Goal: Transaction & Acquisition: Purchase product/service

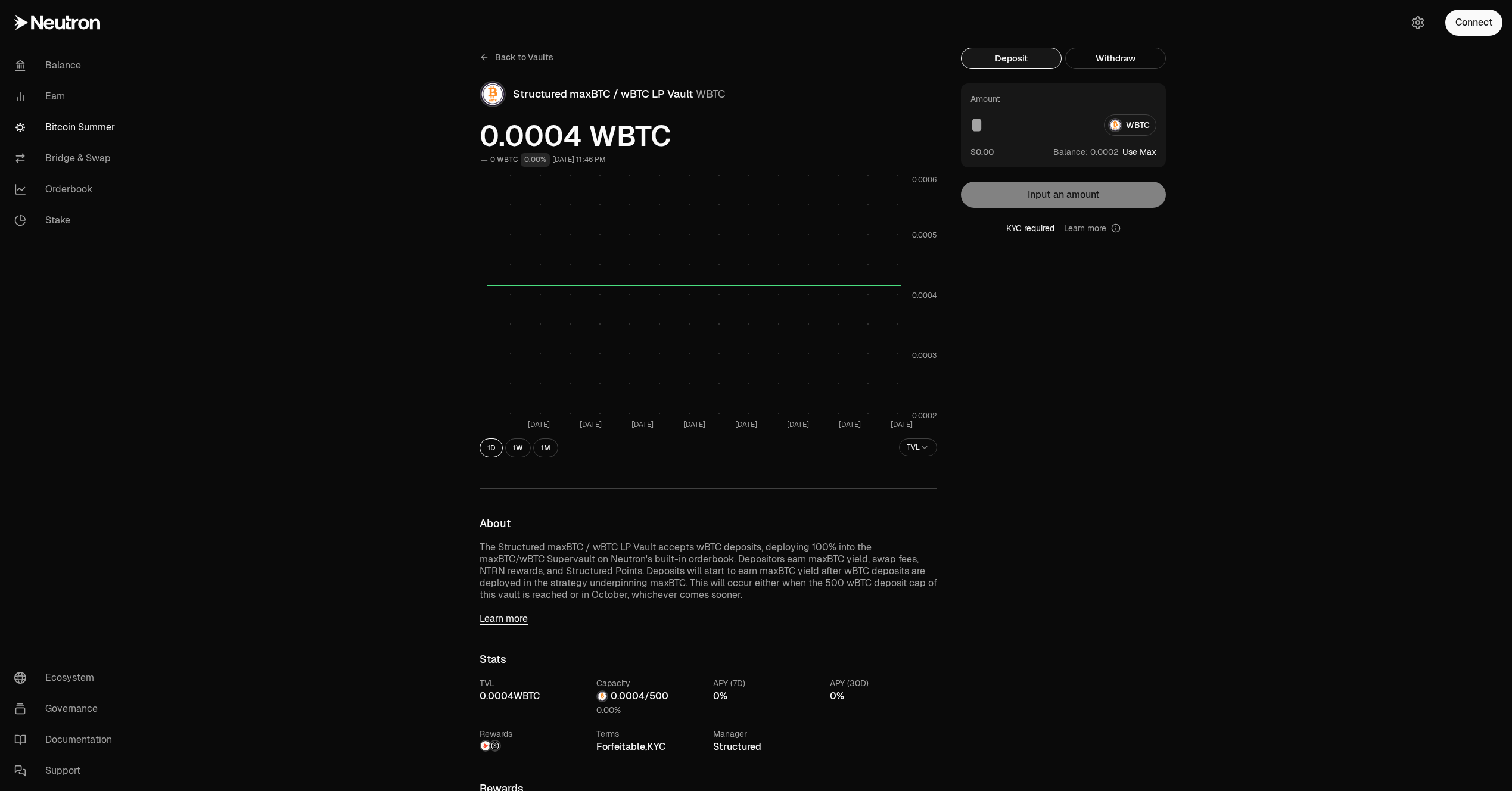
click at [979, 129] on input at bounding box center [1032, 125] width 124 height 21
type input "*"
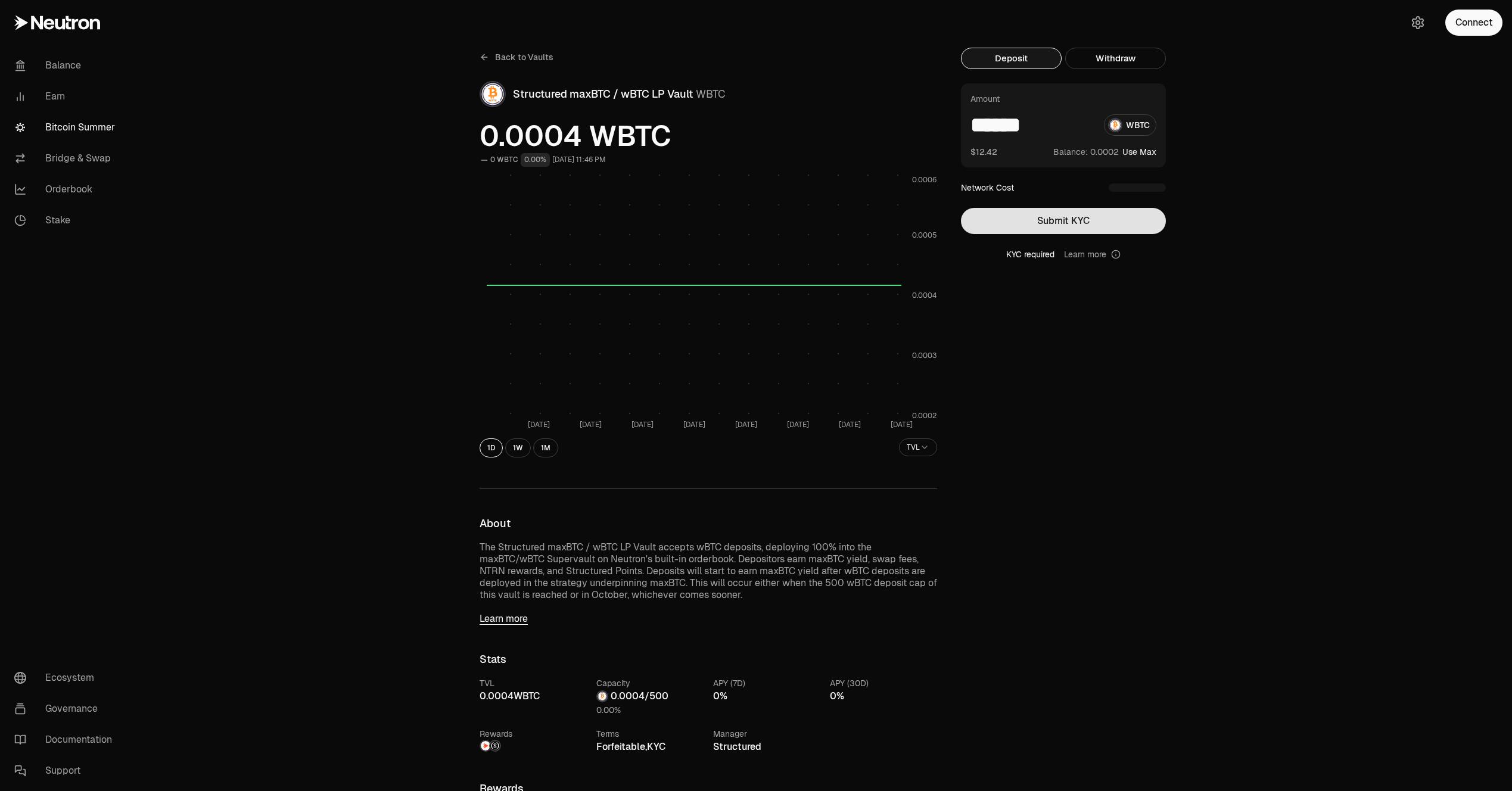
click at [1005, 217] on button "Submit KYC" at bounding box center [1063, 221] width 205 height 26
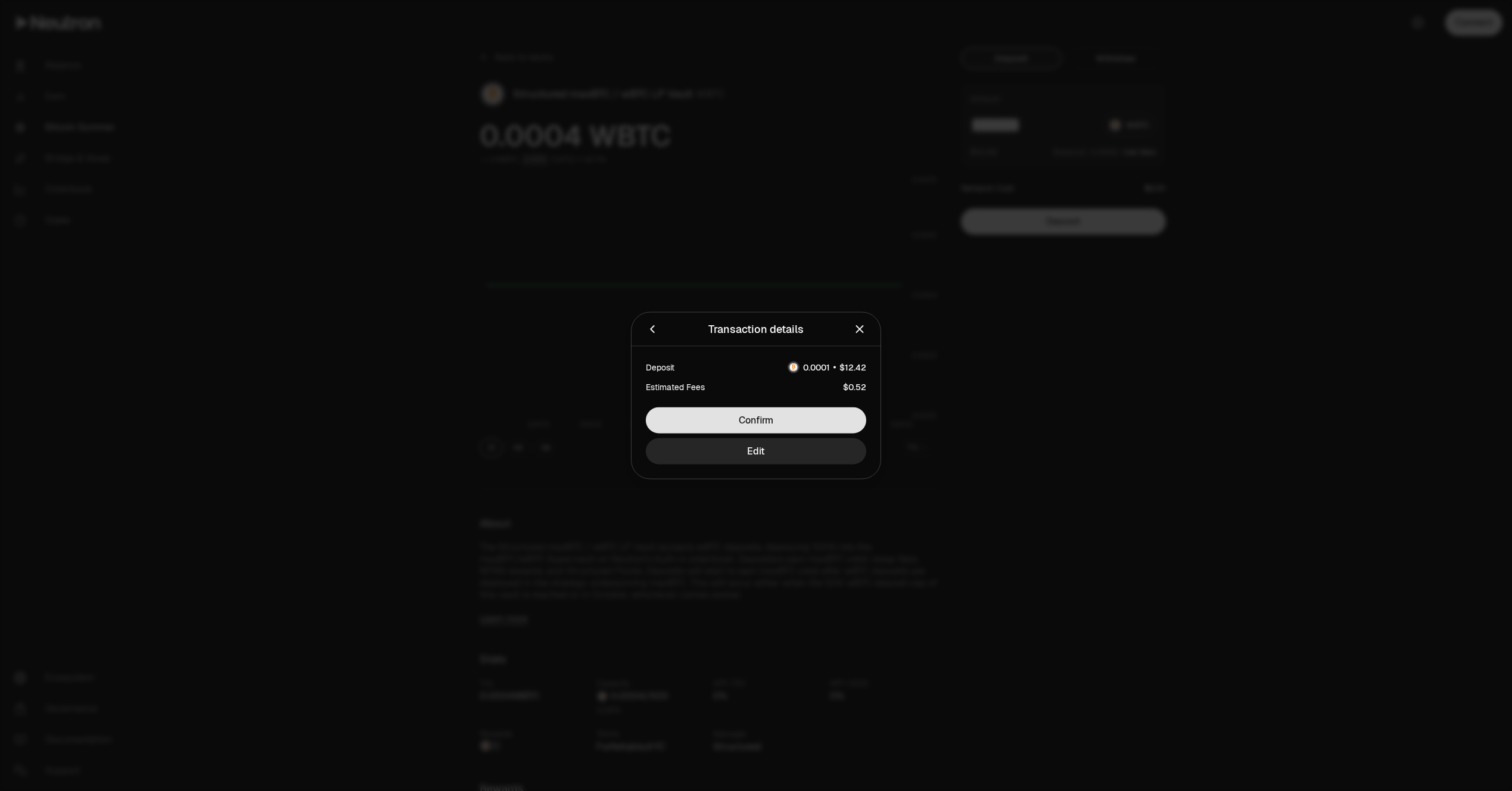
click at [766, 421] on button "Confirm" at bounding box center [756, 420] width 220 height 26
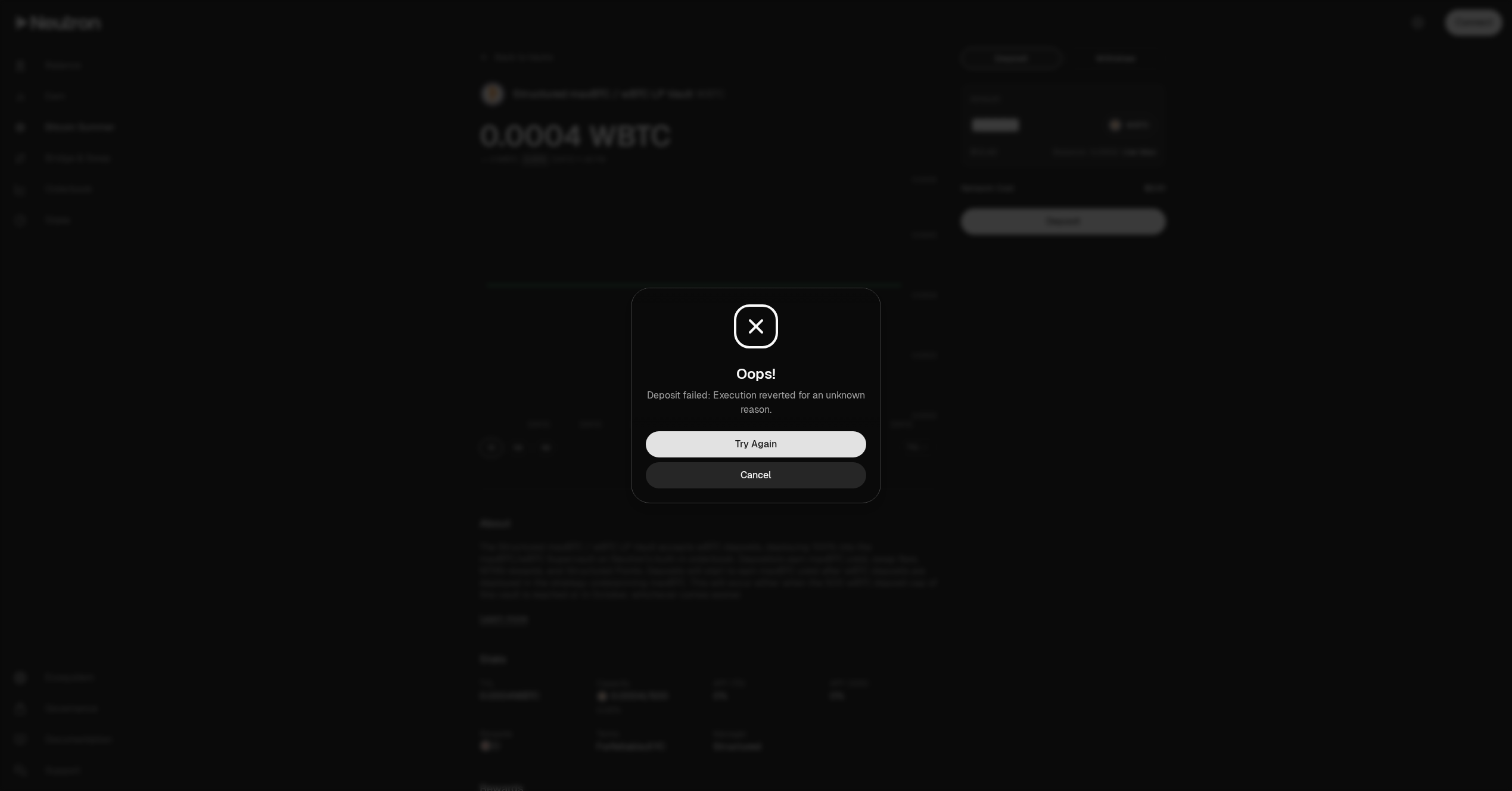
click at [755, 448] on button "Try Again" at bounding box center [756, 444] width 220 height 26
click at [702, 447] on button "Try Again" at bounding box center [756, 444] width 220 height 26
click at [755, 484] on button "Cancel" at bounding box center [756, 475] width 220 height 26
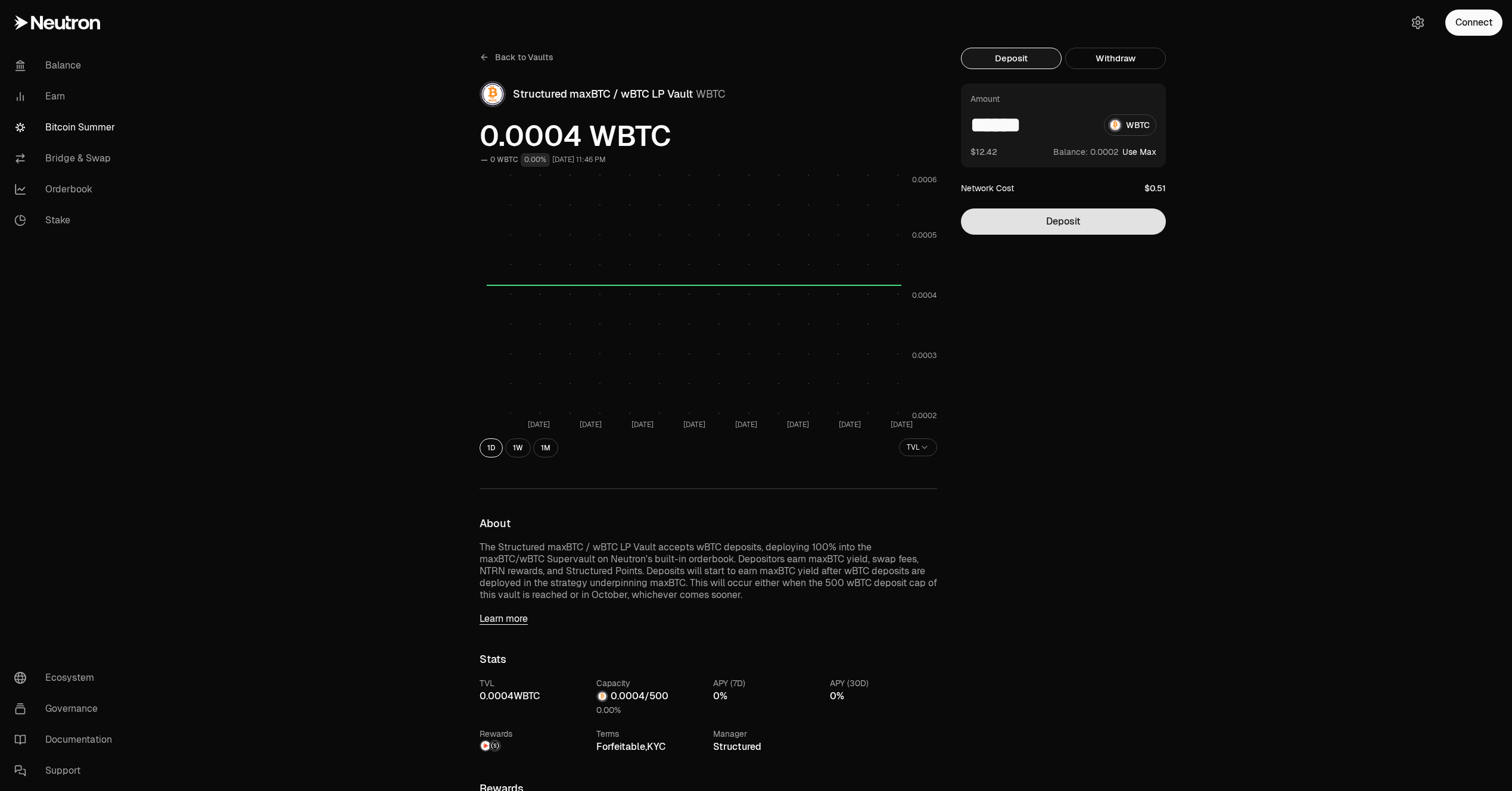
click at [1014, 221] on button "Deposit" at bounding box center [1063, 221] width 205 height 26
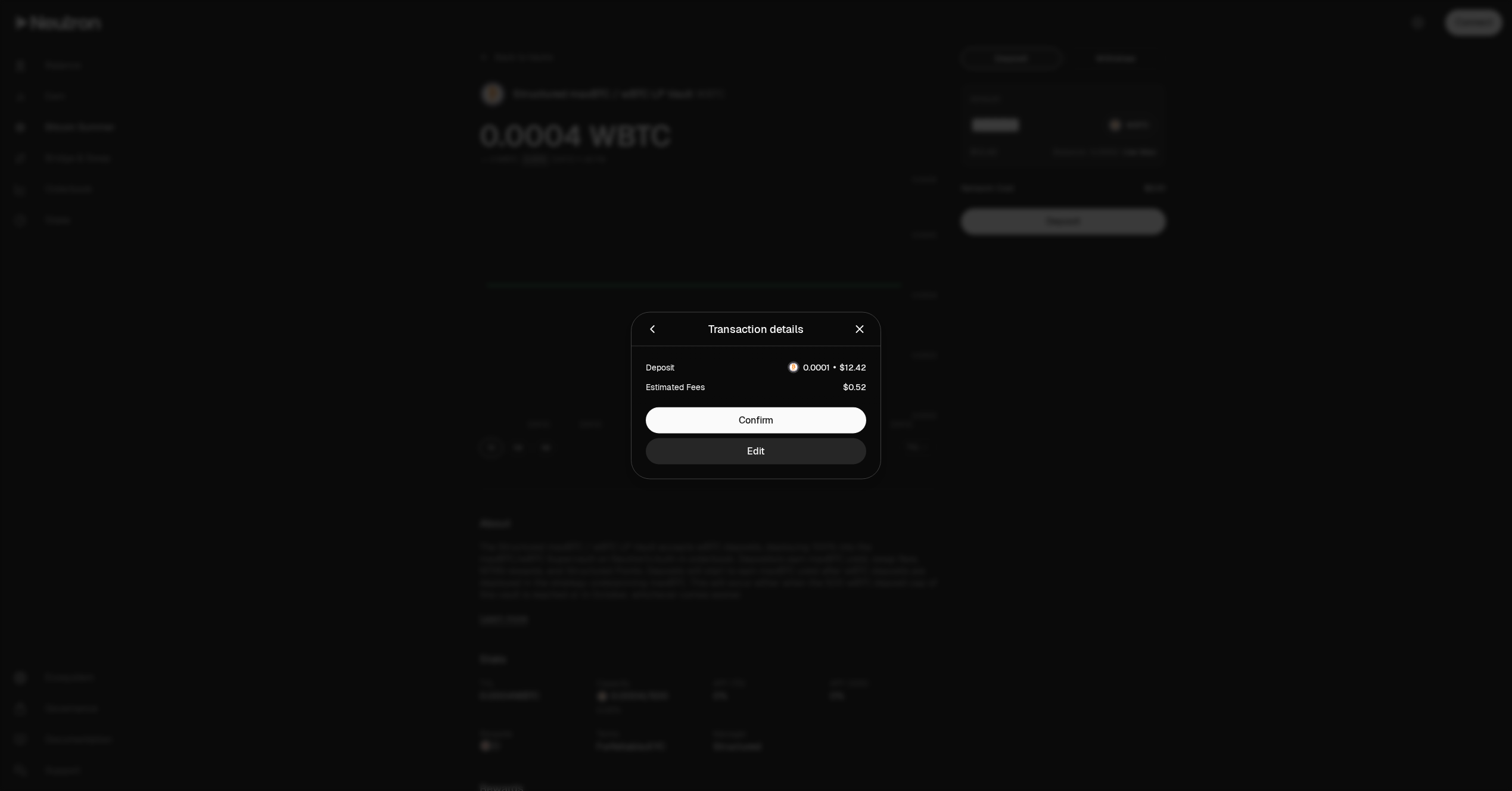
click at [1052, 400] on div at bounding box center [756, 396] width 1512 height 791
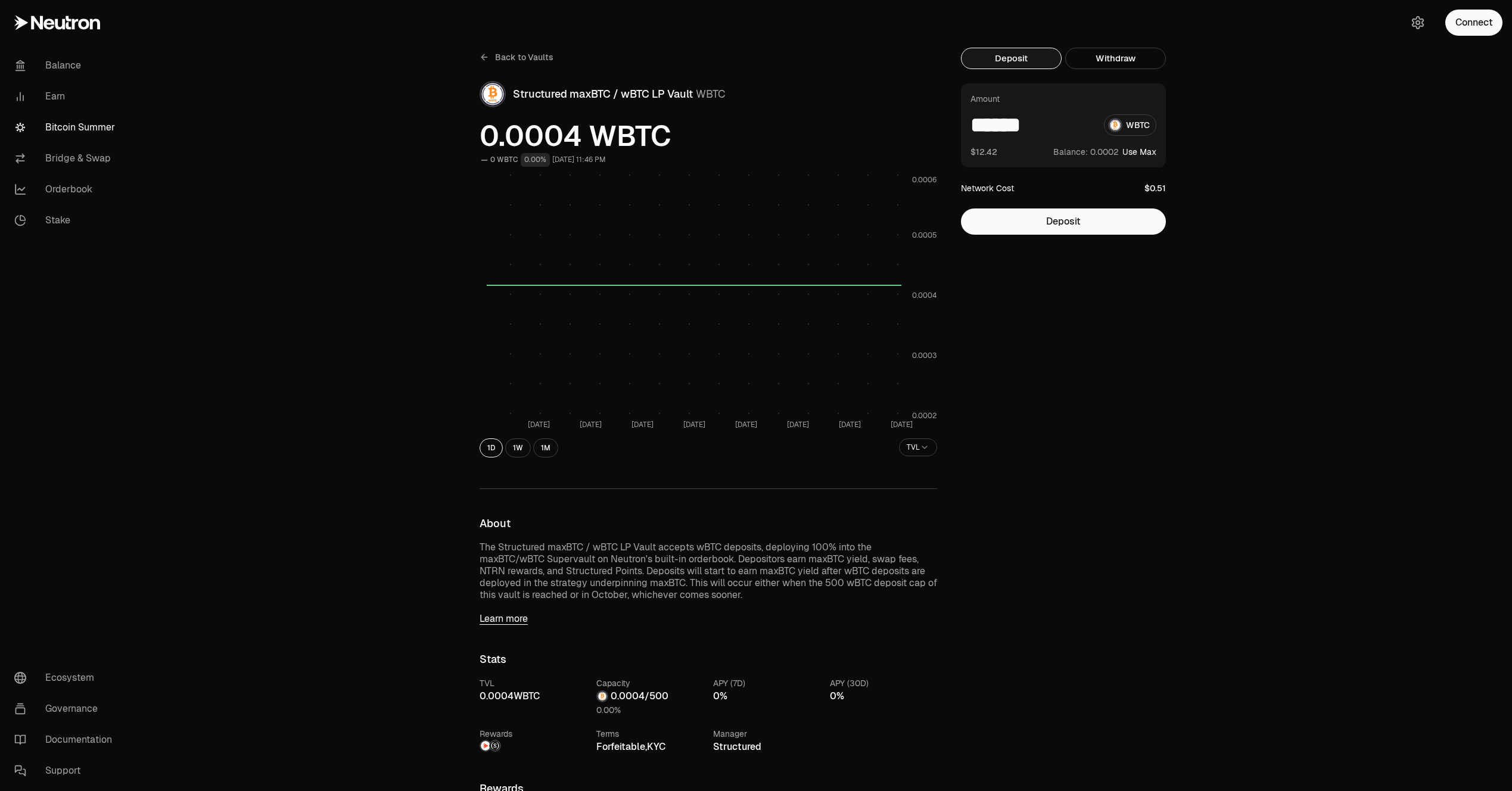
click at [1025, 126] on input "******" at bounding box center [1032, 125] width 124 height 21
click at [1046, 131] on input "******" at bounding box center [1032, 125] width 124 height 21
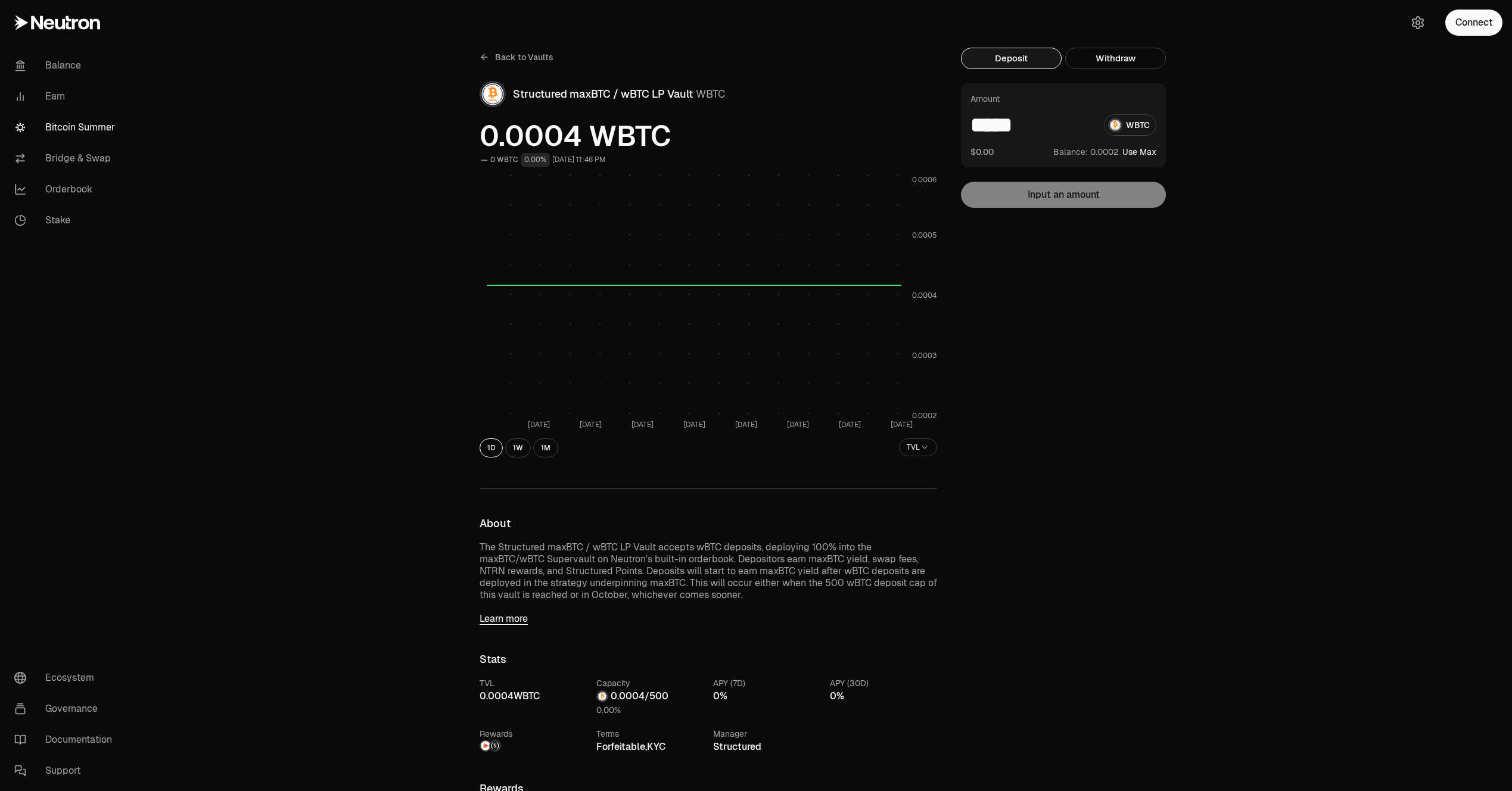
click at [1136, 150] on button "Use Max" at bounding box center [1139, 151] width 34 height 12
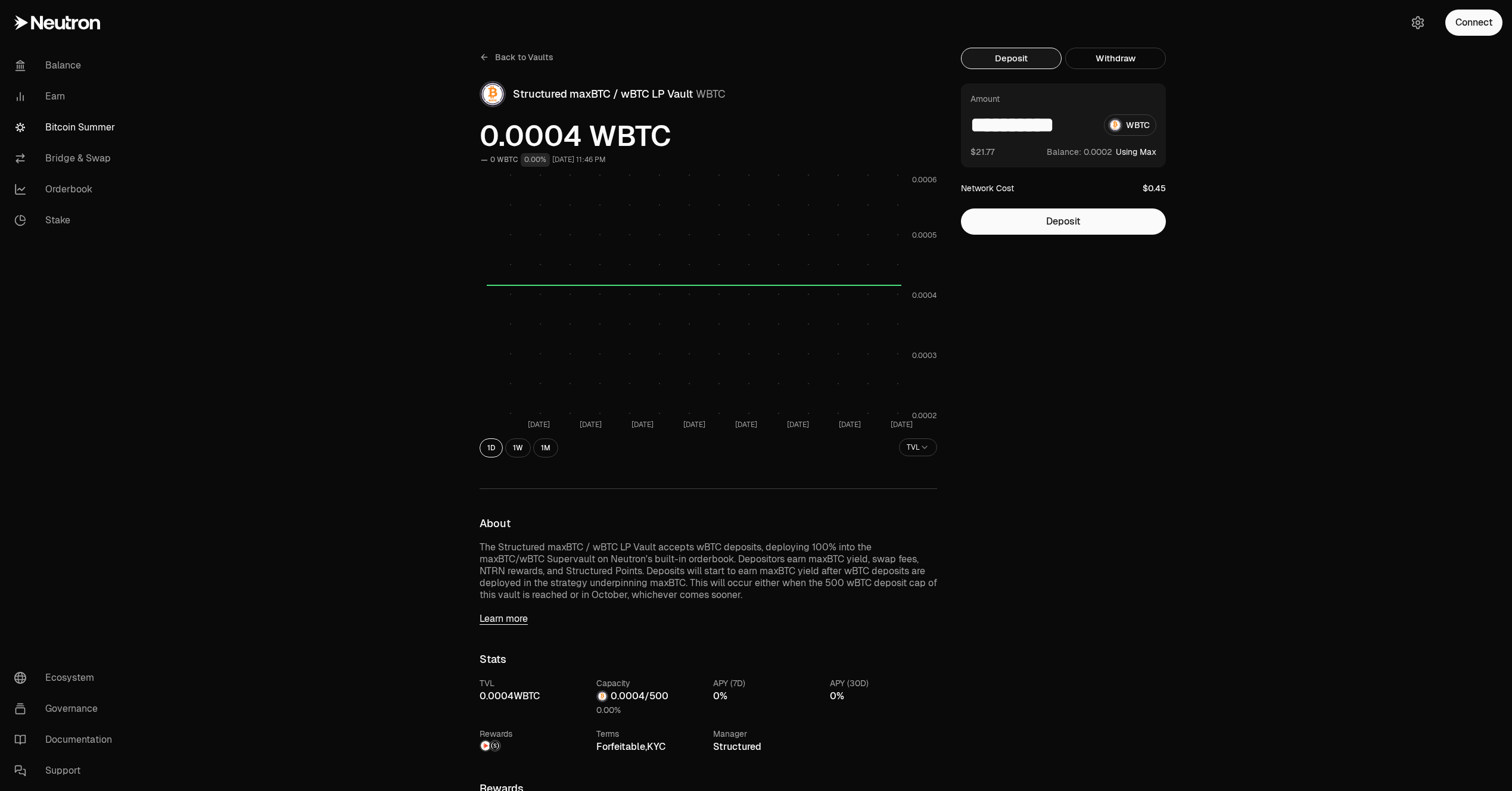
click at [1094, 125] on input "**********" at bounding box center [1032, 125] width 124 height 21
type input "******"
click at [1095, 232] on button "Deposit" at bounding box center [1063, 221] width 205 height 26
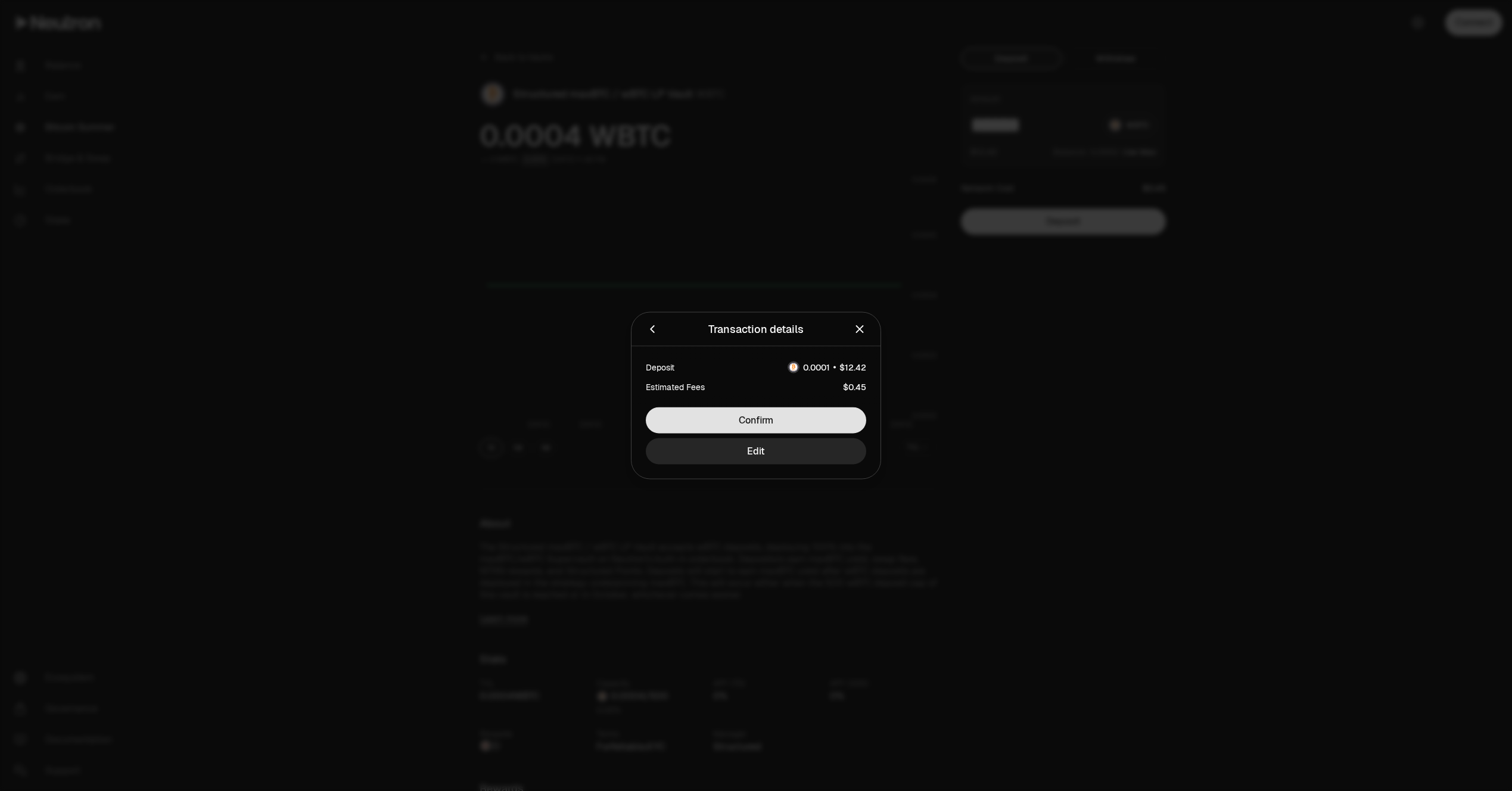
click at [769, 419] on button "Confirm" at bounding box center [756, 420] width 220 height 26
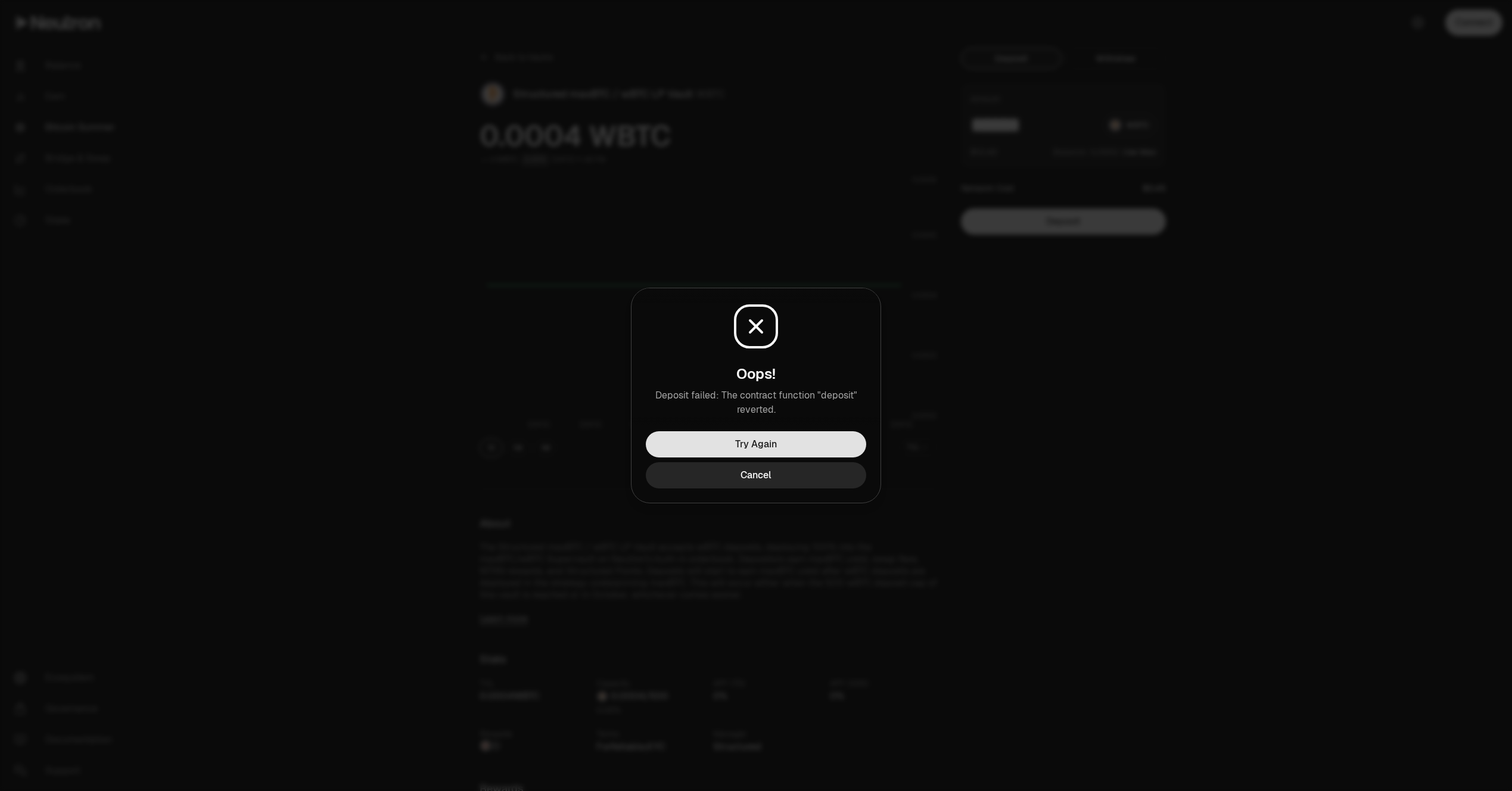
click at [819, 437] on button "Try Again" at bounding box center [756, 444] width 220 height 26
click at [684, 482] on button "Cancel" at bounding box center [756, 475] width 220 height 26
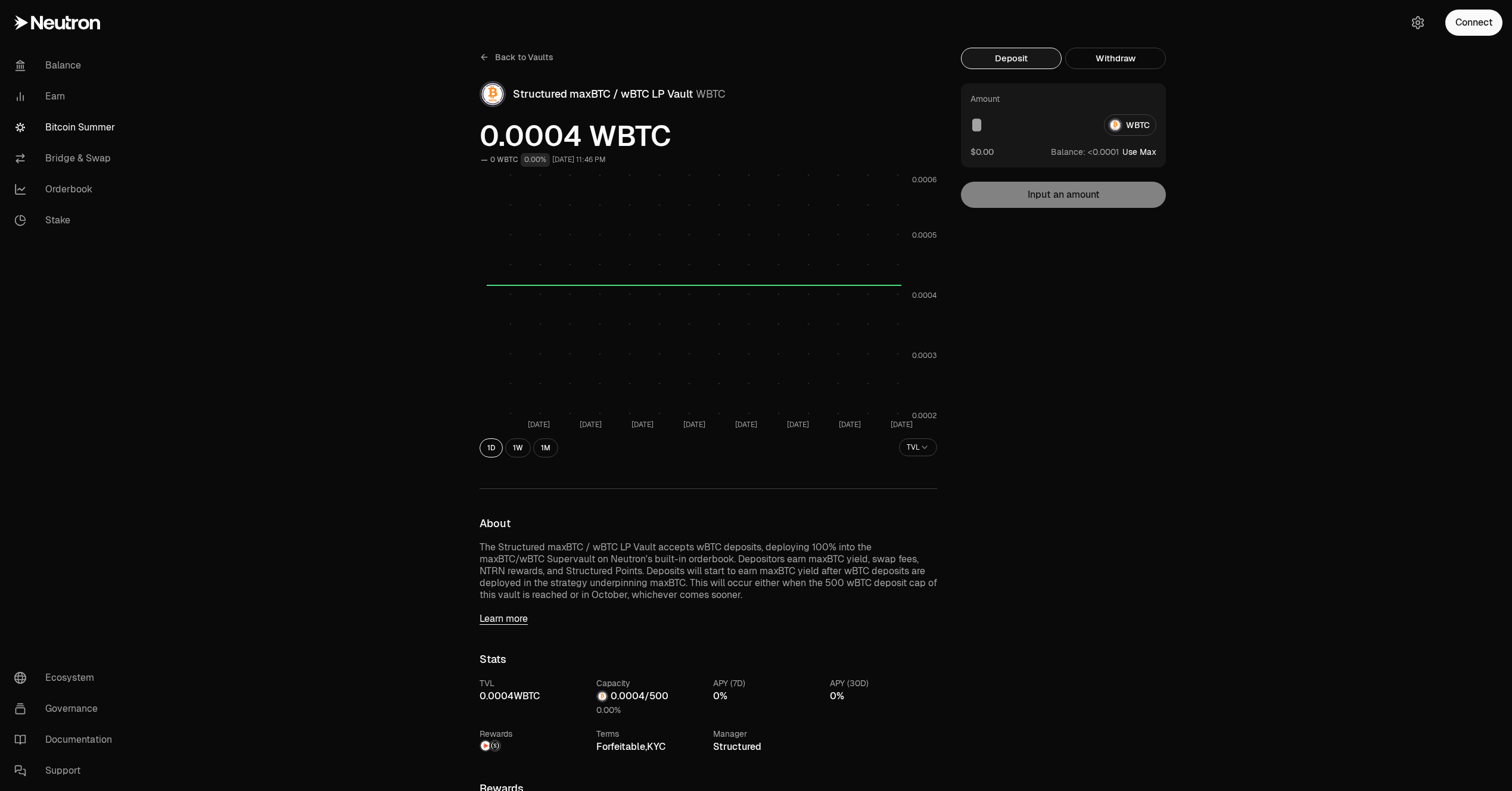
click at [1034, 126] on input at bounding box center [1032, 125] width 124 height 21
type input "*"
click at [1205, 357] on div "Back to Vaults Structured maxBTC / wBTC LP Vault WBTC 0.0004 WBTC 0 WBTC 0.00% …" at bounding box center [822, 683] width 1378 height 1366
click at [1137, 150] on button "Use Max" at bounding box center [1139, 151] width 34 height 12
type input "**********"
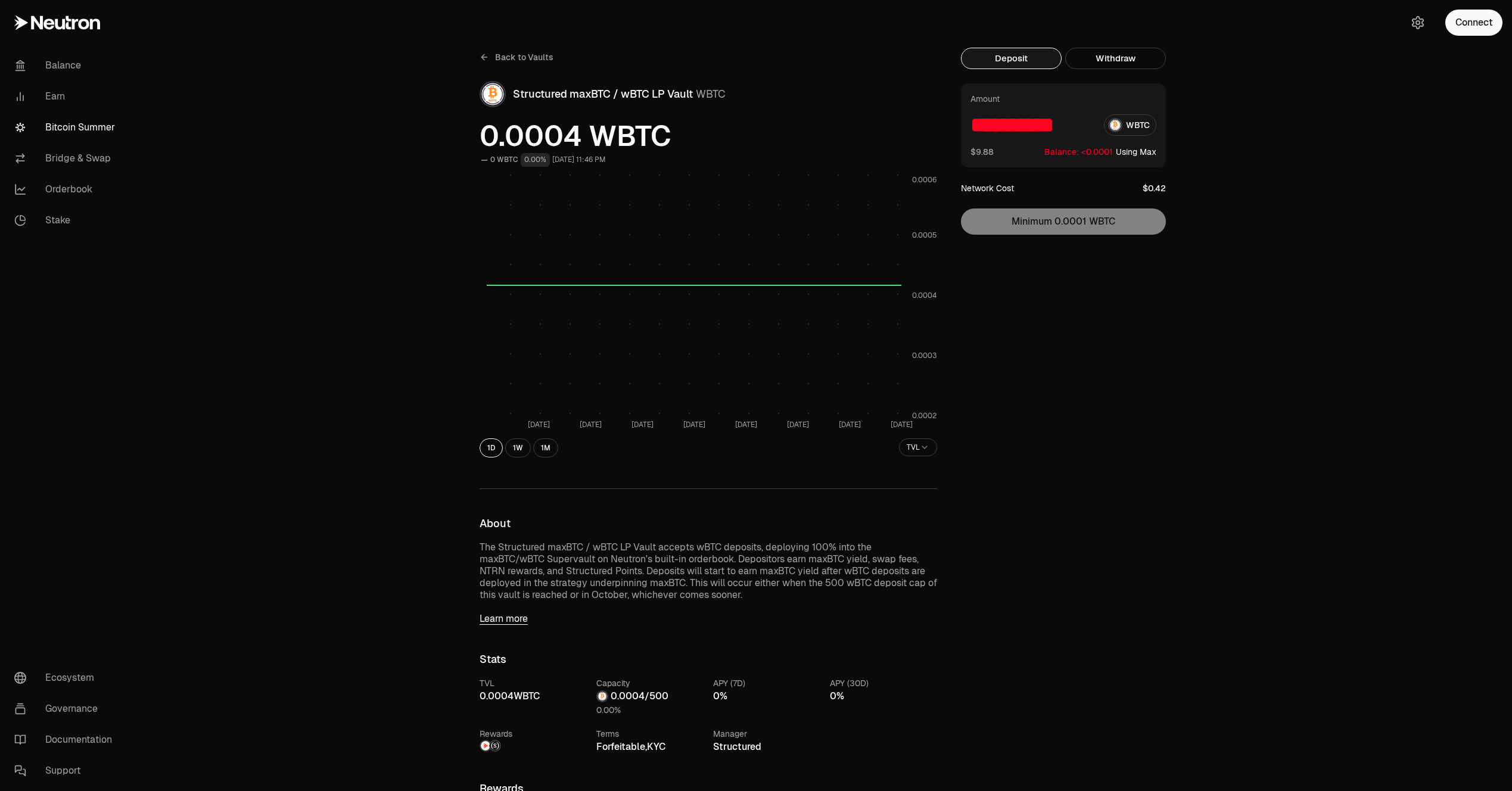
click at [1271, 245] on div "Back to Vaults Structured maxBTC / wBTC LP Vault WBTC 0.0004 WBTC 0 WBTC 0.00% …" at bounding box center [822, 683] width 1378 height 1366
click at [1131, 378] on div "**********" at bounding box center [1070, 684] width 219 height 1271
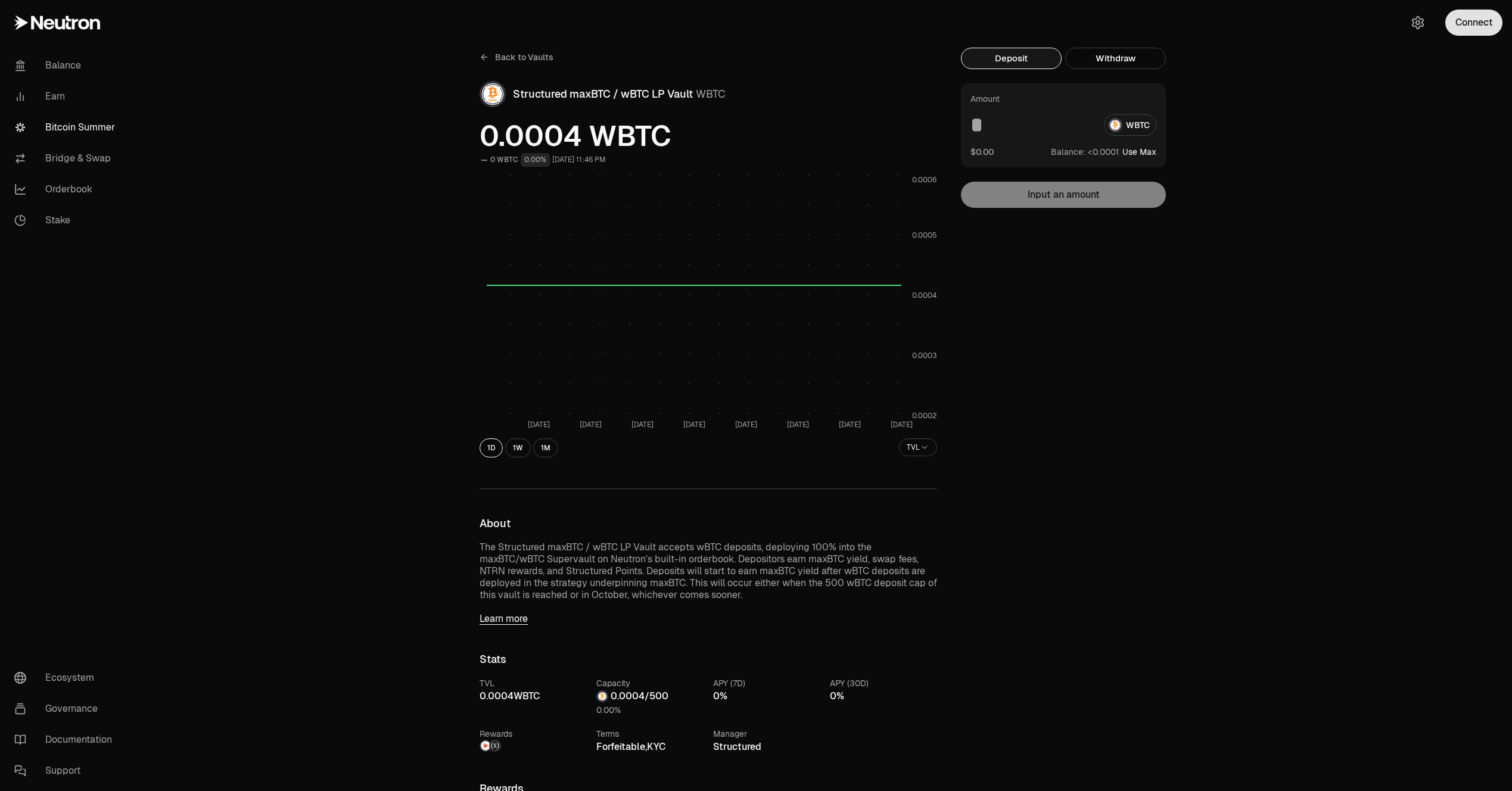
click at [1467, 23] on button "Connect" at bounding box center [1474, 23] width 57 height 26
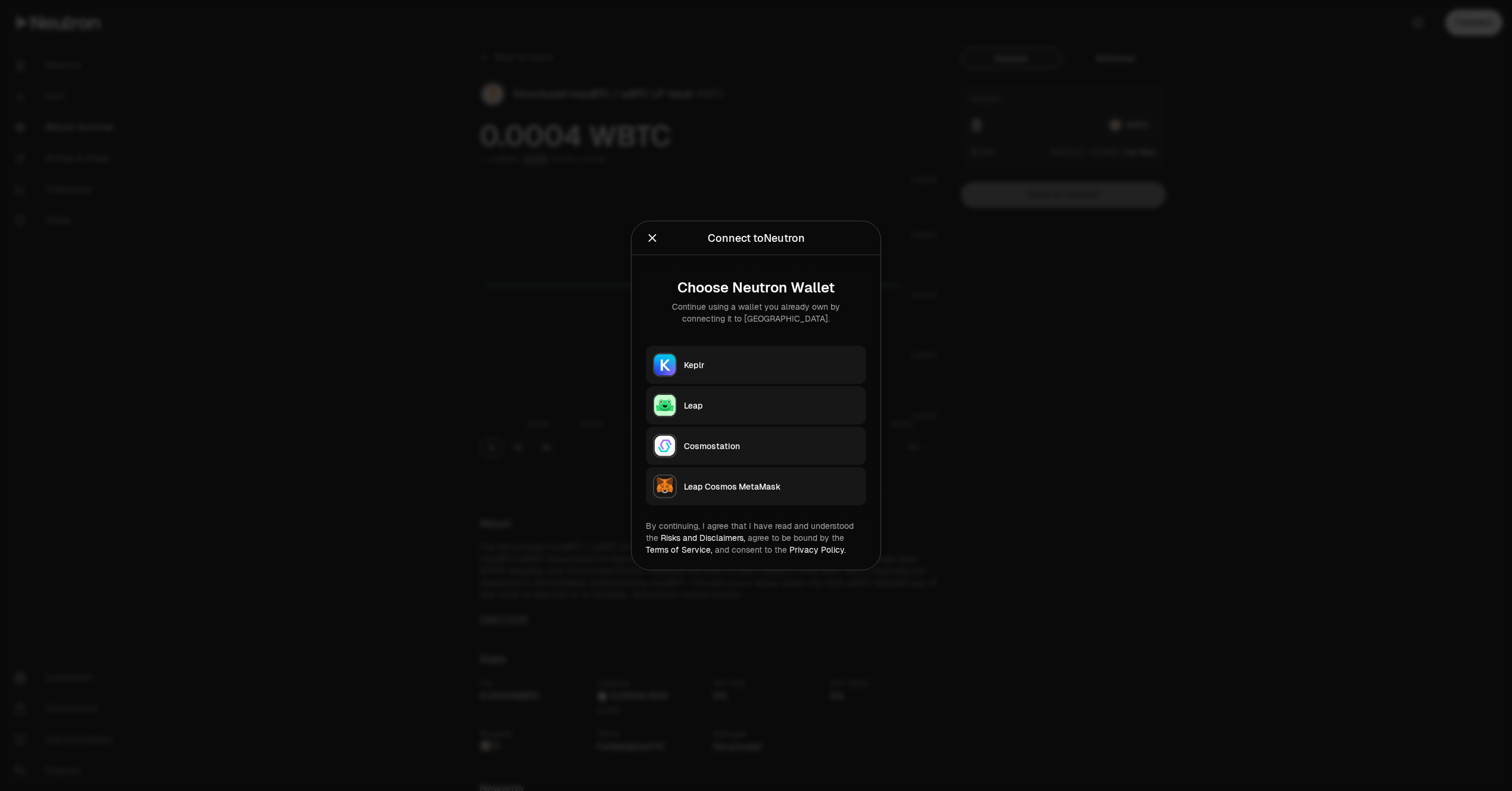
click at [735, 485] on div "Leap Cosmos MetaMask" at bounding box center [771, 487] width 175 height 12
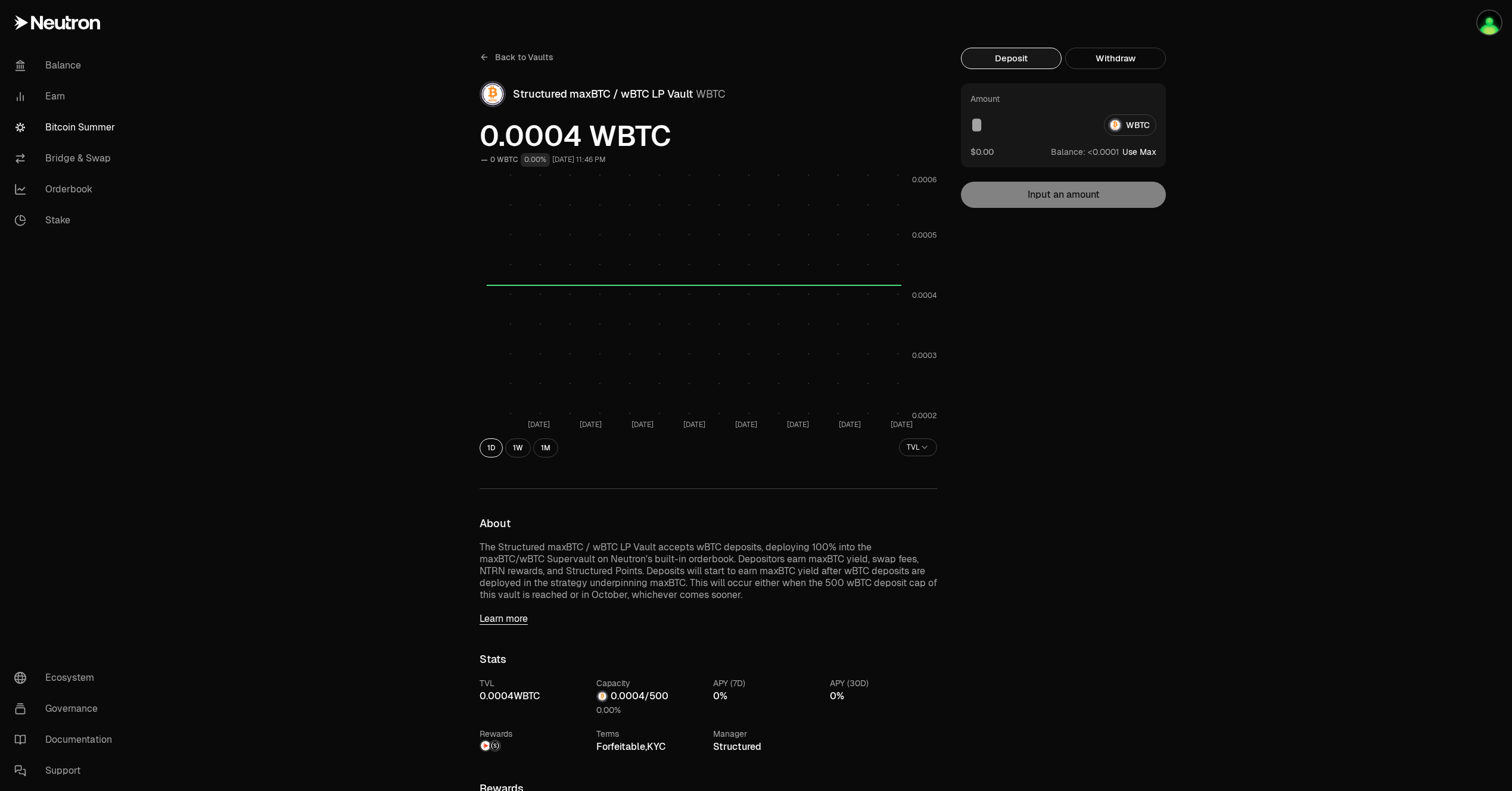
click at [735, 485] on div "Back to Vaults Structured maxBTC / wBTC LP Vault WBTC 0.0004 WBTC 0 WBTC 0.00% …" at bounding box center [708, 684] width 486 height 1271
click at [1483, 21] on img "button" at bounding box center [1489, 23] width 24 height 24
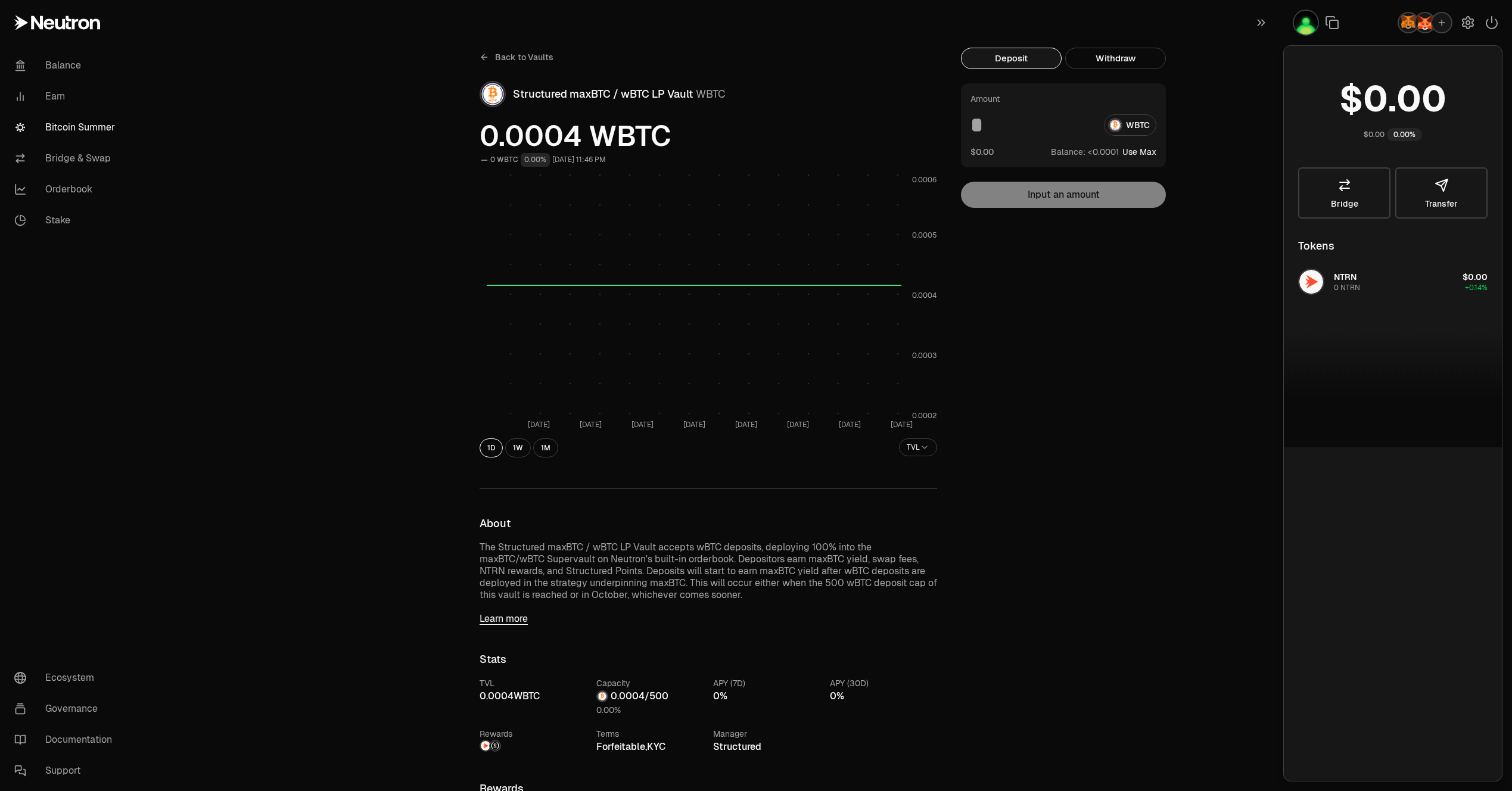
click at [1422, 25] on img "button" at bounding box center [1424, 22] width 19 height 19
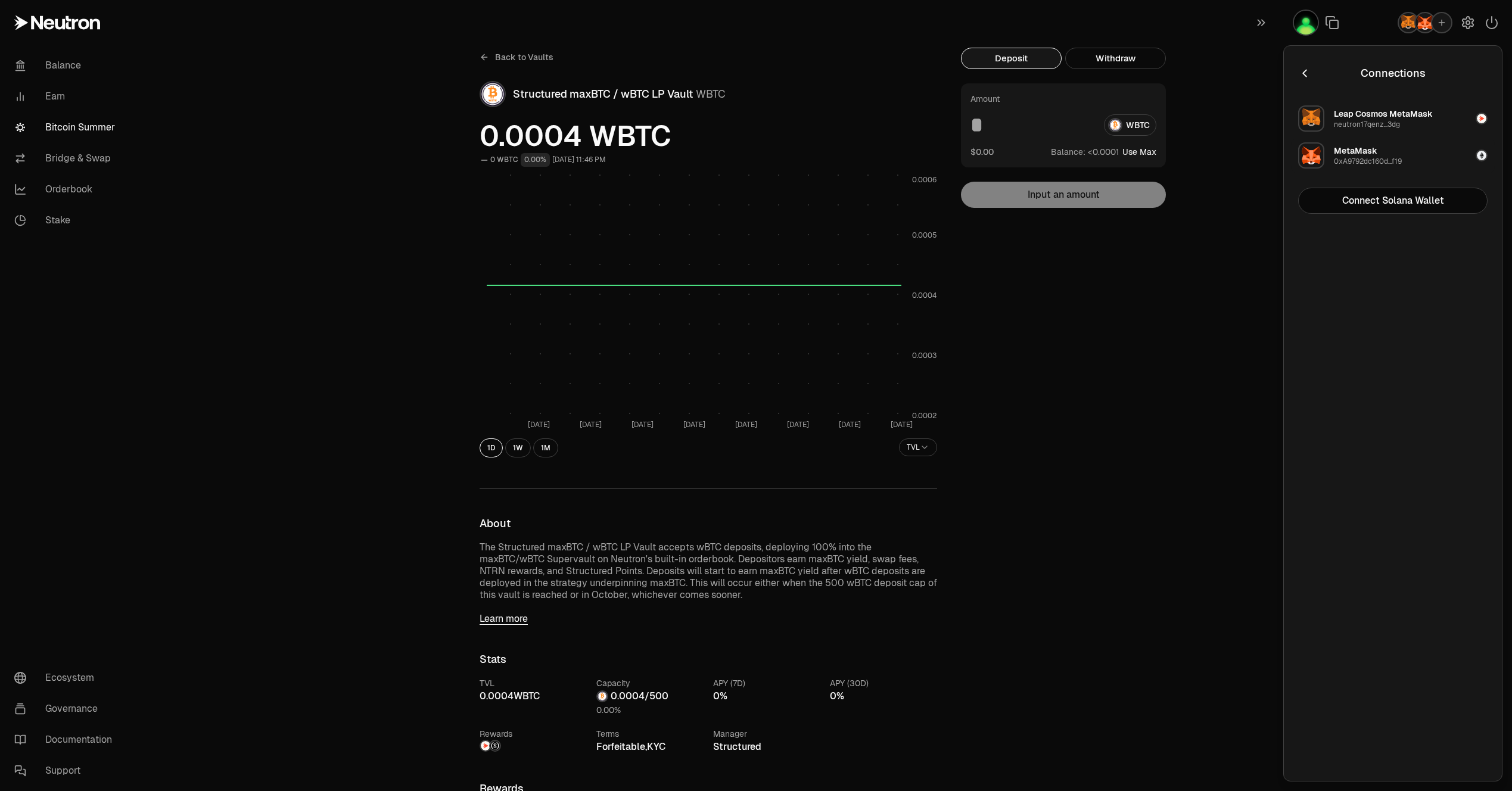
click at [1351, 154] on div "MetaMask" at bounding box center [1355, 151] width 43 height 12
click at [1458, 26] on button "button" at bounding box center [1467, 22] width 21 height 21
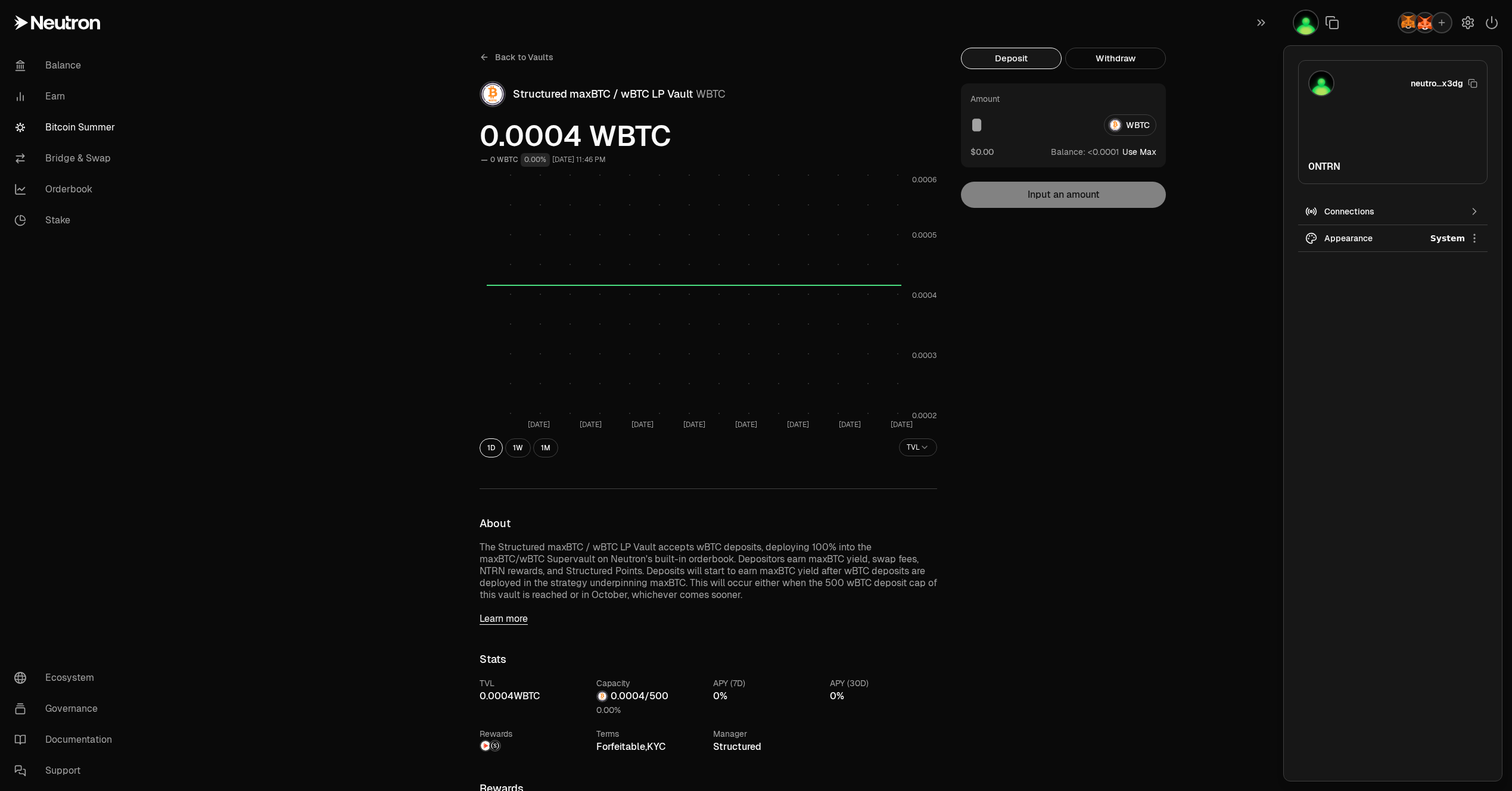
click at [1435, 26] on div "button" at bounding box center [1441, 22] width 21 height 21
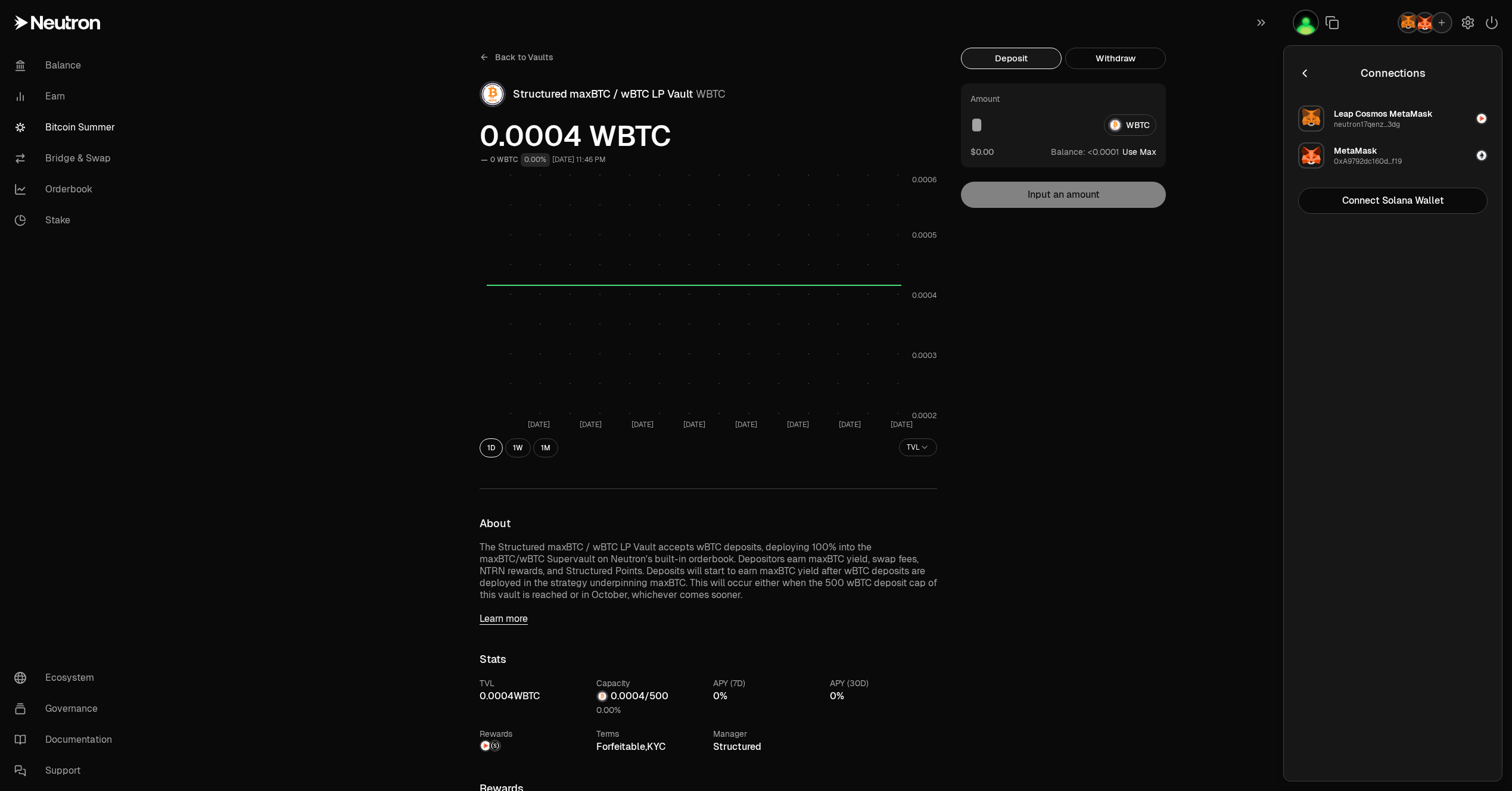
click at [1366, 36] on div at bounding box center [1397, 23] width 228 height 45
click at [1175, 175] on div "Deposit Withdraw Amount WBTC $0.00 Balance: Use Max Input an amount Trading cry…" at bounding box center [1070, 684] width 219 height 1271
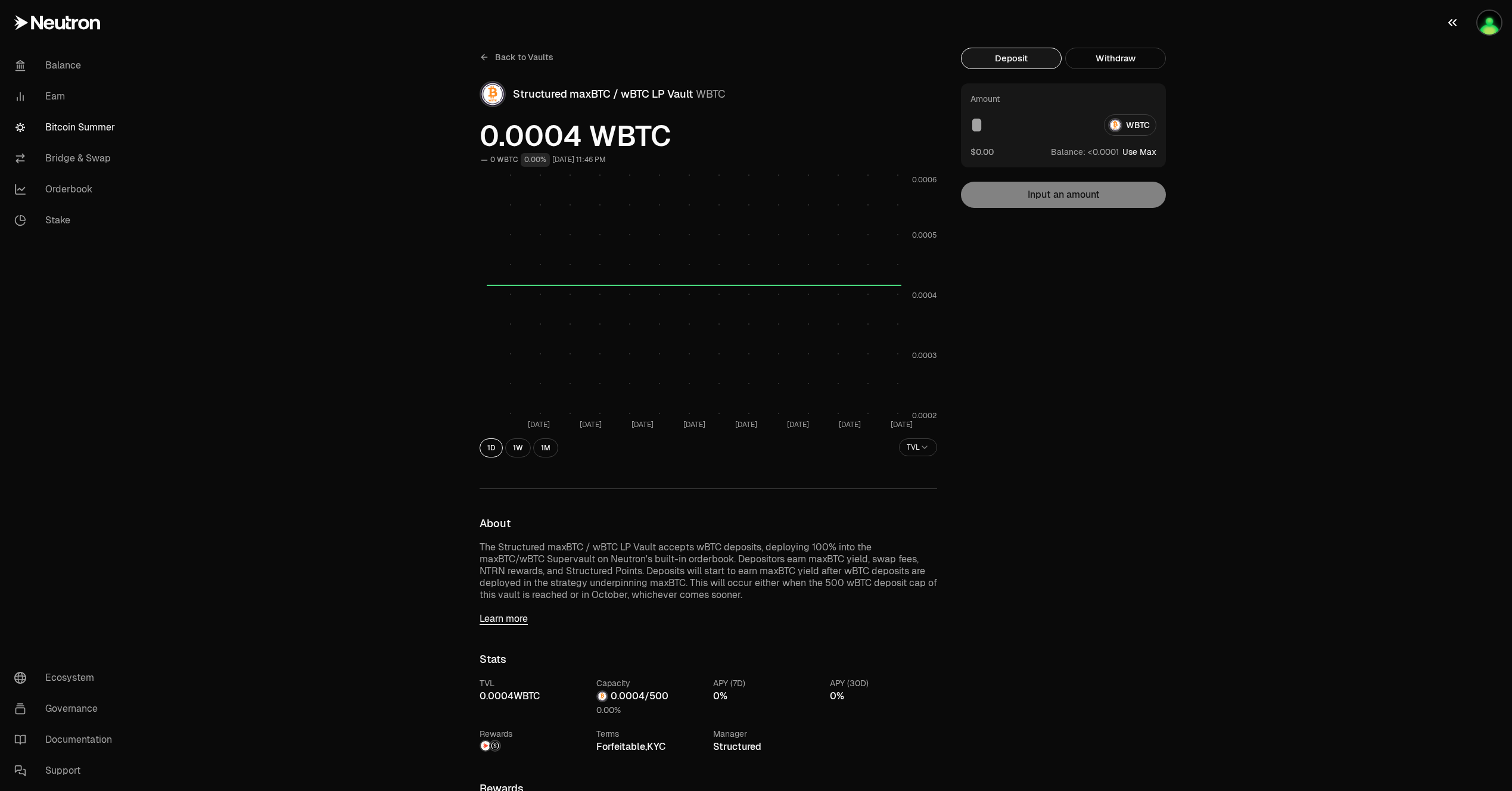
click at [1478, 32] on button "button" at bounding box center [1474, 23] width 76 height 45
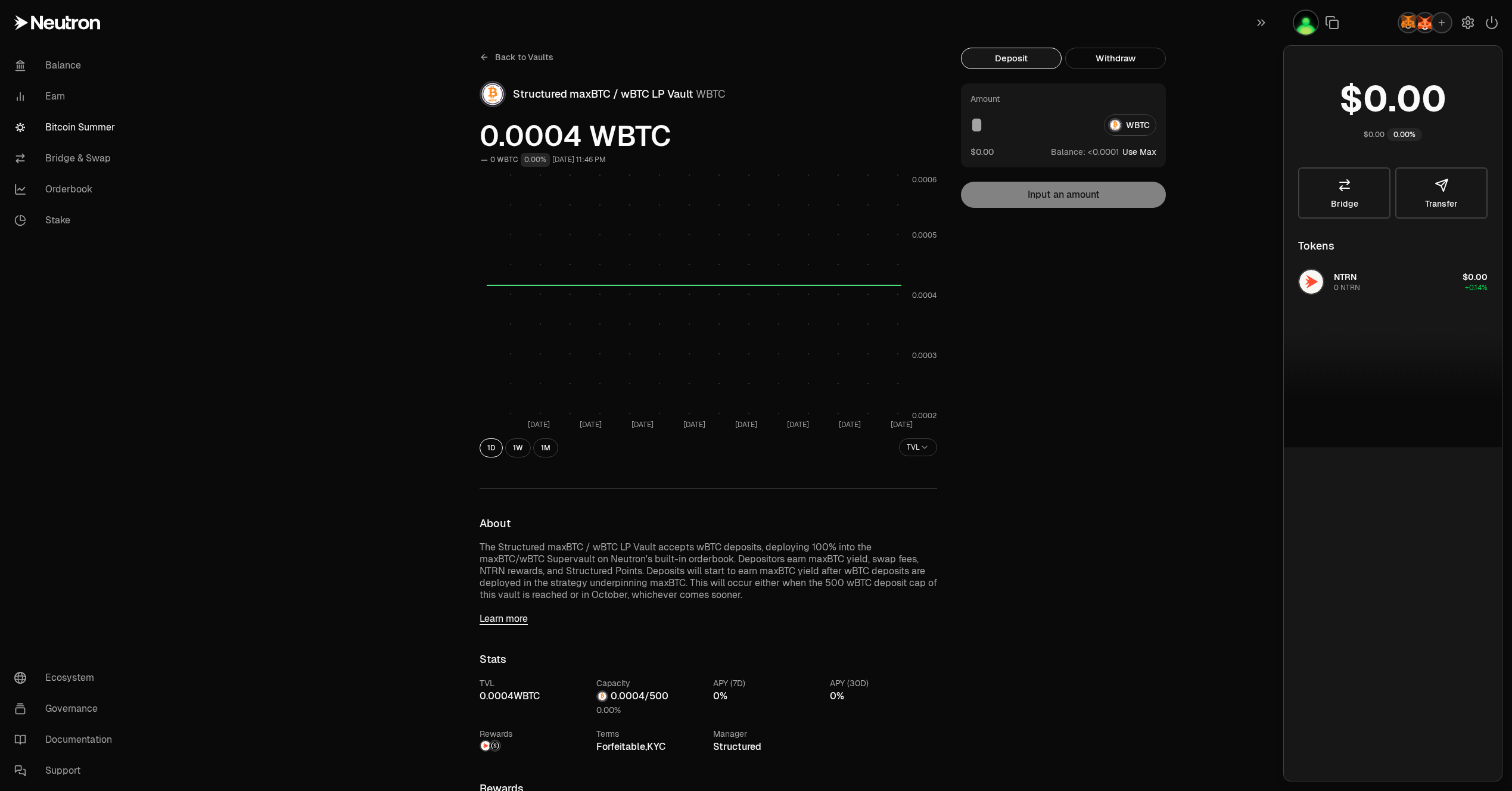
click at [1423, 22] on img "button" at bounding box center [1424, 22] width 19 height 19
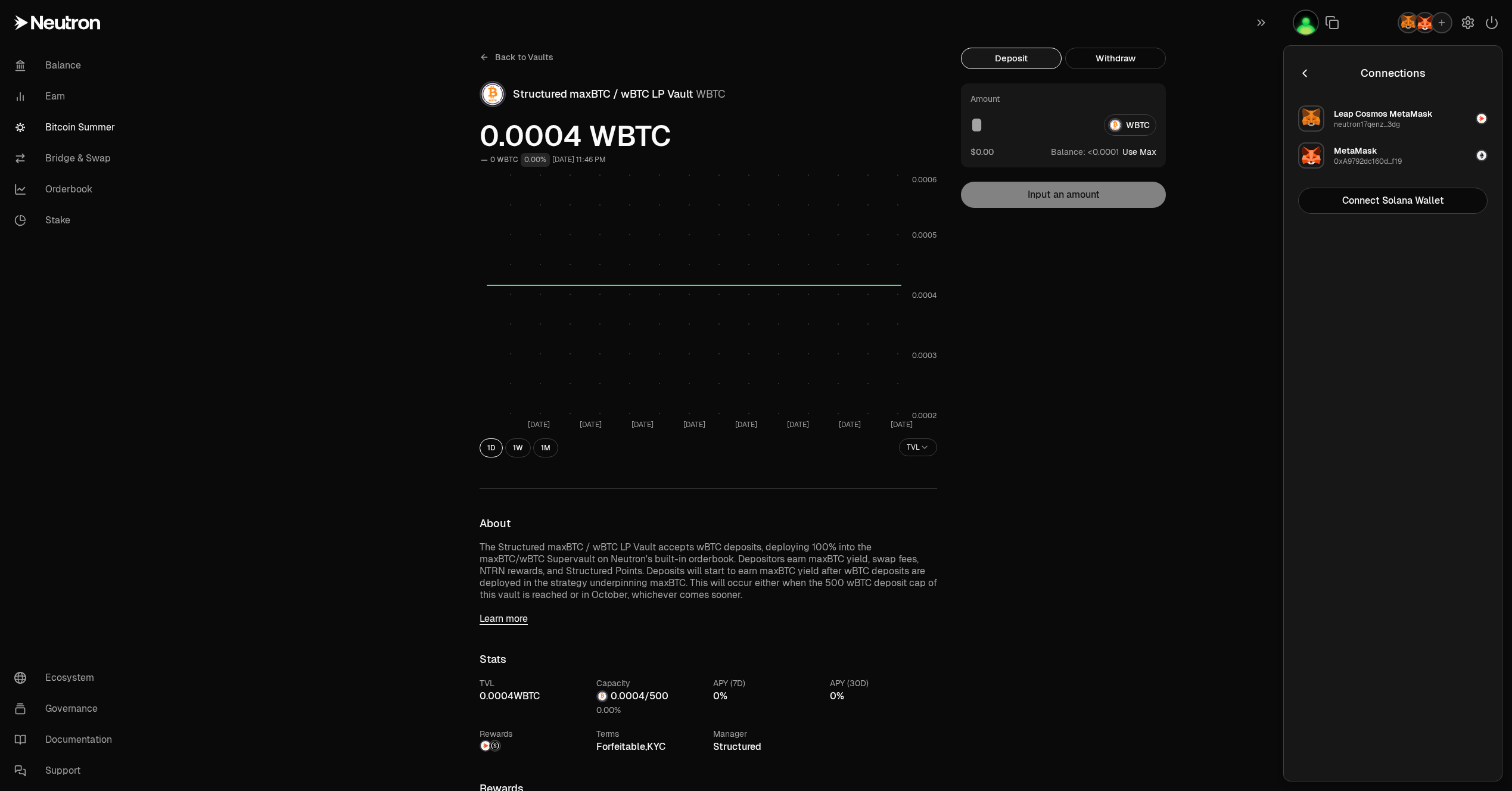
click at [1368, 164] on div "0xA9792dc160d...f19" at bounding box center [1367, 161] width 68 height 10
click at [1235, 335] on div "Back to Vaults Structured maxBTC / wBTC LP Vault WBTC 0.0004 WBTC 0 WBTC 0.00% …" at bounding box center [822, 683] width 1378 height 1366
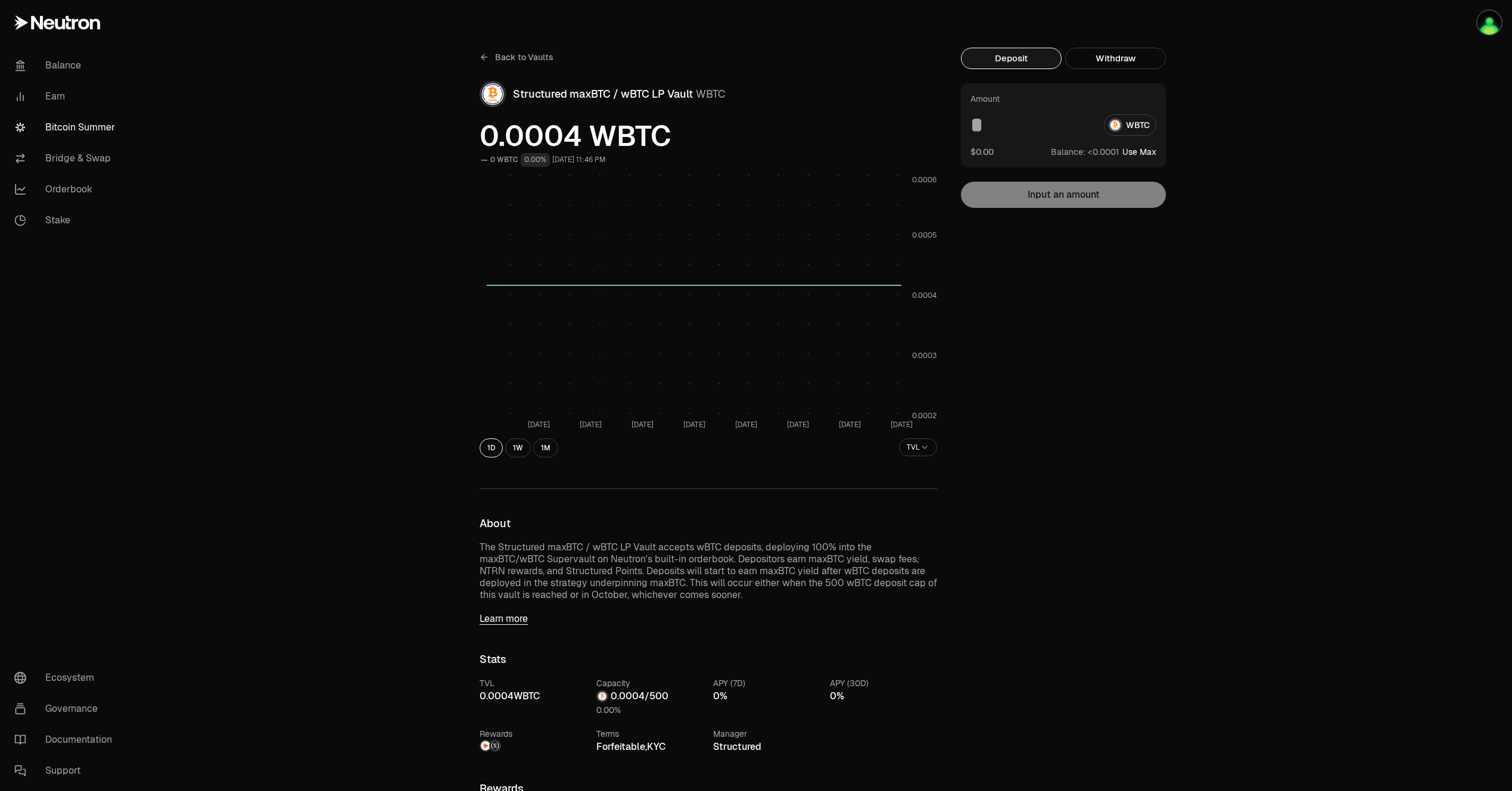
click at [509, 61] on span "Back to Vaults" at bounding box center [524, 57] width 58 height 12
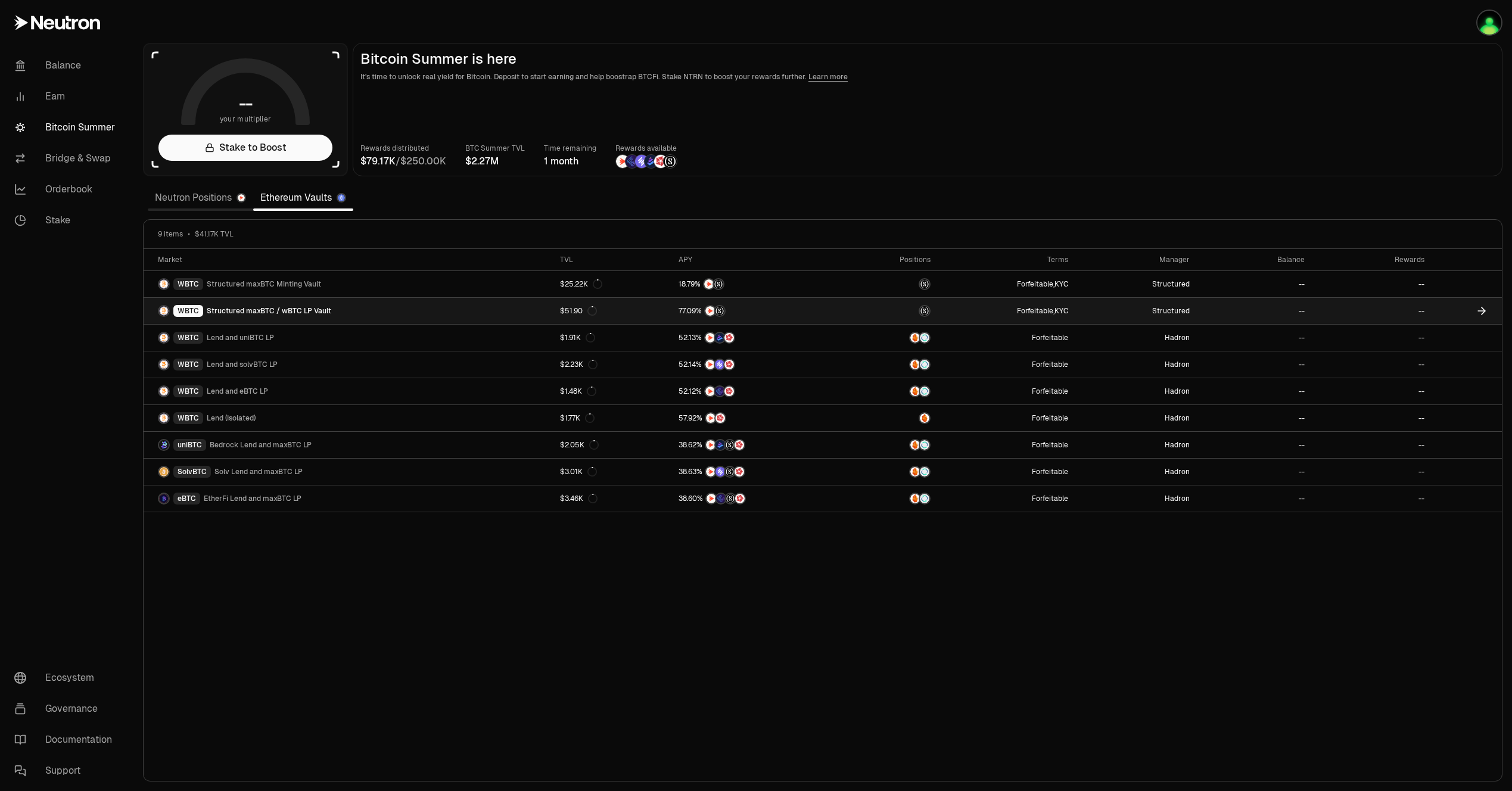
click at [310, 313] on span "Structured maxBTC / wBTC LP Vault" at bounding box center [269, 311] width 124 height 10
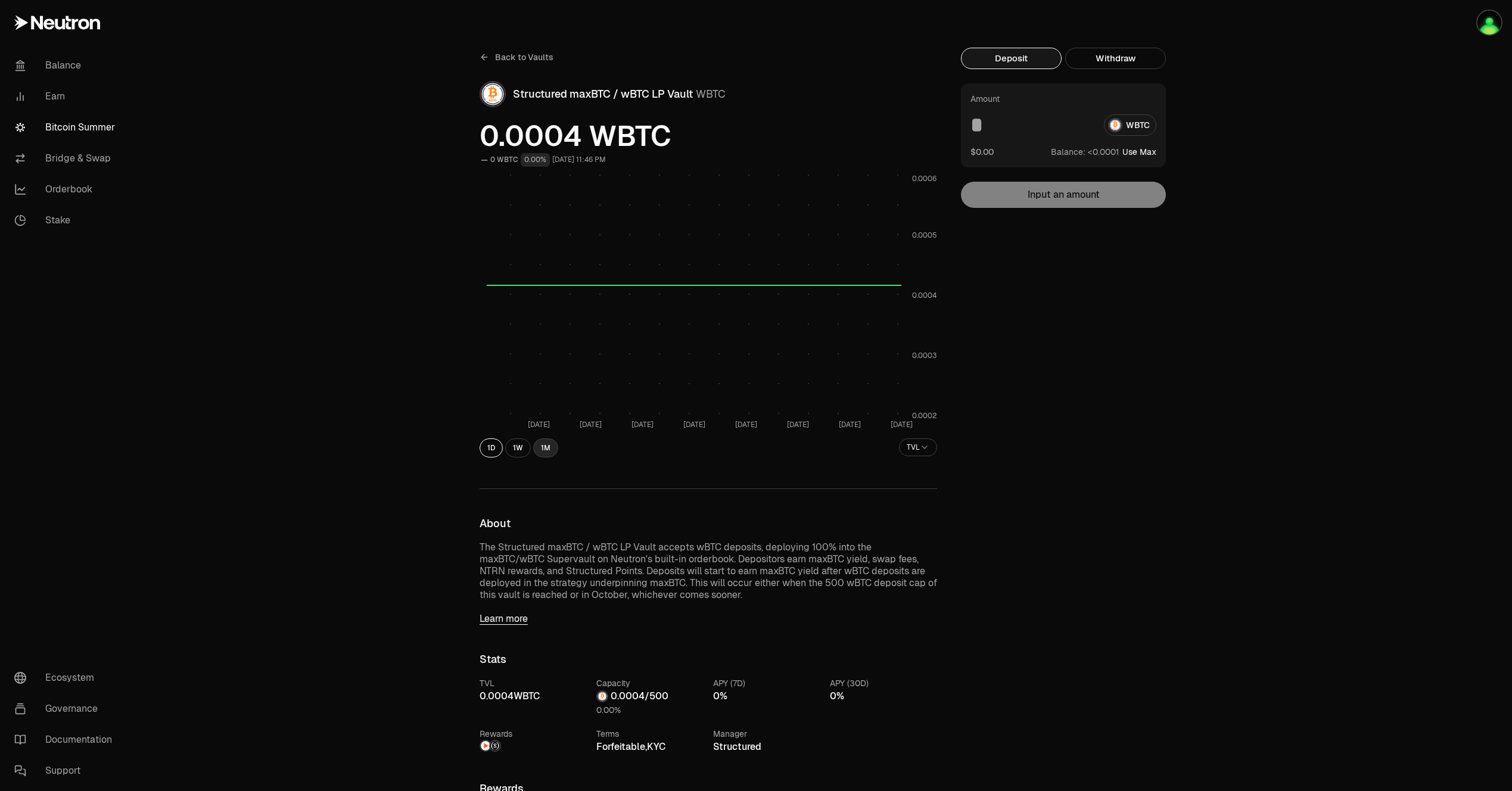
click at [548, 442] on button "1M" at bounding box center [546, 447] width 25 height 19
click at [1100, 392] on div "Deposit Withdraw Amount WBTC $0.00 Balance: Use Max Input an amount Trading cry…" at bounding box center [1070, 684] width 219 height 1271
click at [486, 55] on icon at bounding box center [484, 57] width 10 height 10
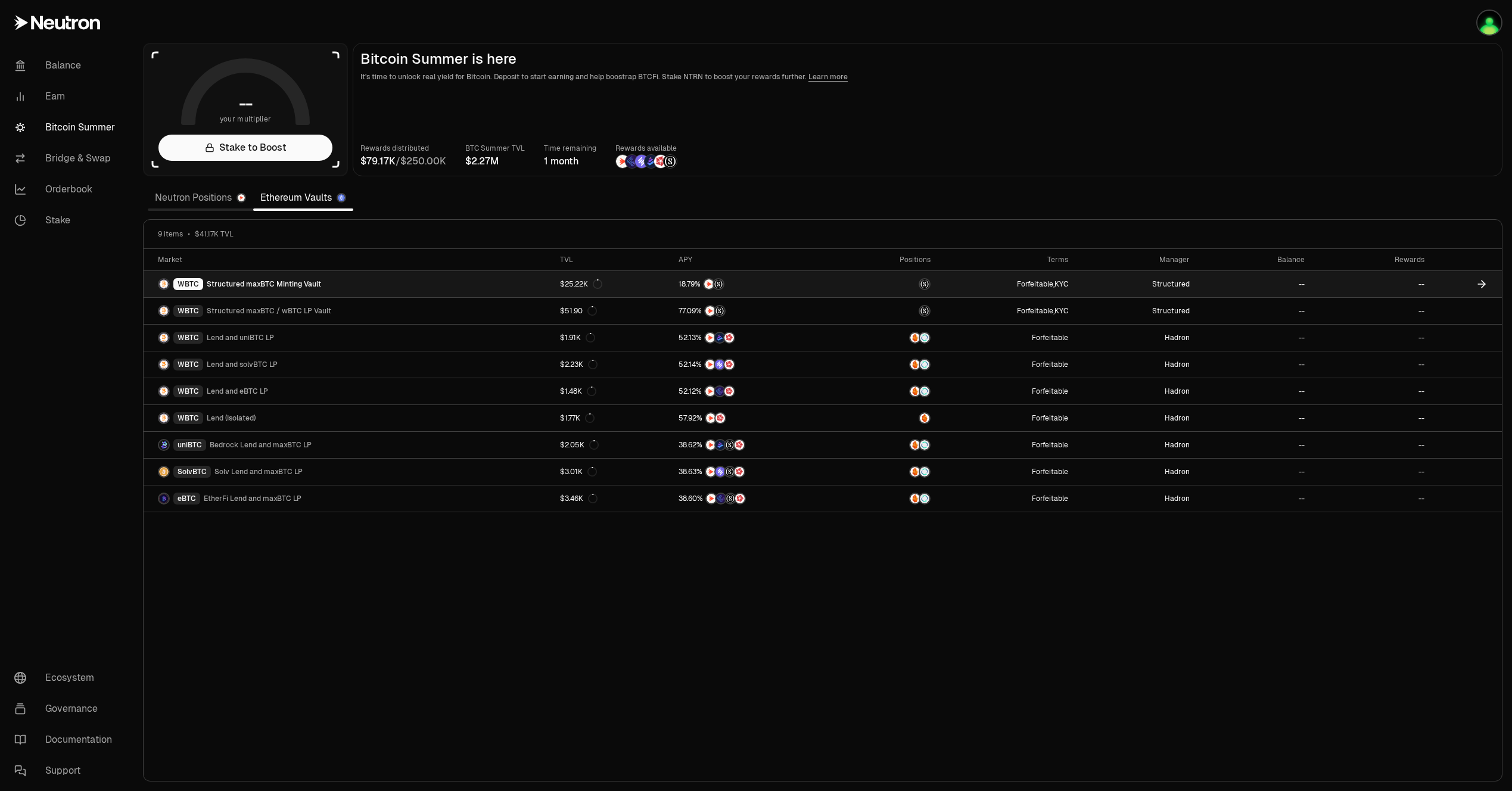
click at [265, 280] on span "Structured maxBTC Minting Vault" at bounding box center [263, 284] width 115 height 10
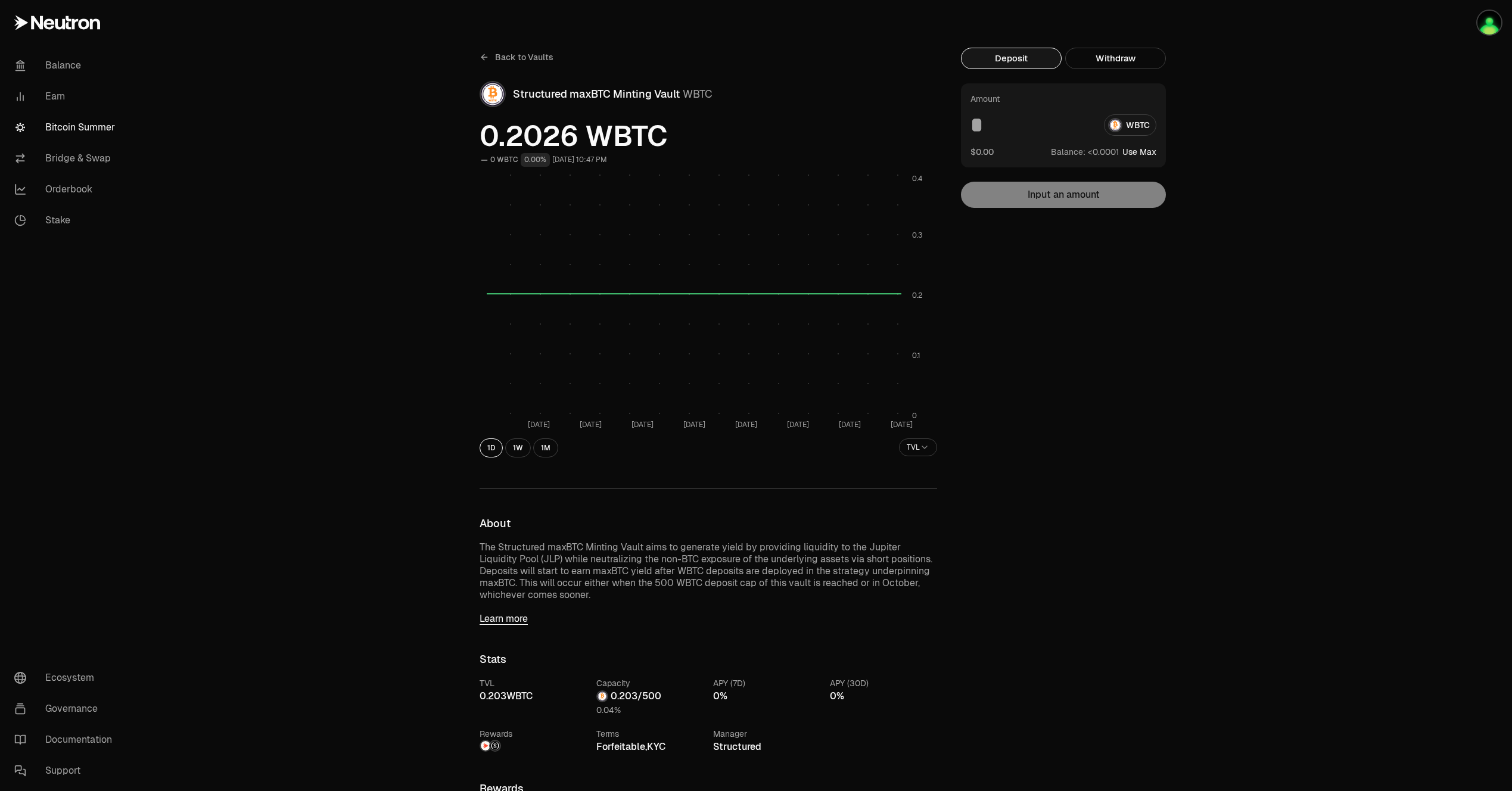
click at [1023, 199] on div "Amount WBTC $0.00 Balance: Use Max Input an amount" at bounding box center [1063, 146] width 205 height 124
click at [1012, 65] on button "Deposit" at bounding box center [1011, 58] width 101 height 21
click at [1115, 129] on div "WBTC" at bounding box center [1063, 125] width 186 height 21
click at [988, 116] on input at bounding box center [1032, 125] width 124 height 21
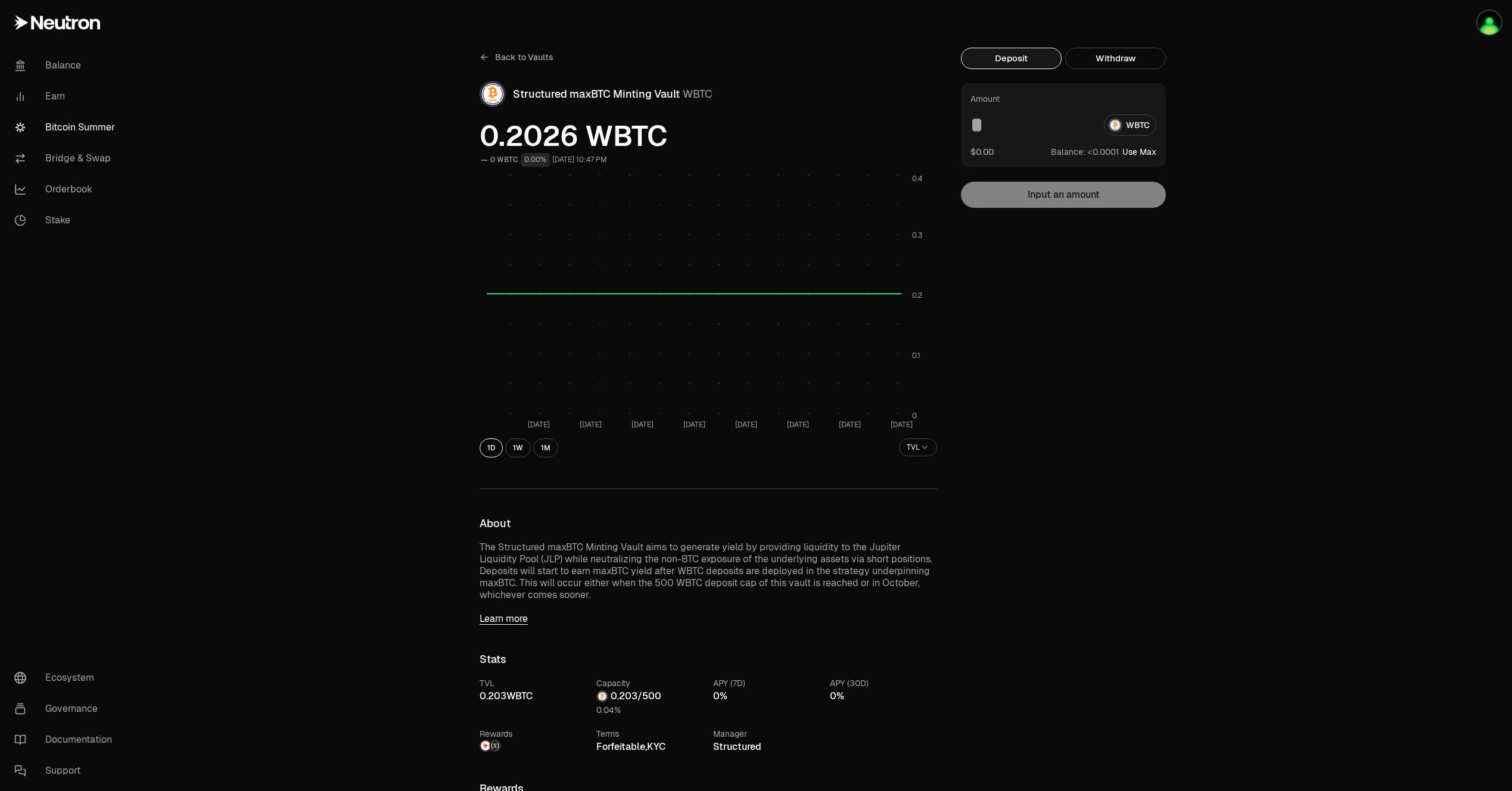
click at [1138, 157] on button "Use Max" at bounding box center [1139, 151] width 34 height 12
type input "**********"
click at [1080, 128] on input "**********" at bounding box center [1032, 125] width 124 height 21
click at [1258, 190] on div "Back to Vaults Structured maxBTC Minting Vault WBTC 0.2026 WBTC 0 WBTC 0.00% Se…" at bounding box center [822, 683] width 1378 height 1366
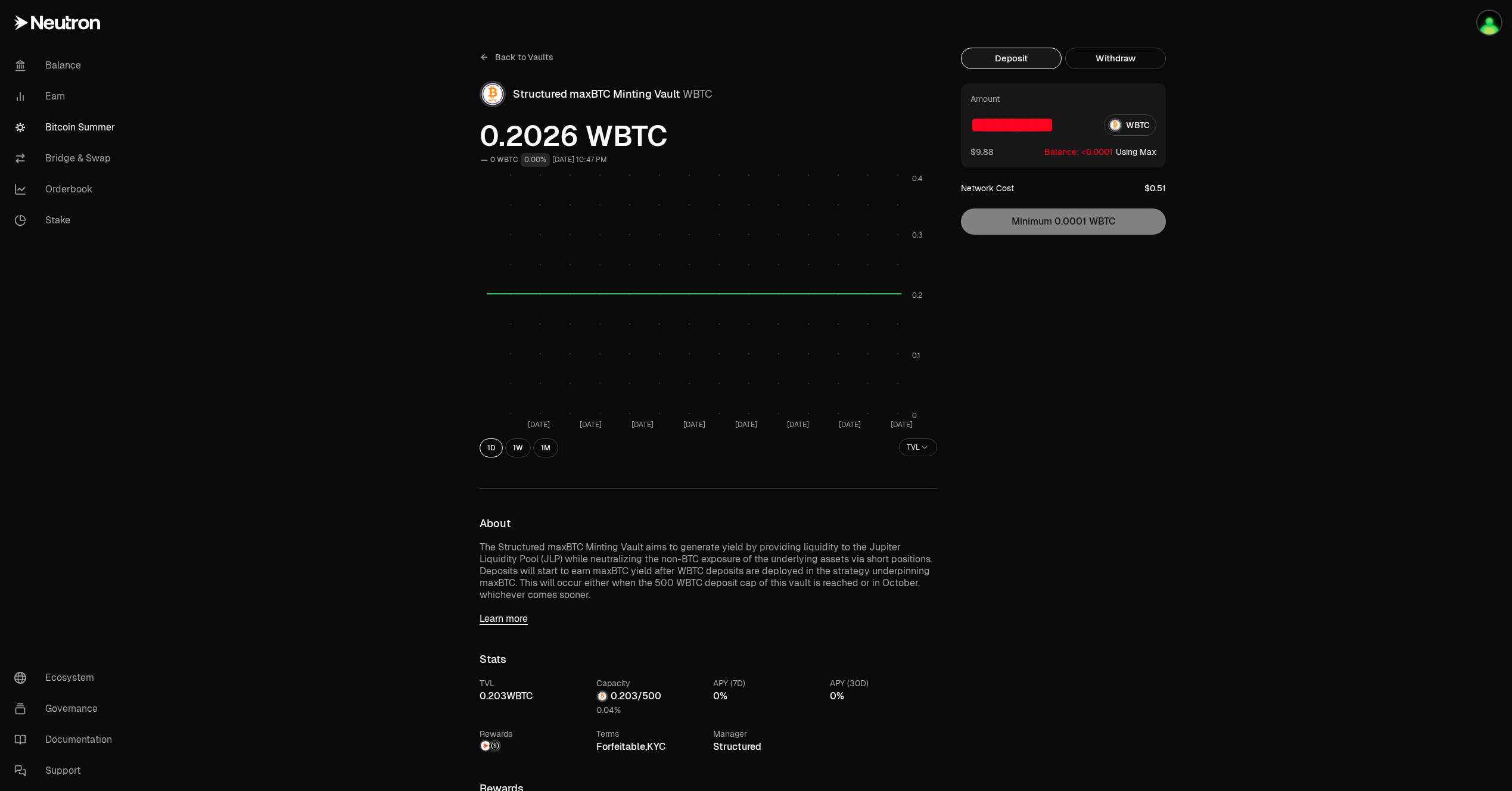
scroll to position [0, 0]
click at [1098, 219] on div "**********" at bounding box center [1063, 159] width 205 height 151
click at [1053, 431] on div "**********" at bounding box center [1070, 684] width 219 height 1271
click at [528, 56] on span "Back to Vaults" at bounding box center [524, 57] width 58 height 12
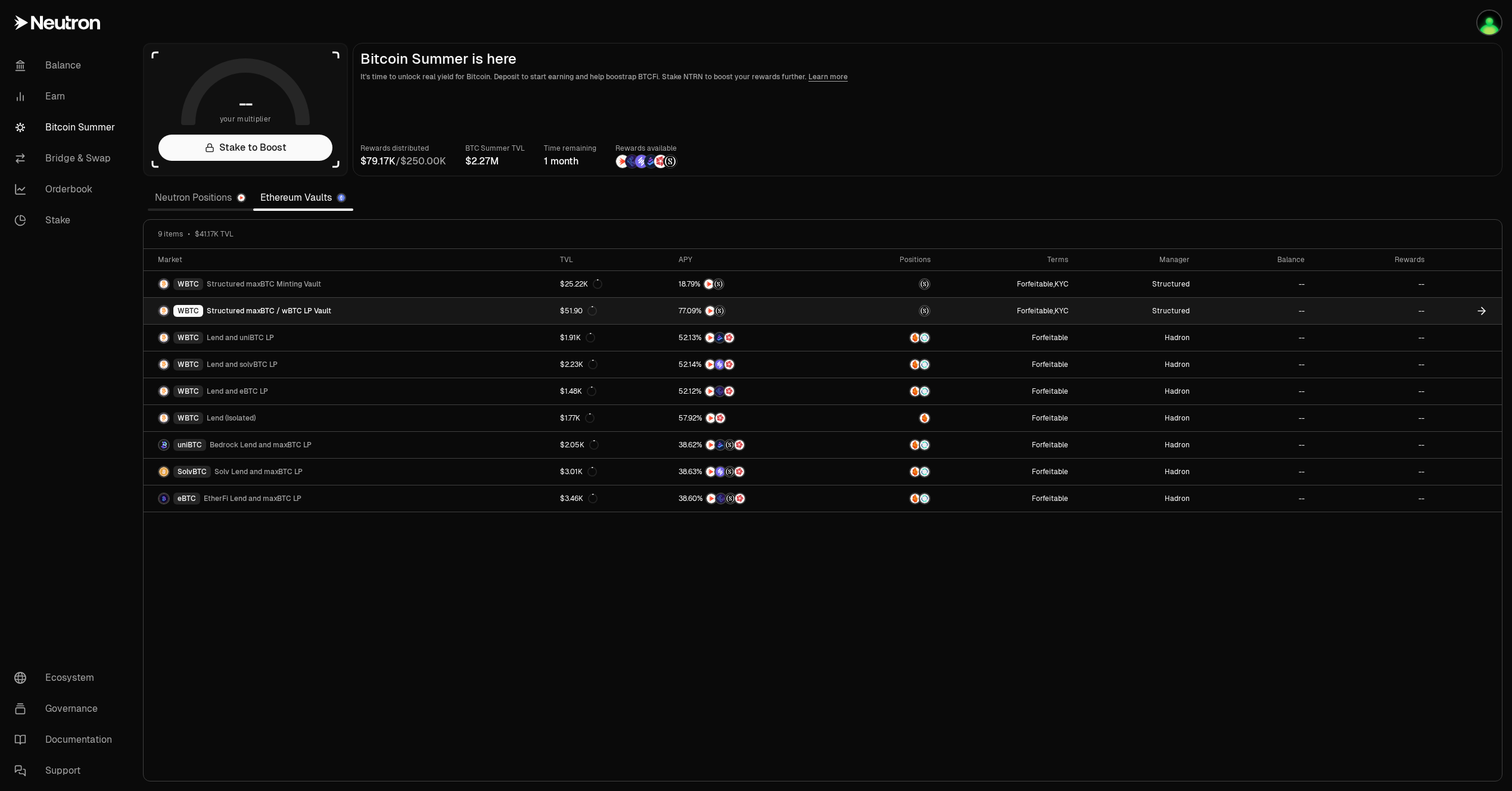
click at [245, 314] on span "Structured maxBTC / wBTC LP Vault" at bounding box center [269, 311] width 124 height 10
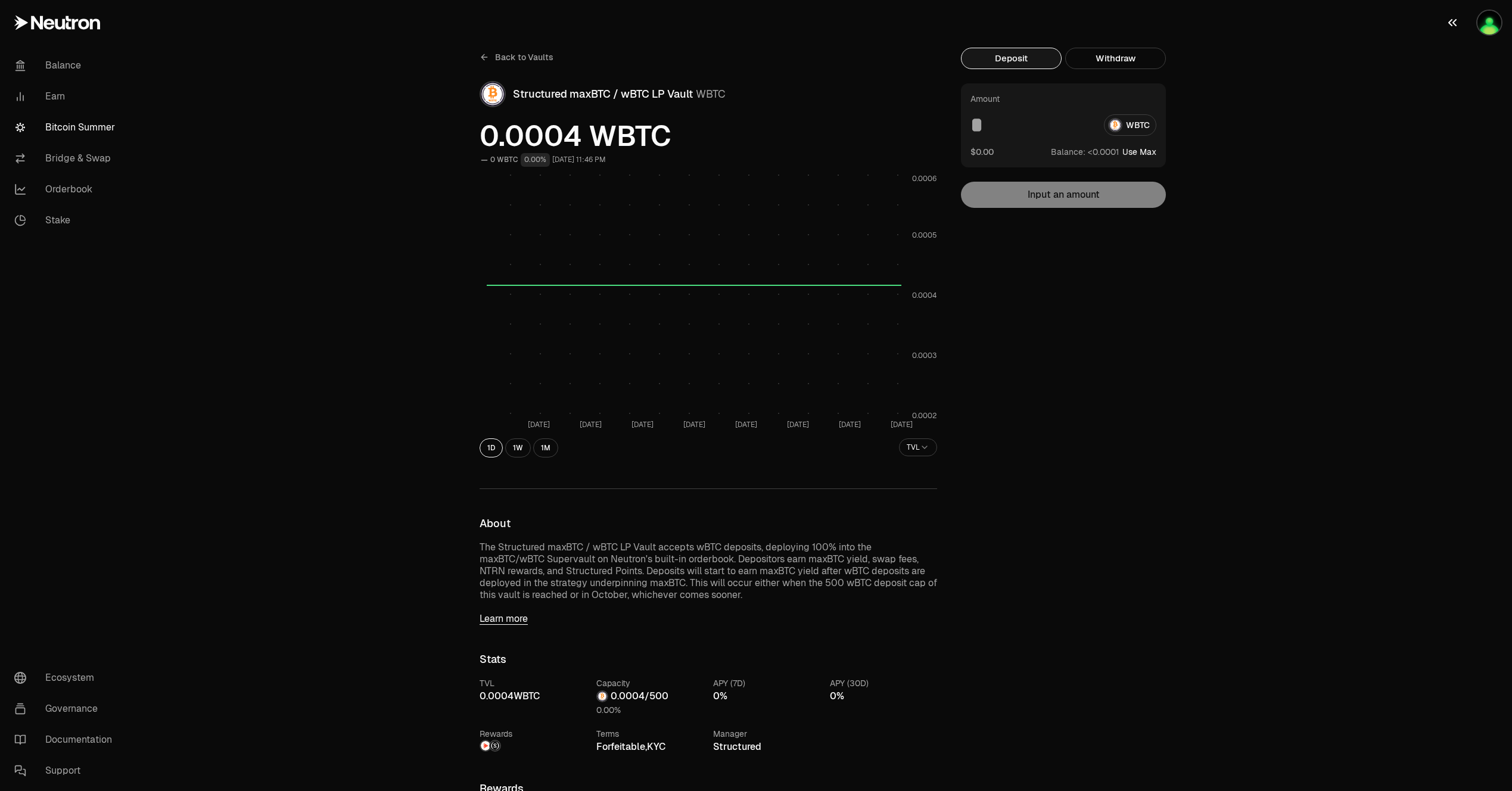
click at [1485, 16] on img "button" at bounding box center [1489, 23] width 24 height 24
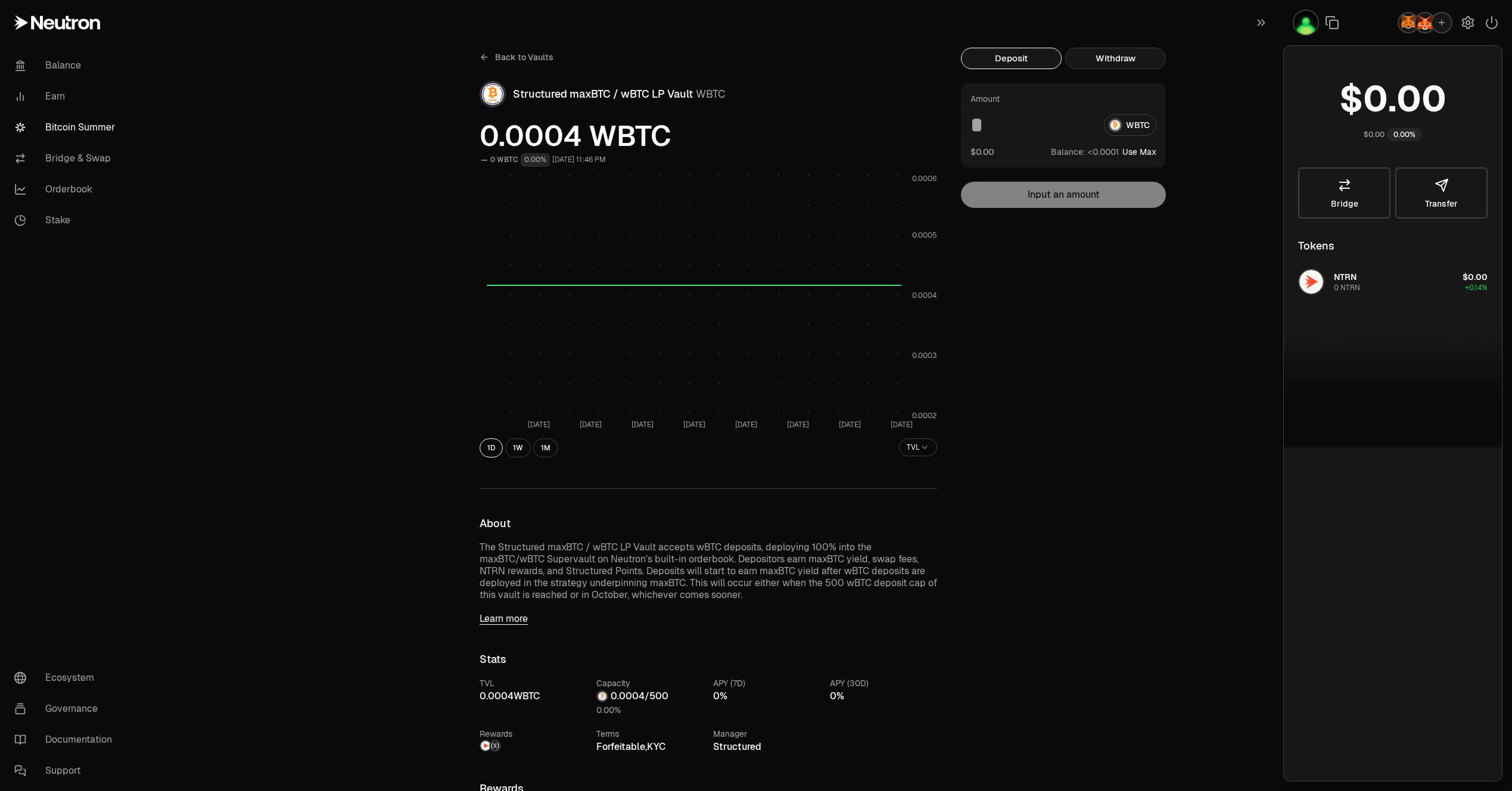
click at [1113, 58] on button "Withdraw" at bounding box center [1115, 58] width 101 height 21
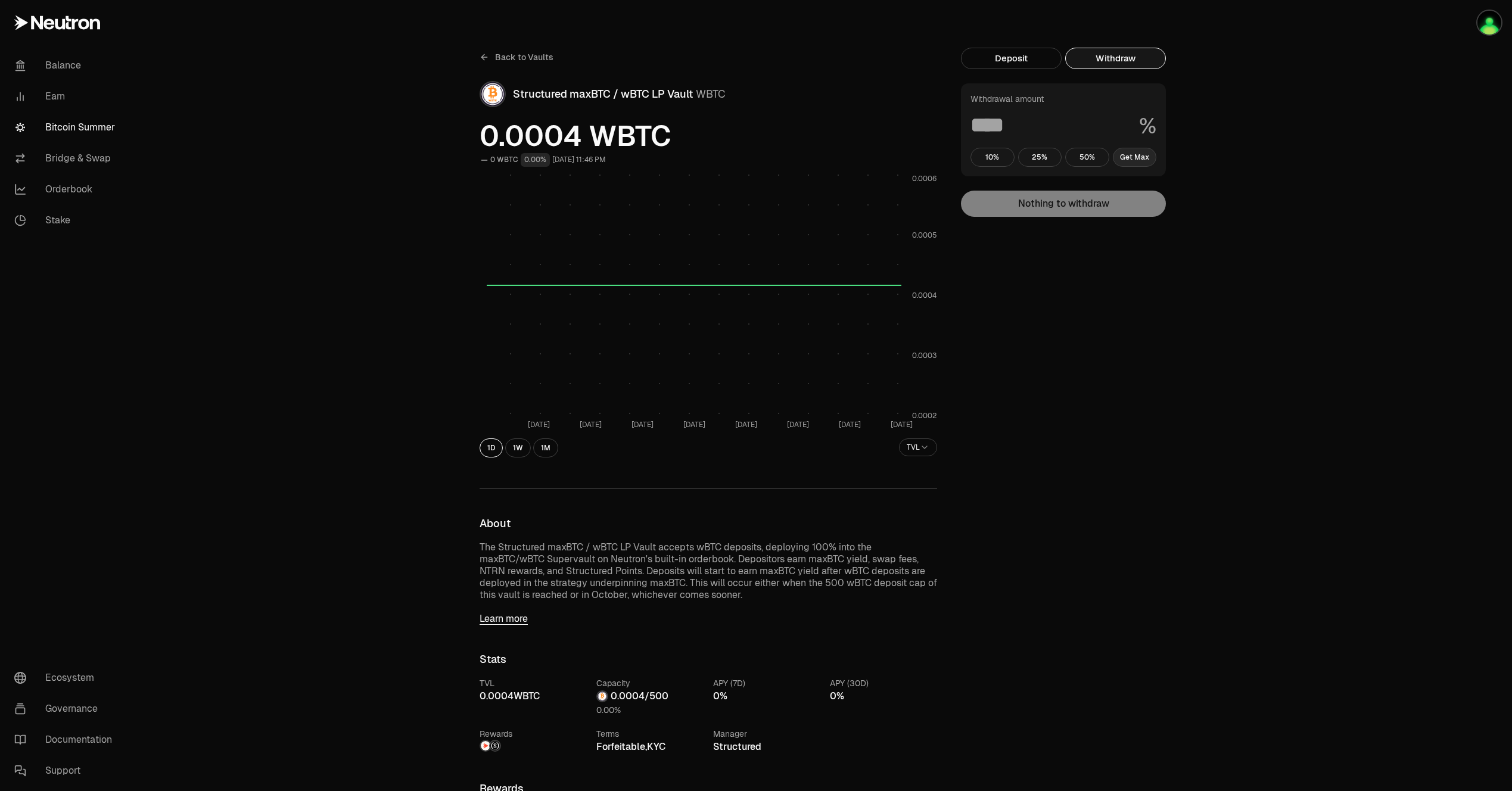
click at [1122, 153] on button "Get Max" at bounding box center [1135, 157] width 44 height 19
type input "***"
click at [1122, 203] on div "Withdrawal amount *** % 10% 25% 50% Get Max Nothing to withdraw" at bounding box center [1063, 150] width 205 height 133
click at [1262, 130] on div "Back to Vaults Structured maxBTC / wBTC LP Vault WBTC 0.0004 WBTC 0 WBTC 0.00% …" at bounding box center [822, 683] width 1378 height 1366
click at [966, 61] on button "Deposit" at bounding box center [1011, 58] width 101 height 21
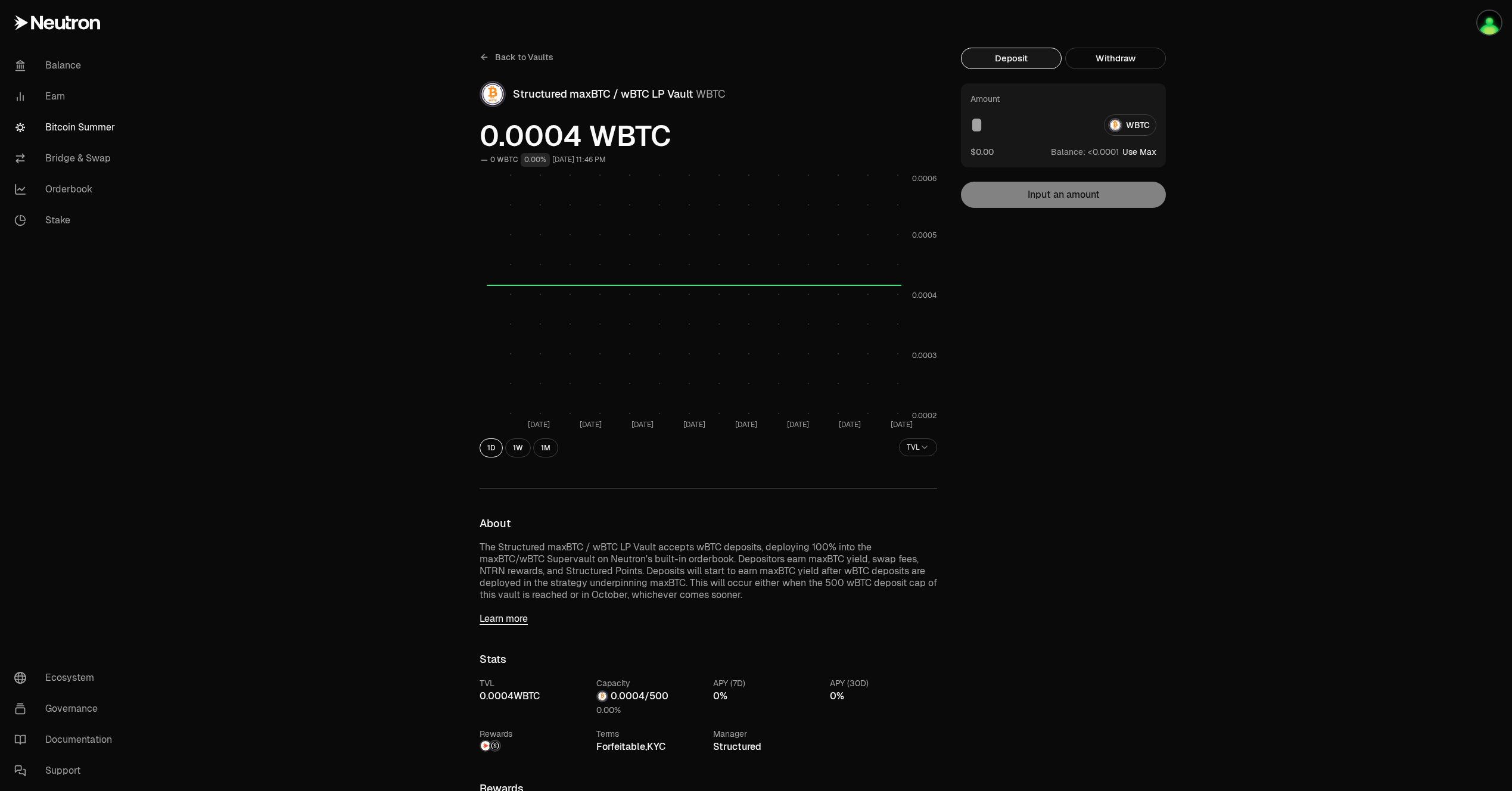
click at [1258, 160] on div "Back to Vaults Structured maxBTC / wBTC LP Vault WBTC 0.0004 WBTC 0 WBTC 0.00% …" at bounding box center [822, 683] width 1378 height 1366
click at [1484, 28] on img "button" at bounding box center [1489, 23] width 24 height 24
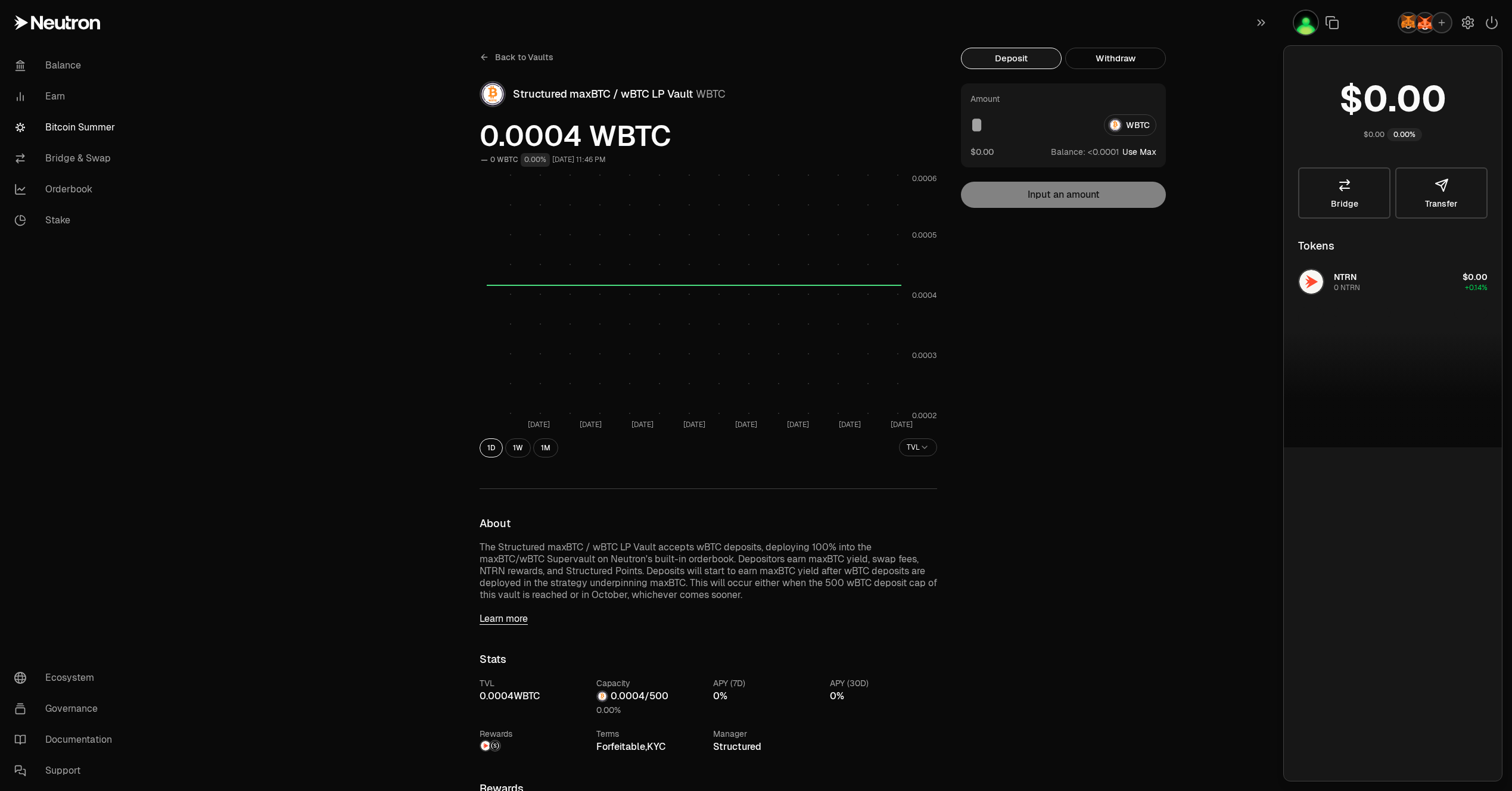
click at [1426, 24] on img "button" at bounding box center [1424, 22] width 19 height 19
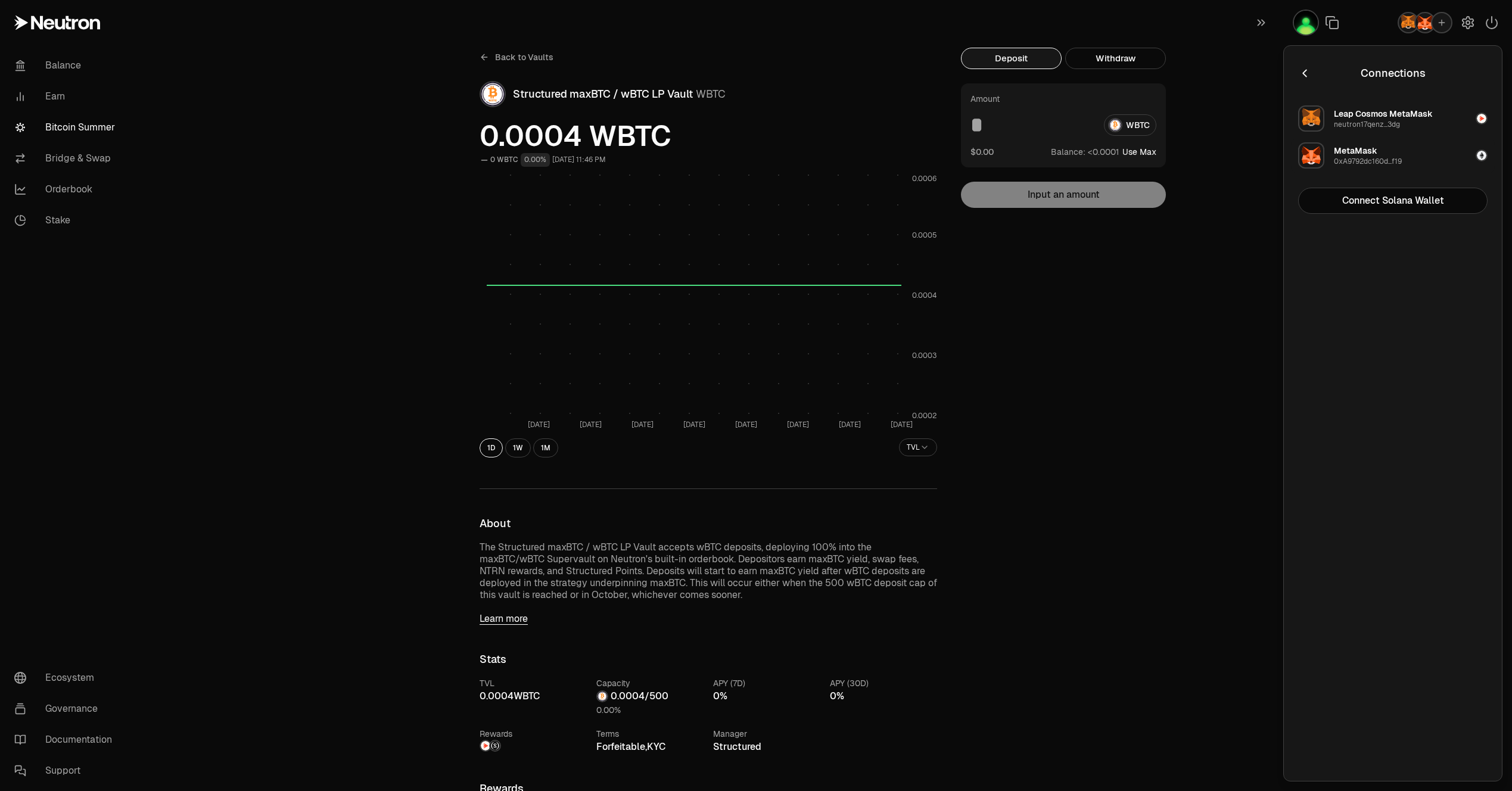
click at [1368, 161] on div "0xA9792dc160d...f19" at bounding box center [1367, 161] width 68 height 10
click at [1307, 67] on icon "button" at bounding box center [1304, 73] width 13 height 13
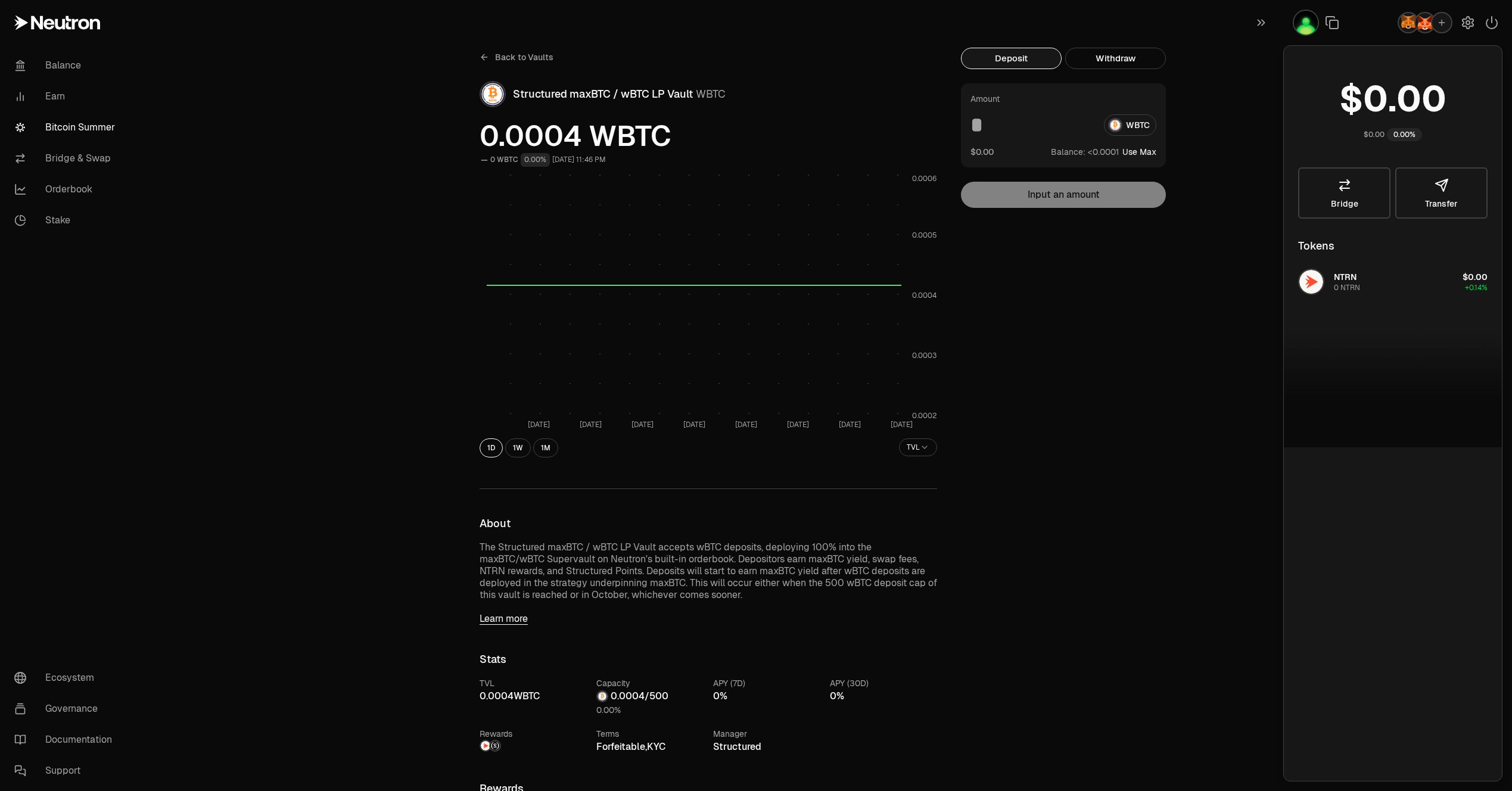
click at [1405, 26] on img "button" at bounding box center [1408, 22] width 19 height 19
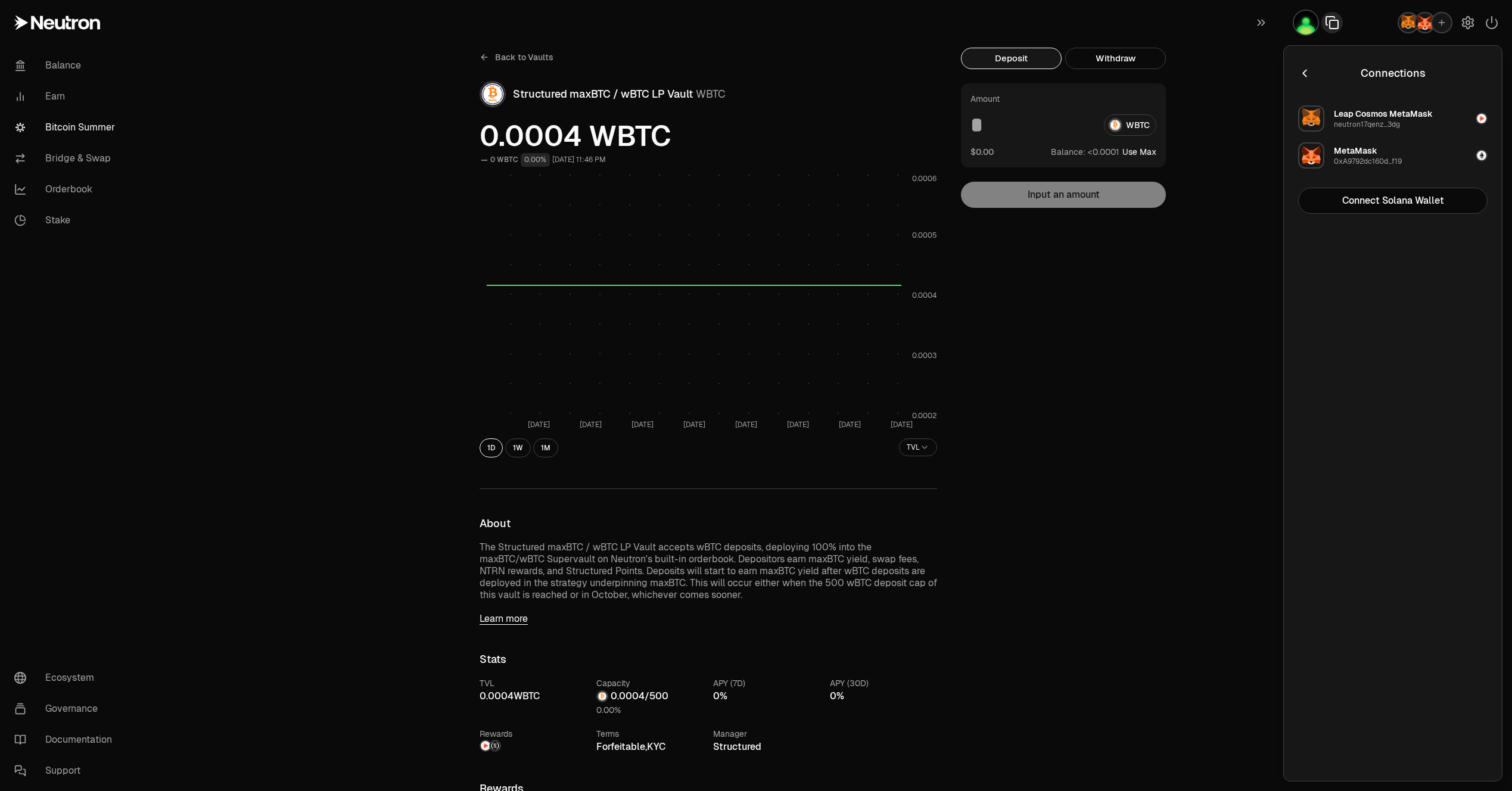
click at [1329, 20] on icon "button" at bounding box center [1333, 24] width 8 height 8
click at [1465, 19] on icon "button" at bounding box center [1467, 23] width 11 height 12
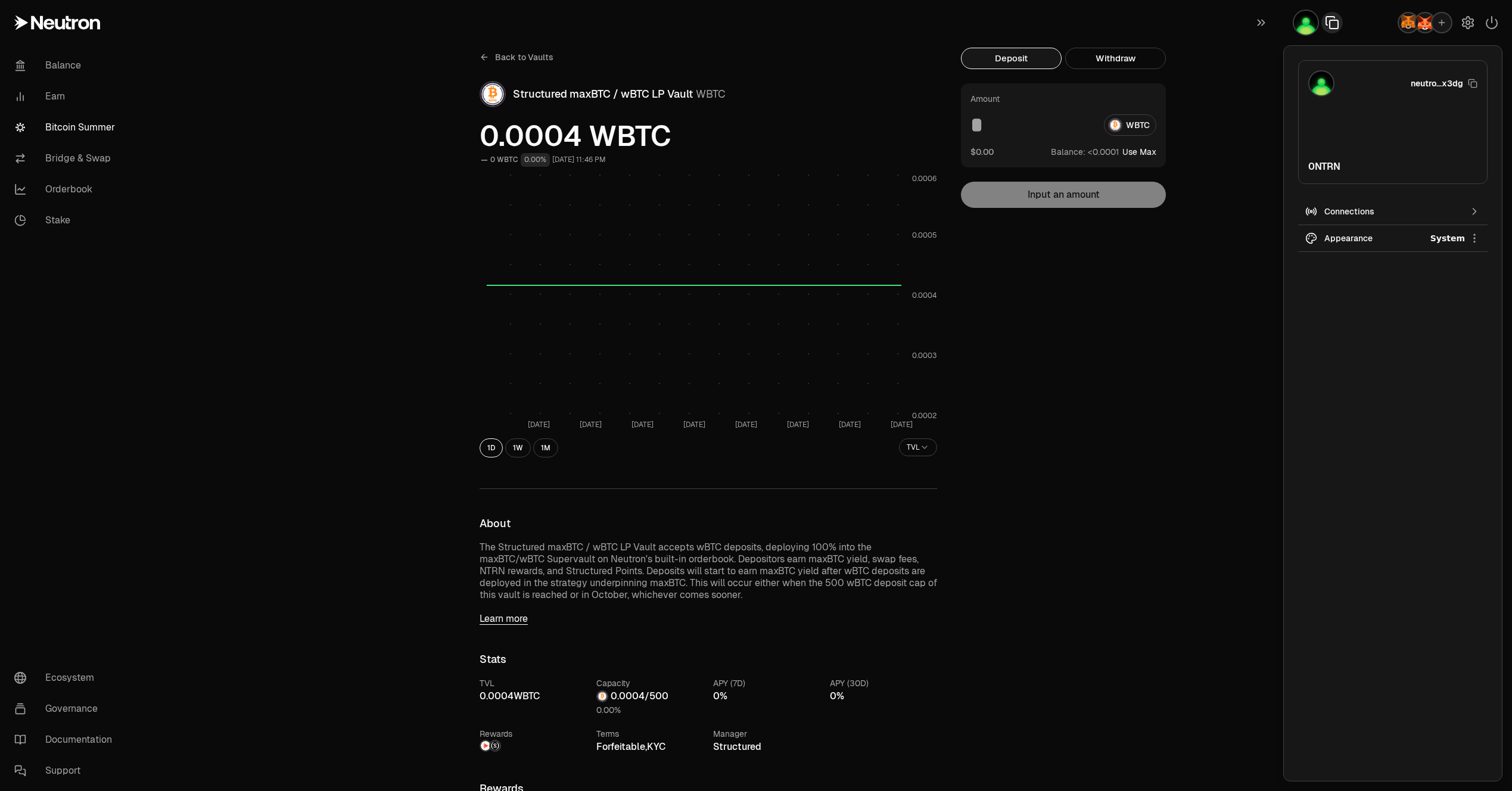
click at [989, 315] on div "Deposit Withdraw Amount WBTC $0.00 Balance: Use Max Input an amount Trading cry…" at bounding box center [1070, 684] width 219 height 1271
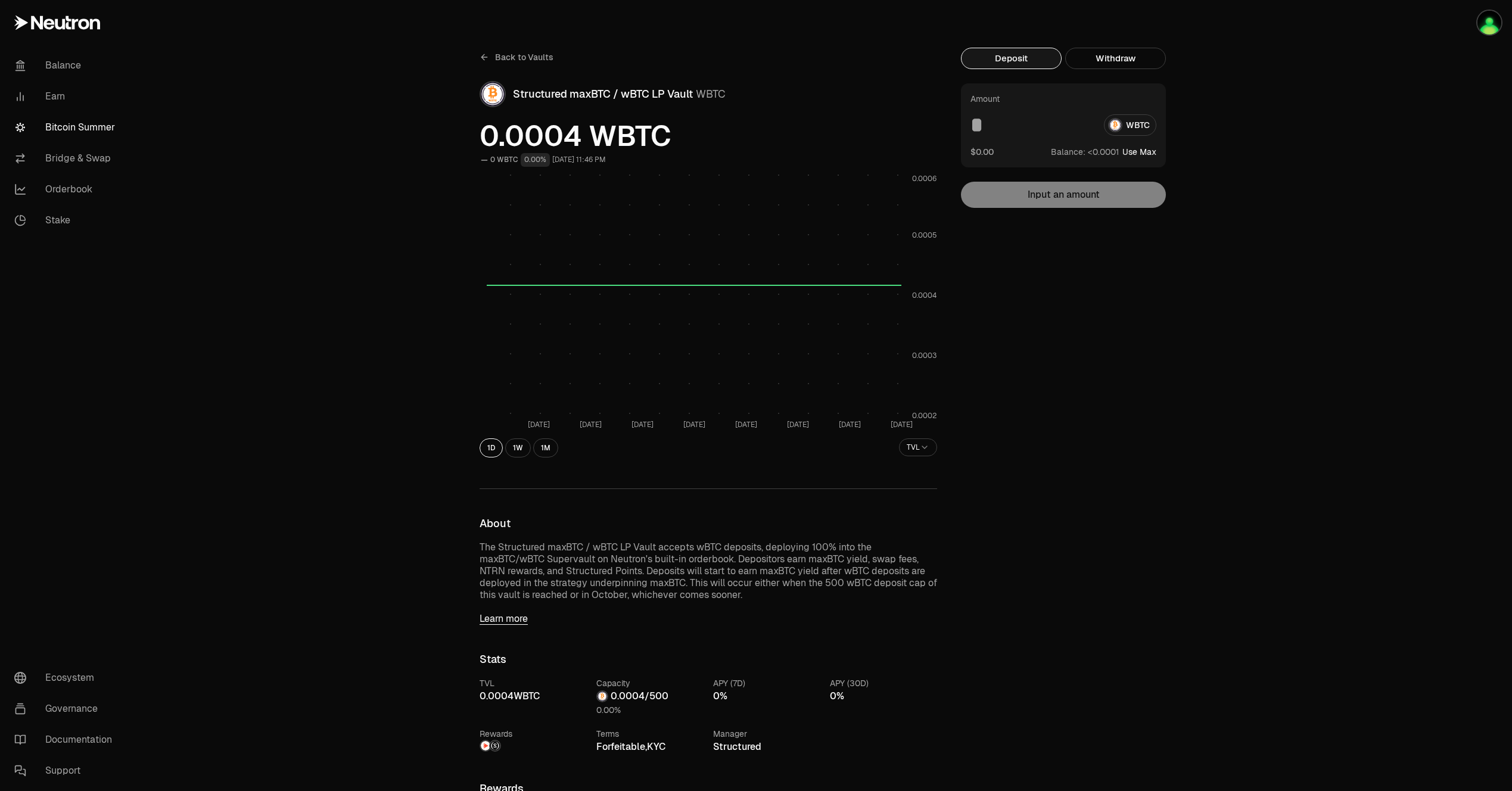
click at [87, 120] on link "Bitcoin Summer" at bounding box center [66, 128] width 124 height 31
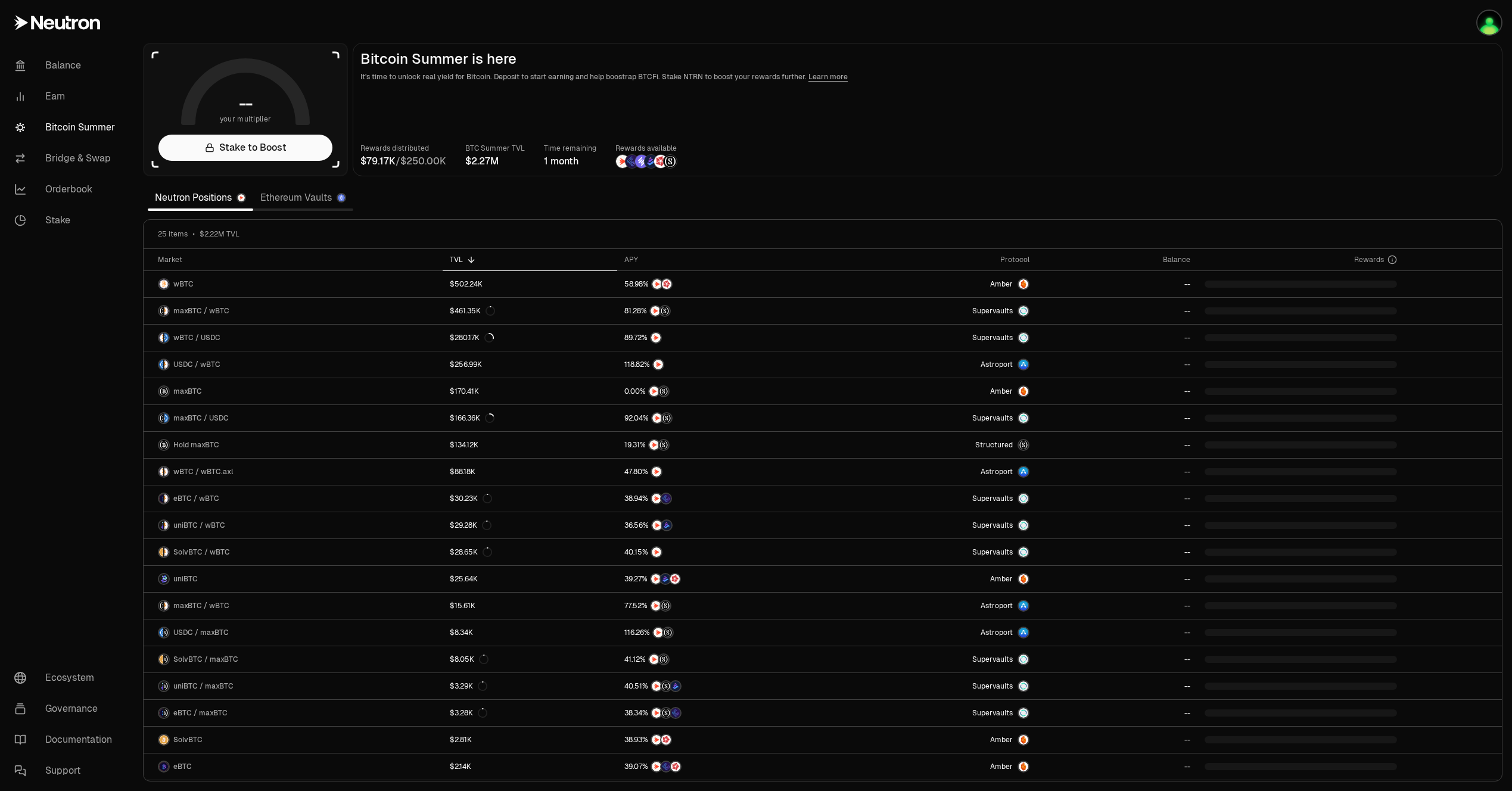
click at [286, 200] on link "Ethereum Vaults" at bounding box center [303, 197] width 100 height 24
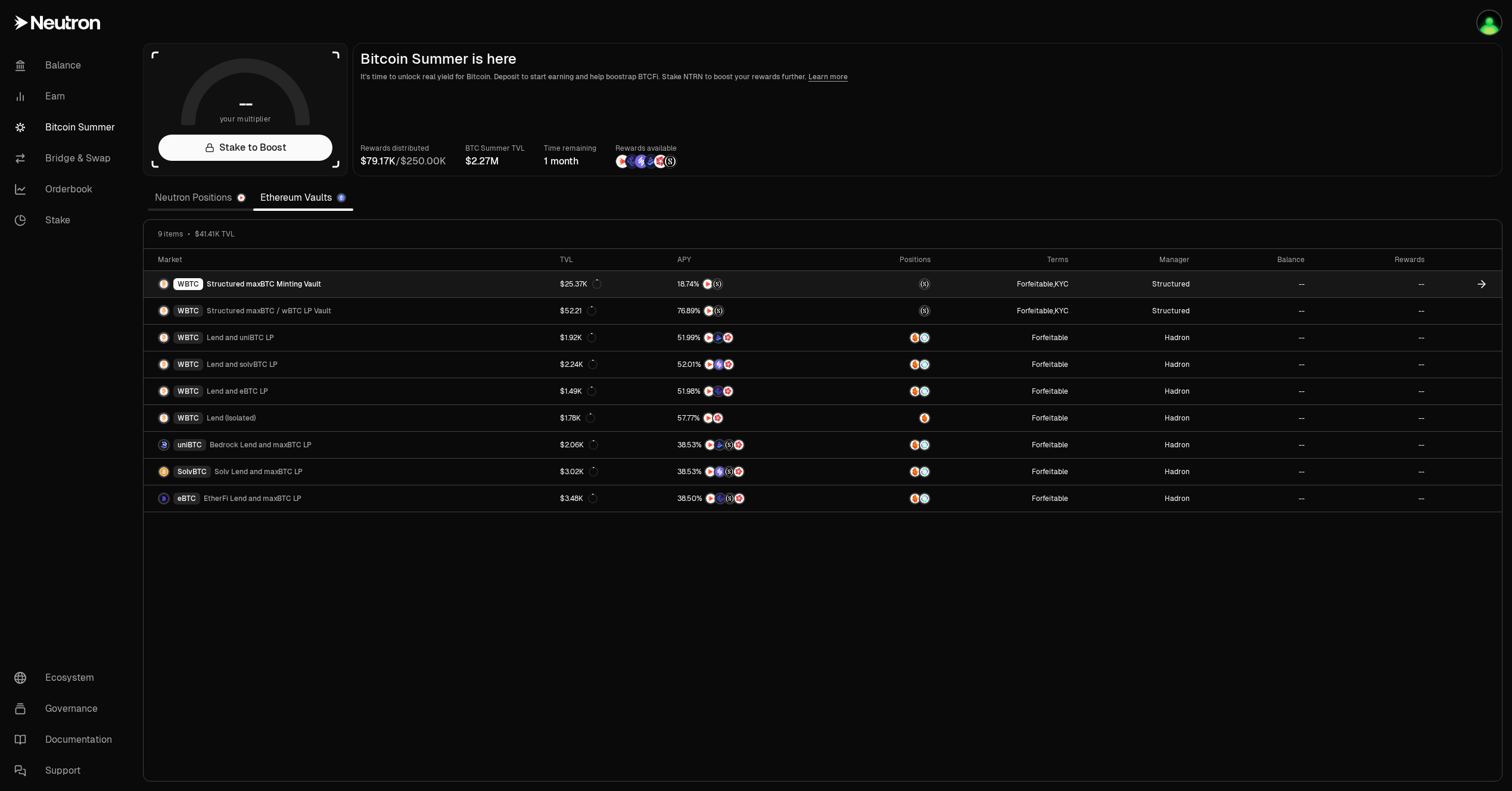
click at [421, 284] on link "WBTC Structured maxBTC Minting Vault" at bounding box center [348, 284] width 409 height 26
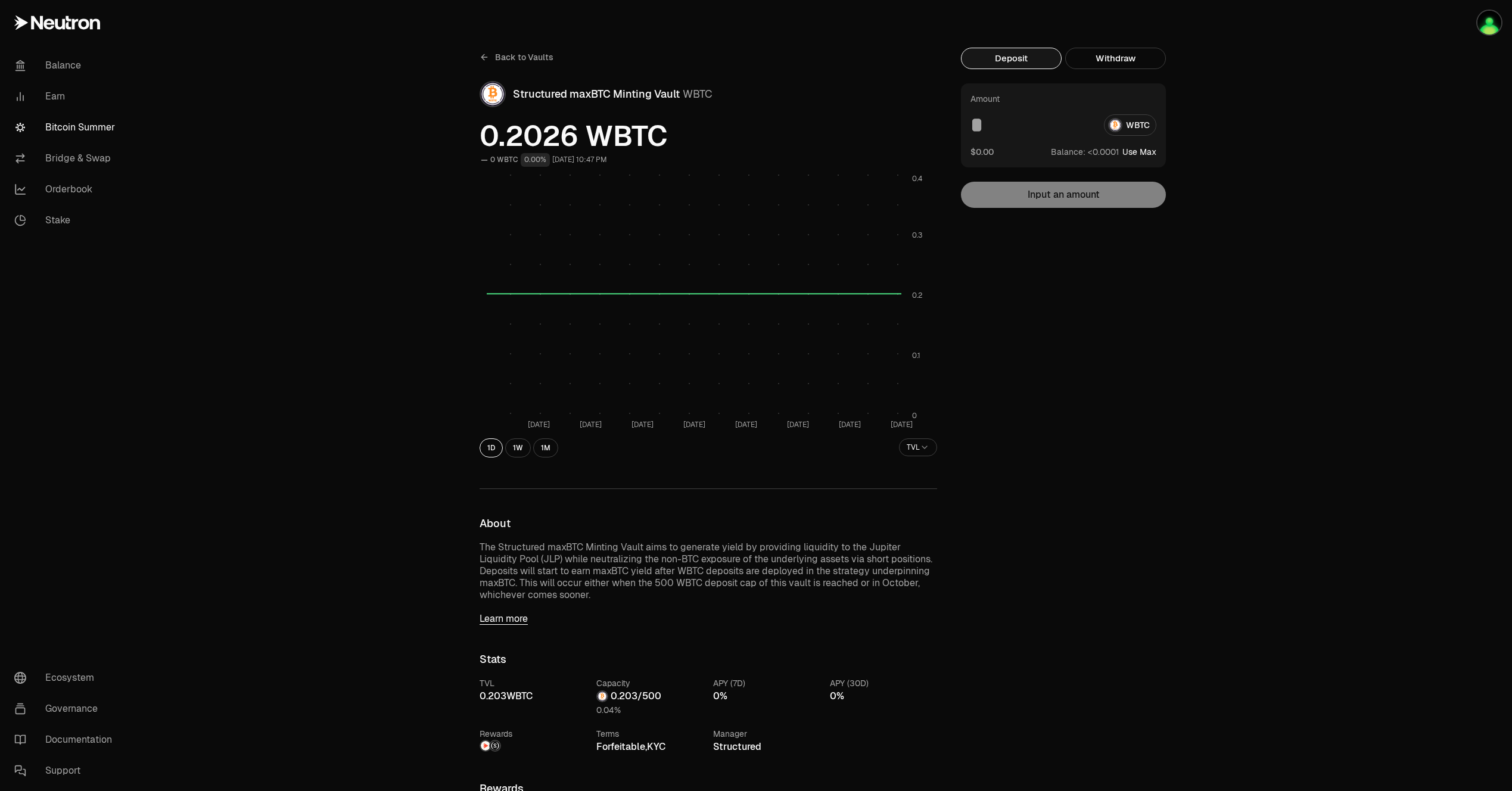
click at [981, 114] on div "Amount WBTC $0.00 Balance: Use Max" at bounding box center [1063, 126] width 205 height 84
click at [978, 124] on input at bounding box center [1032, 125] width 124 height 21
click at [1121, 153] on span "0 1 2 3 4 5 6 7 8 9 . 0 1 2 3 4 5 6 7 8 9 0 1 2 3 4 5 6 7 8 9 0 1 2 3 4 5 6 7 8…" at bounding box center [1105, 151] width 34 height 12
click at [1128, 153] on button "Use Max" at bounding box center [1139, 151] width 34 height 12
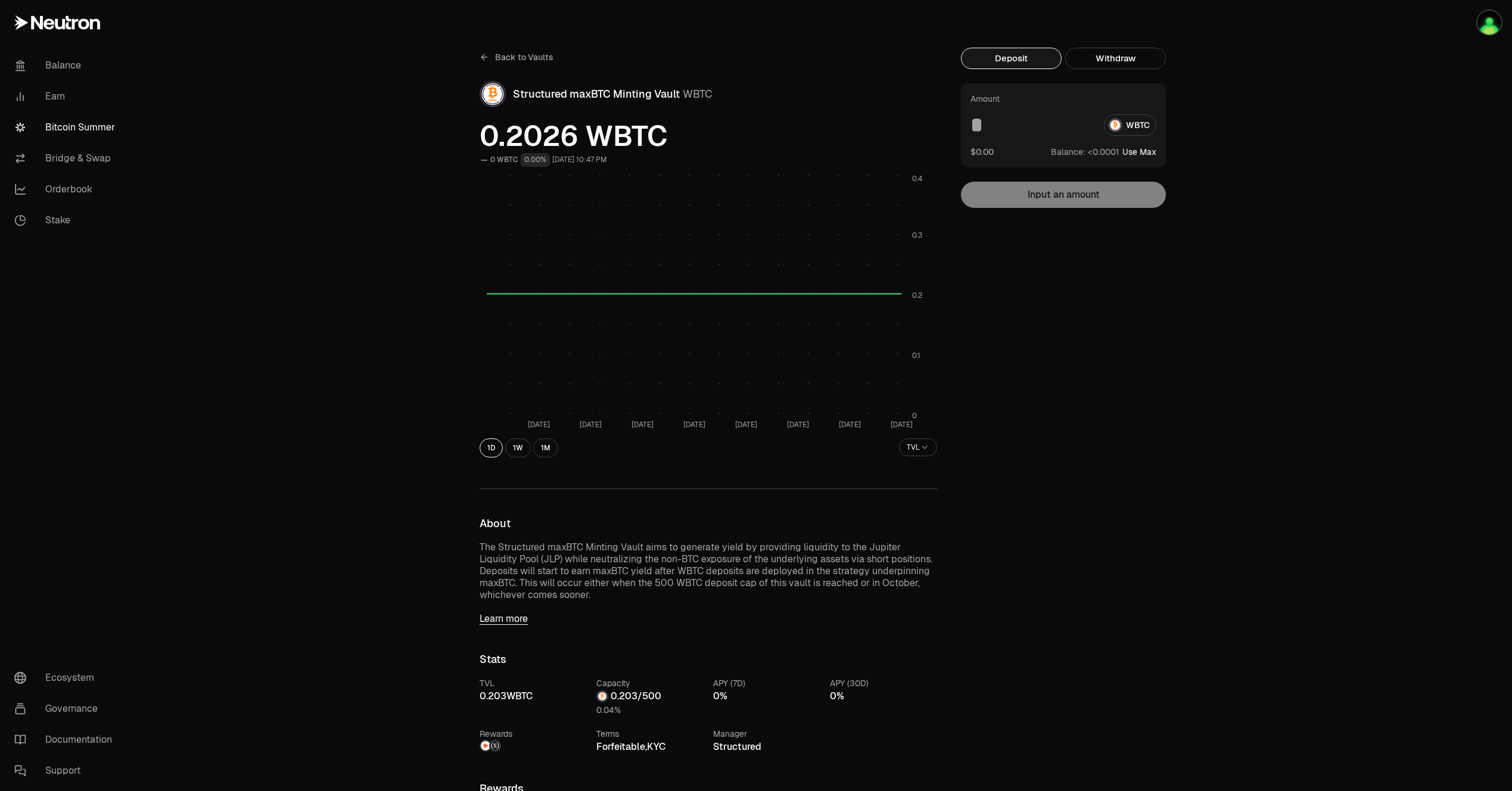
type input "**********"
click at [1494, 27] on img "button" at bounding box center [1489, 23] width 24 height 24
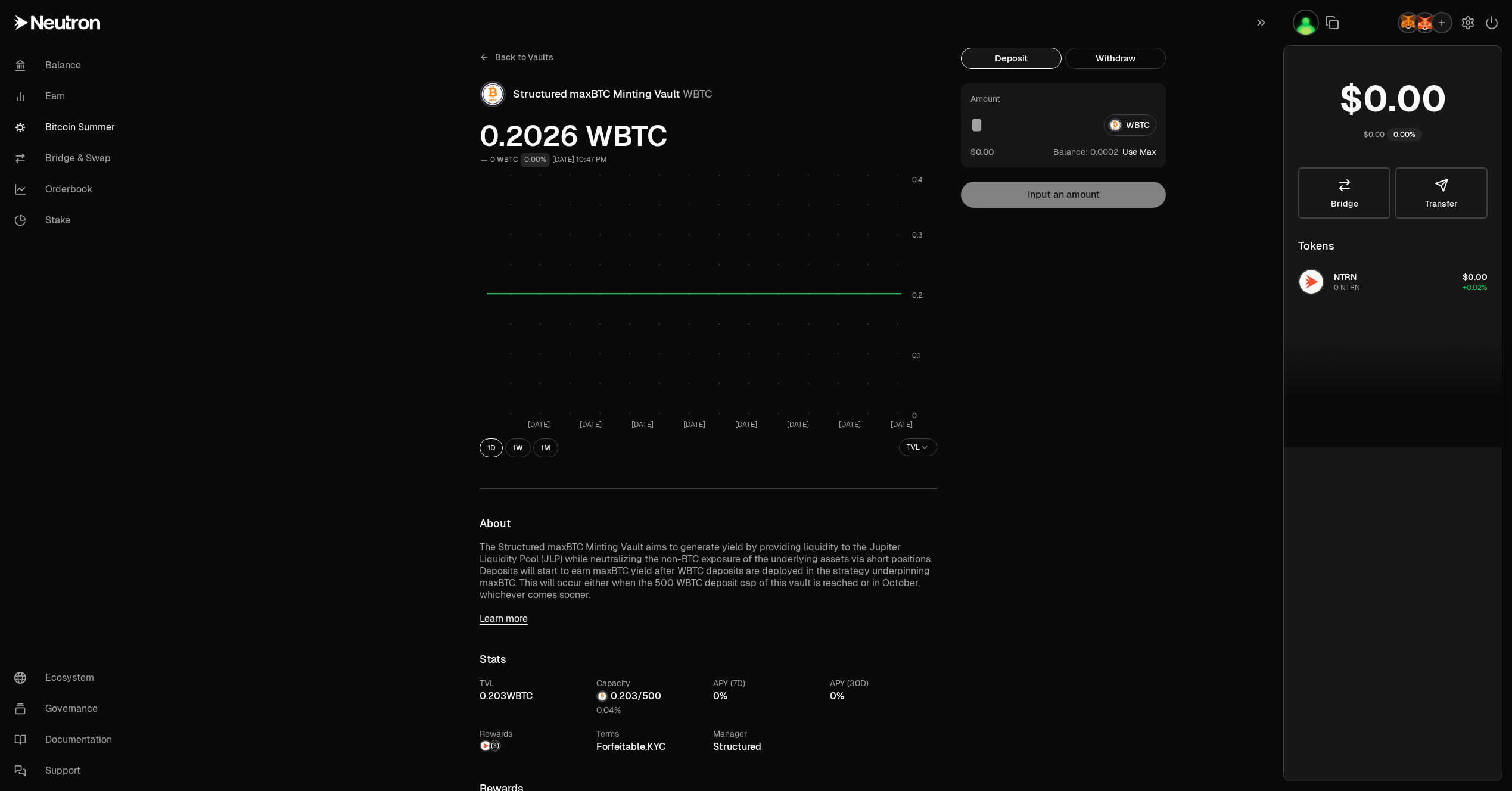
click at [1126, 296] on div "Deposit Withdraw Amount WBTC $0.00 Balance: Use Max Input an amount Trading cry…" at bounding box center [1070, 684] width 219 height 1271
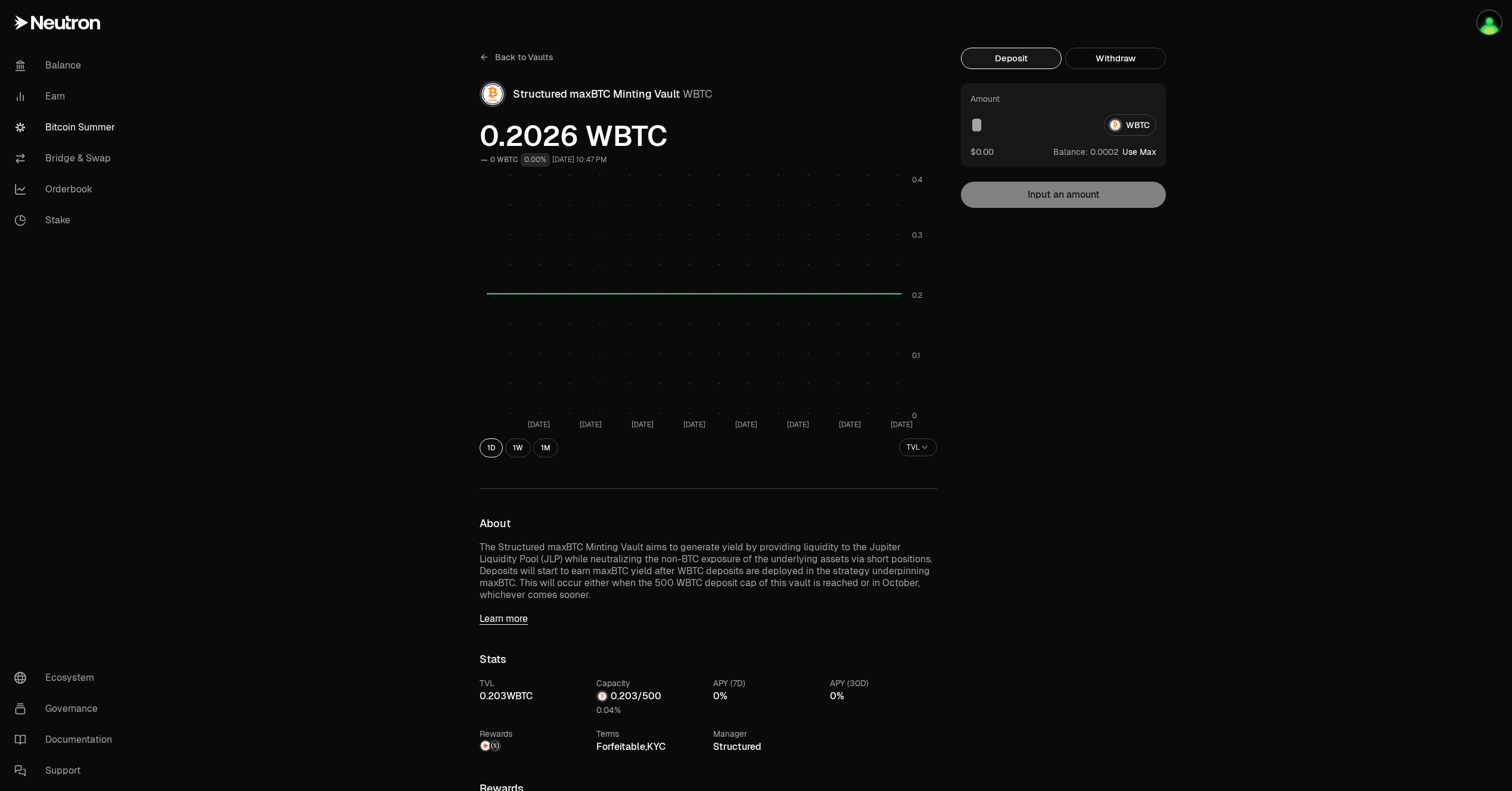
click at [487, 55] on icon at bounding box center [484, 57] width 10 height 10
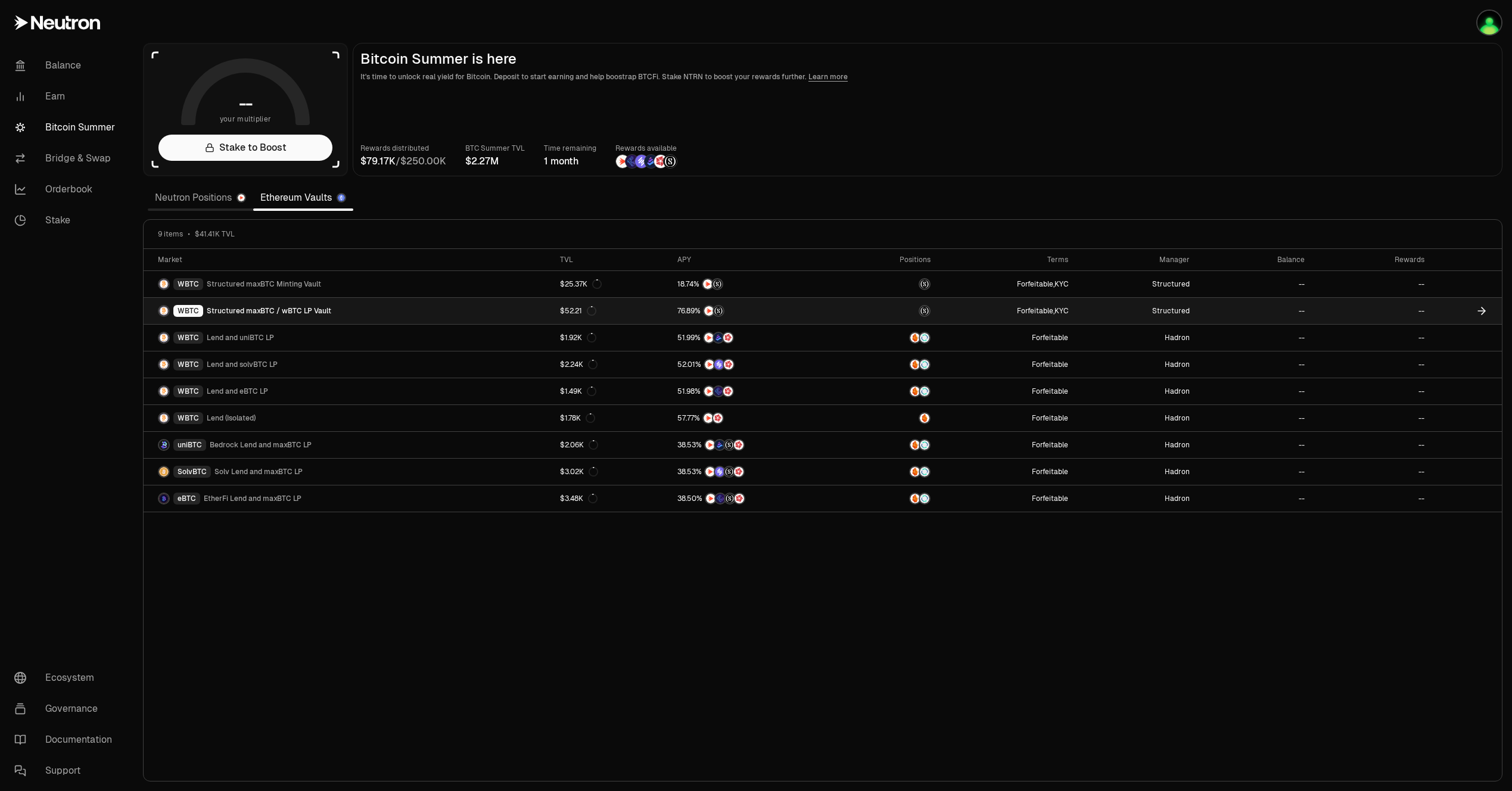
click at [295, 307] on span "Structured maxBTC / wBTC LP Vault" at bounding box center [269, 311] width 124 height 10
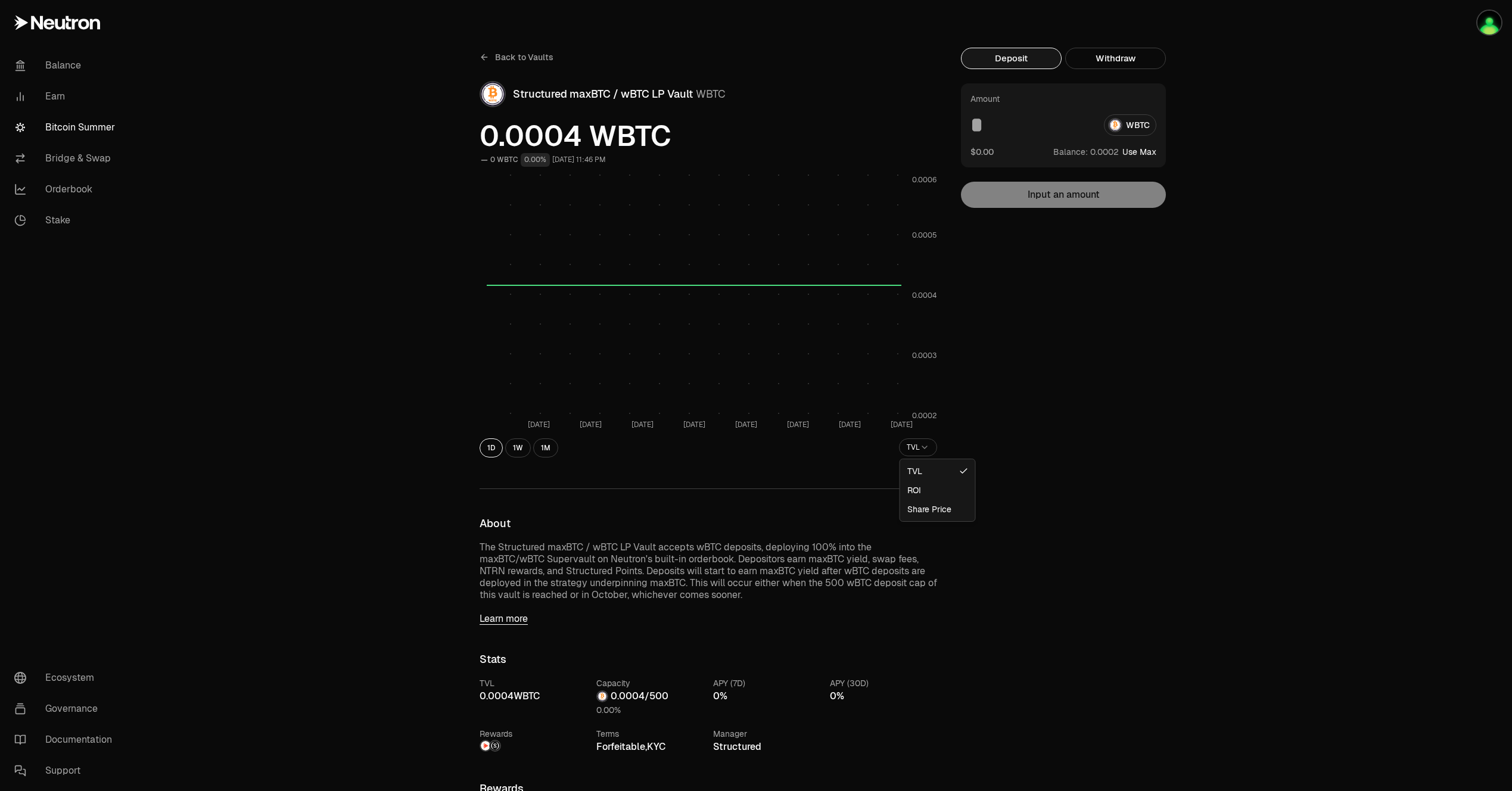
click at [920, 449] on html "Balance Earn Bitcoin Summer Bridge & Swap Orderbook Stake Ecosystem Governance …" at bounding box center [756, 683] width 1512 height 1366
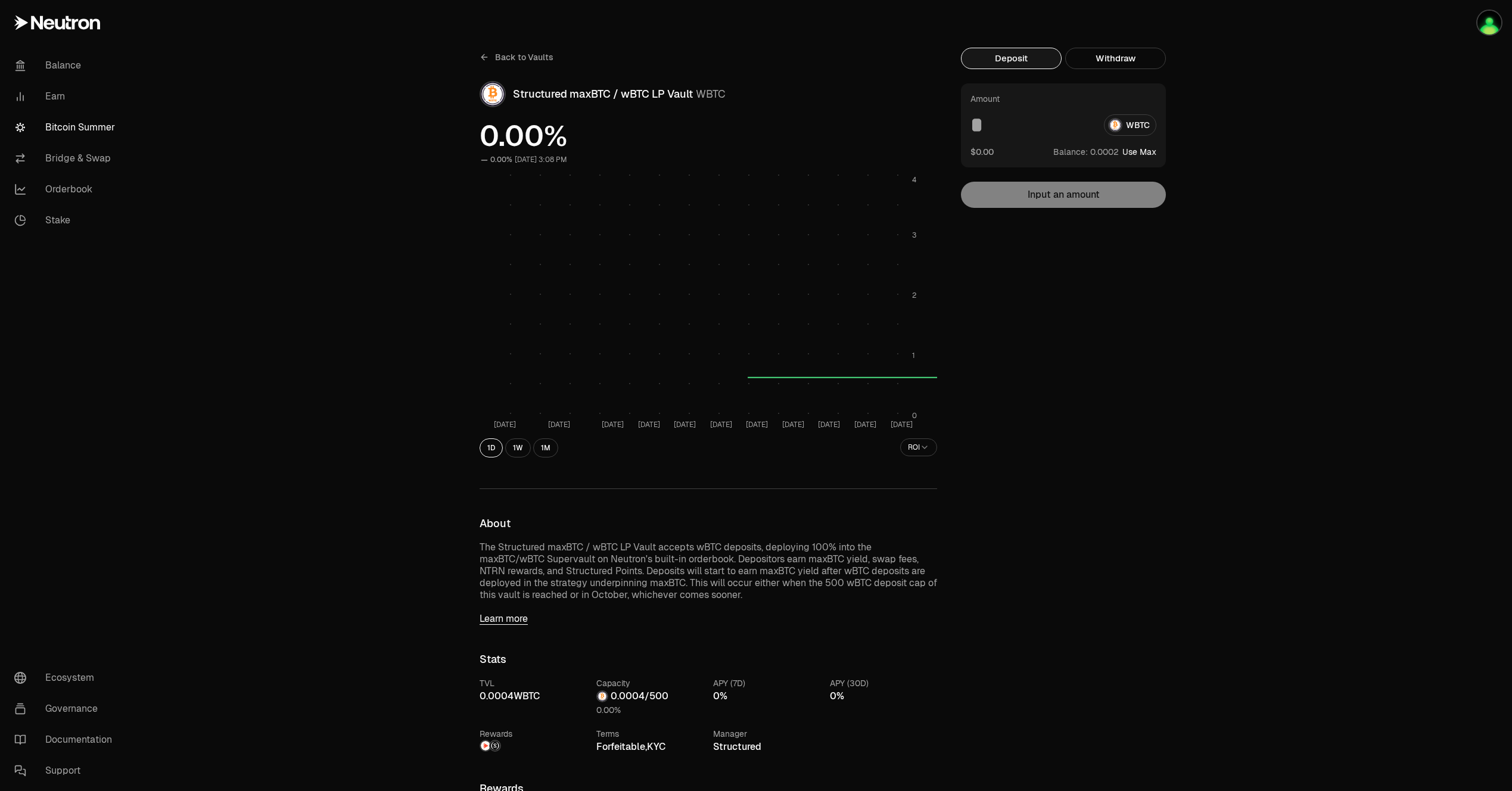
click at [924, 449] on html "Balance Earn Bitcoin Summer Bridge & Swap Orderbook Stake Ecosystem Governance …" at bounding box center [756, 683] width 1512 height 1366
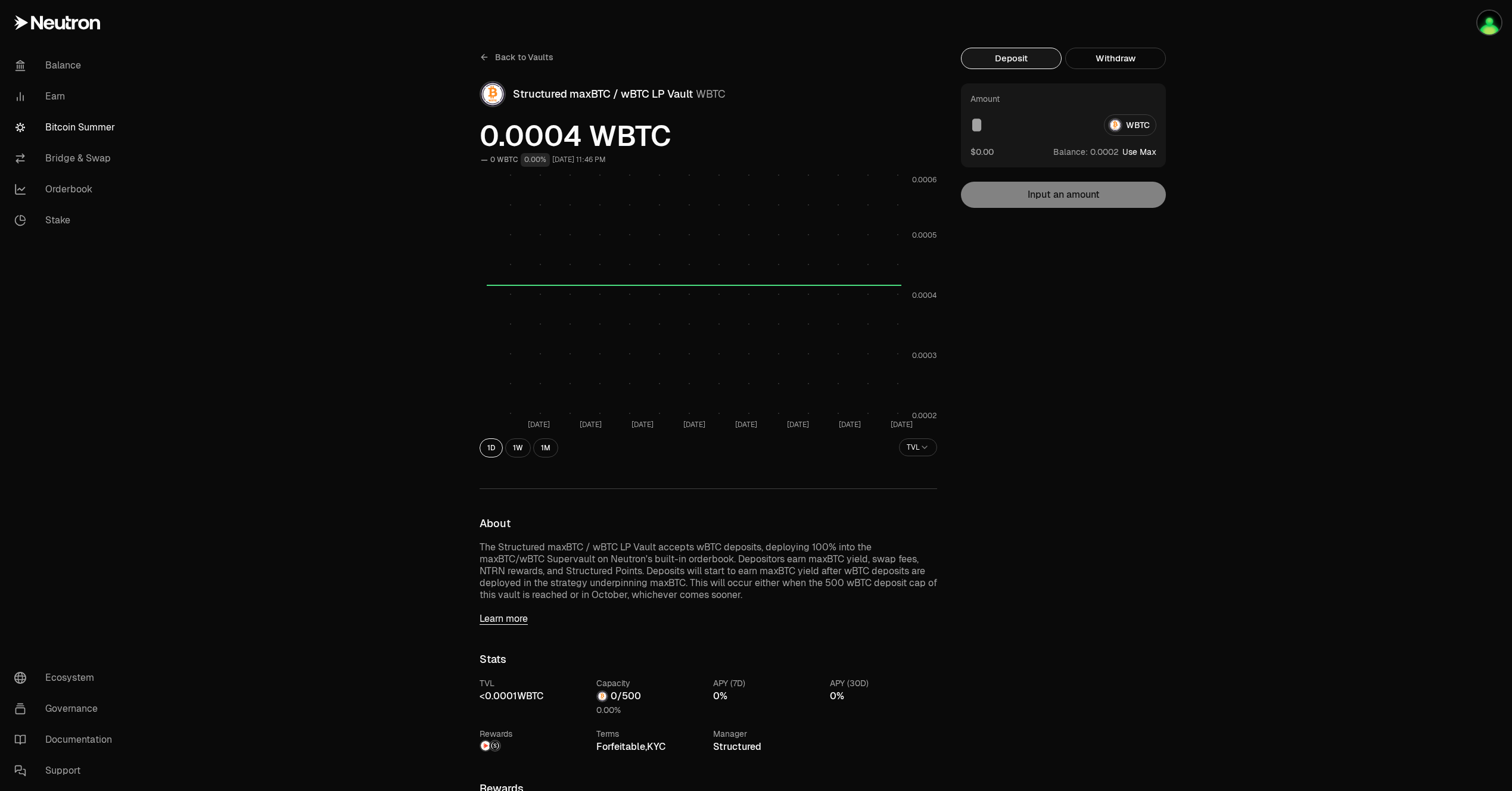
click at [515, 57] on span "Back to Vaults" at bounding box center [524, 57] width 58 height 12
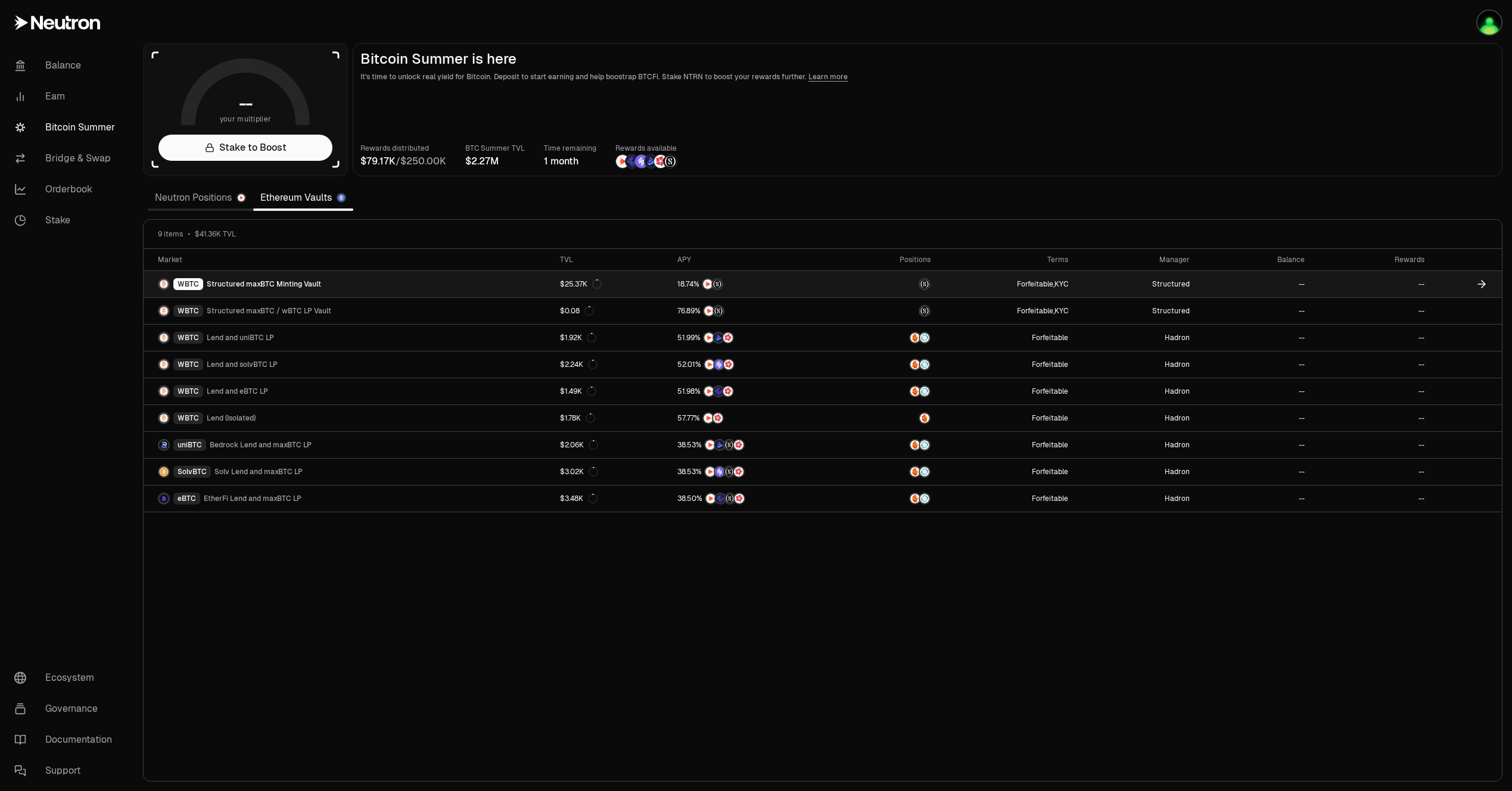
click at [282, 282] on span "Structured maxBTC Minting Vault" at bounding box center [263, 284] width 115 height 10
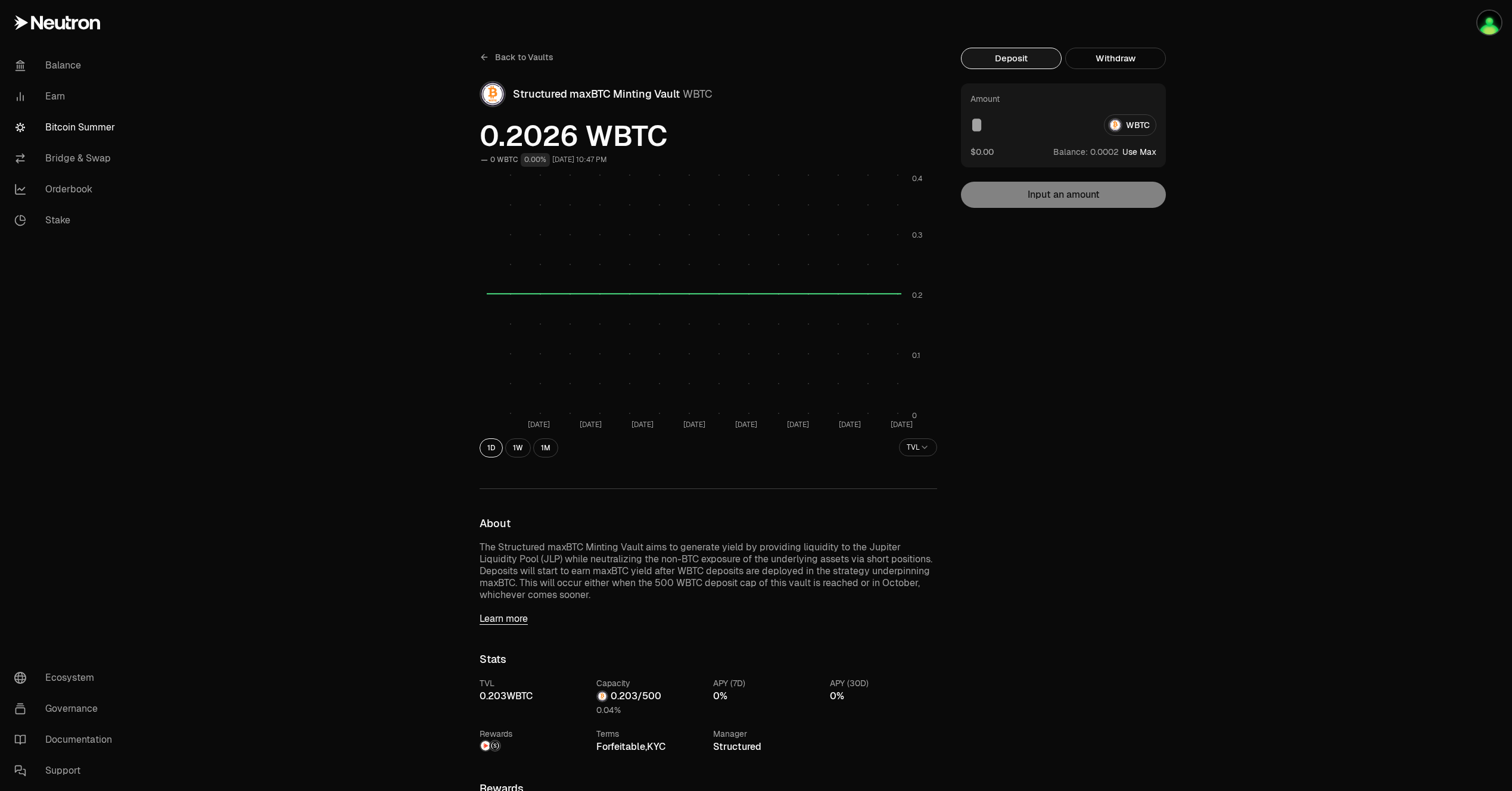
click at [982, 132] on input at bounding box center [1032, 125] width 124 height 21
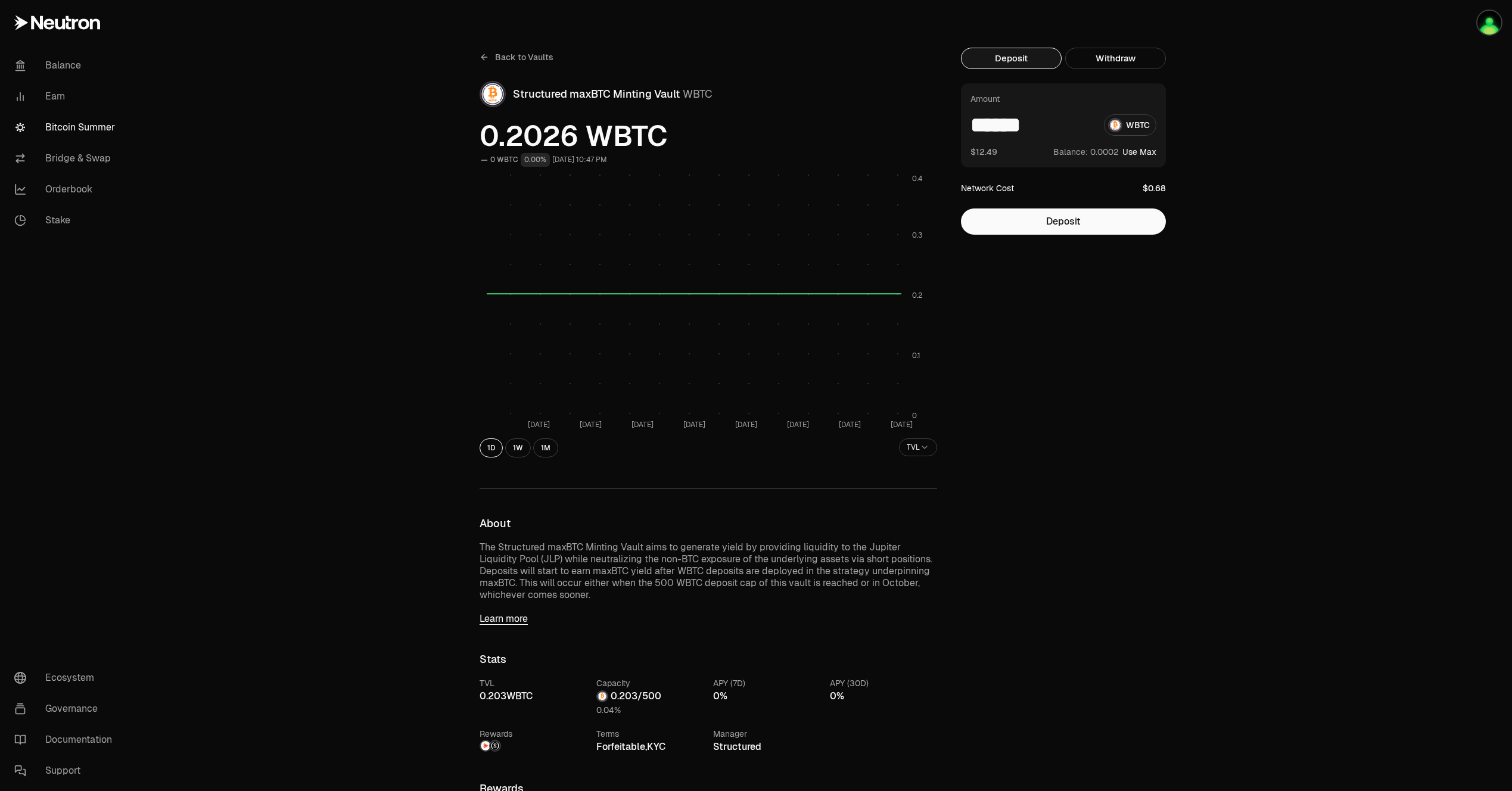
type input "******"
click at [1060, 217] on button "Deposit" at bounding box center [1063, 221] width 205 height 26
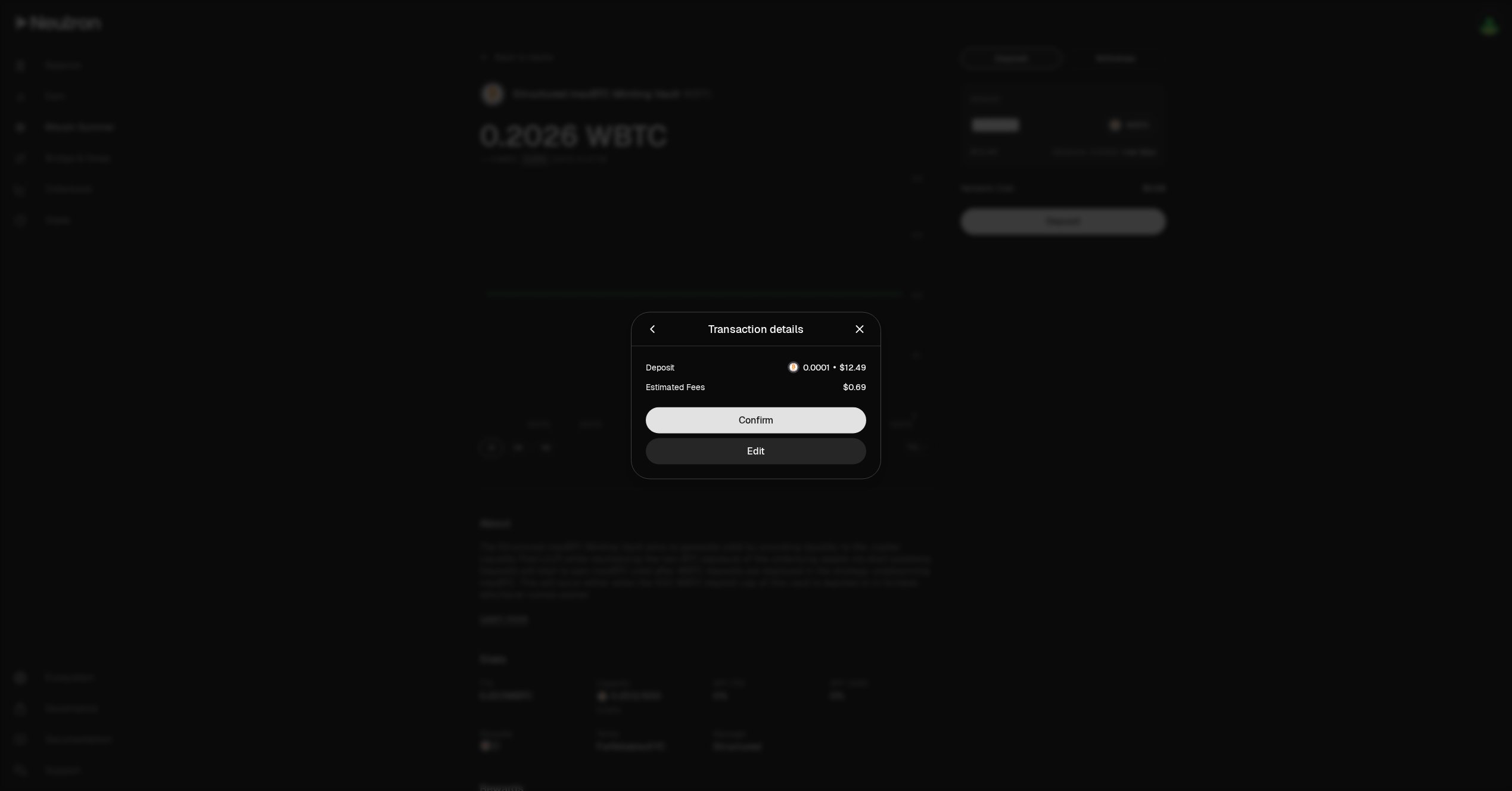
click at [803, 423] on button "Confirm" at bounding box center [756, 420] width 220 height 26
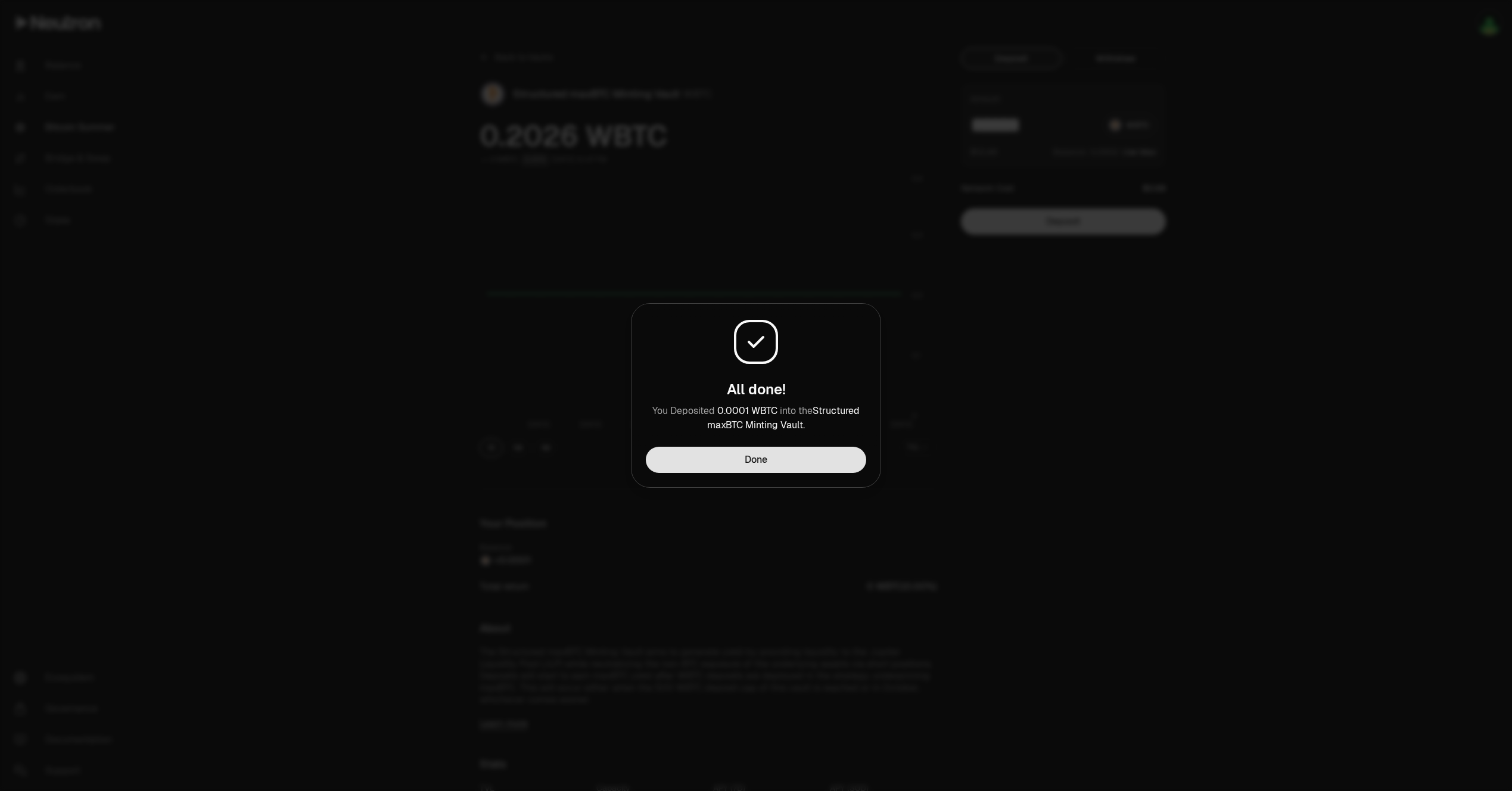
click at [826, 458] on button "Done" at bounding box center [756, 460] width 220 height 26
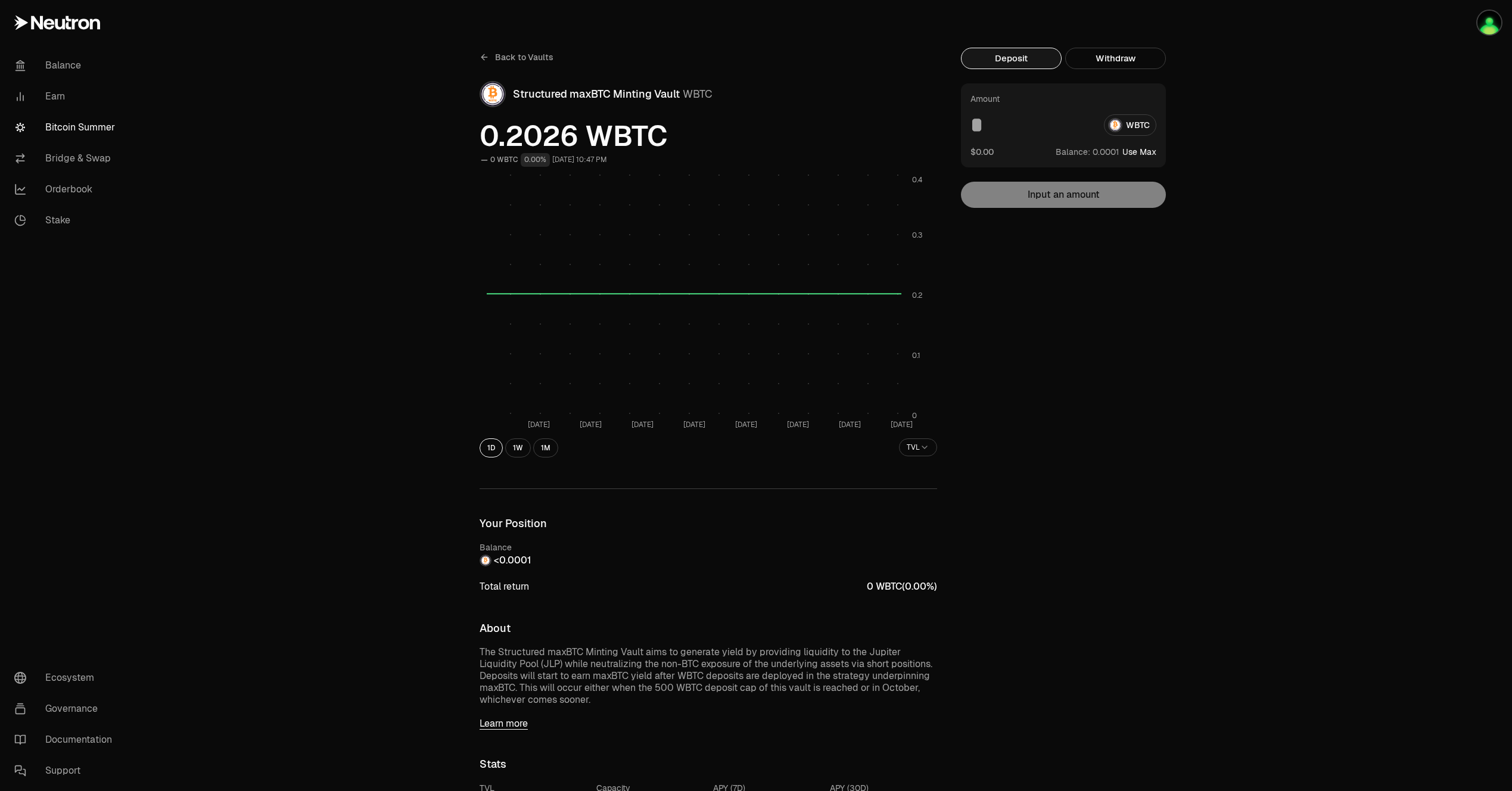
click at [1128, 153] on button "Use Max" at bounding box center [1139, 151] width 34 height 12
type input "**********"
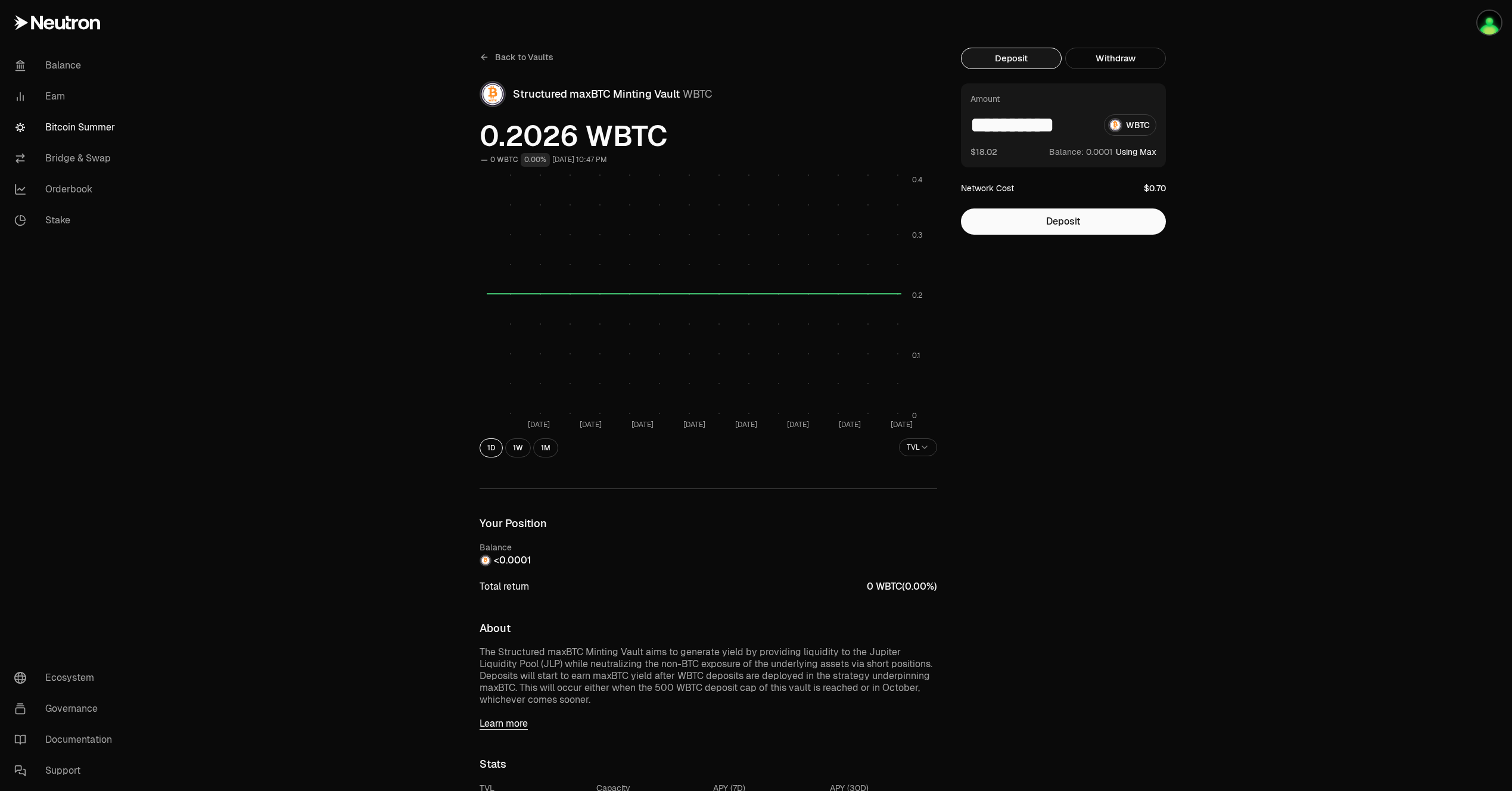
click at [1210, 170] on div "Back to Vaults Structured maxBTC Minting Vault WBTC 0.2026 WBTC 0 WBTC 0.00% Se…" at bounding box center [822, 735] width 1378 height 1471
click at [1483, 21] on img "button" at bounding box center [1489, 23] width 24 height 24
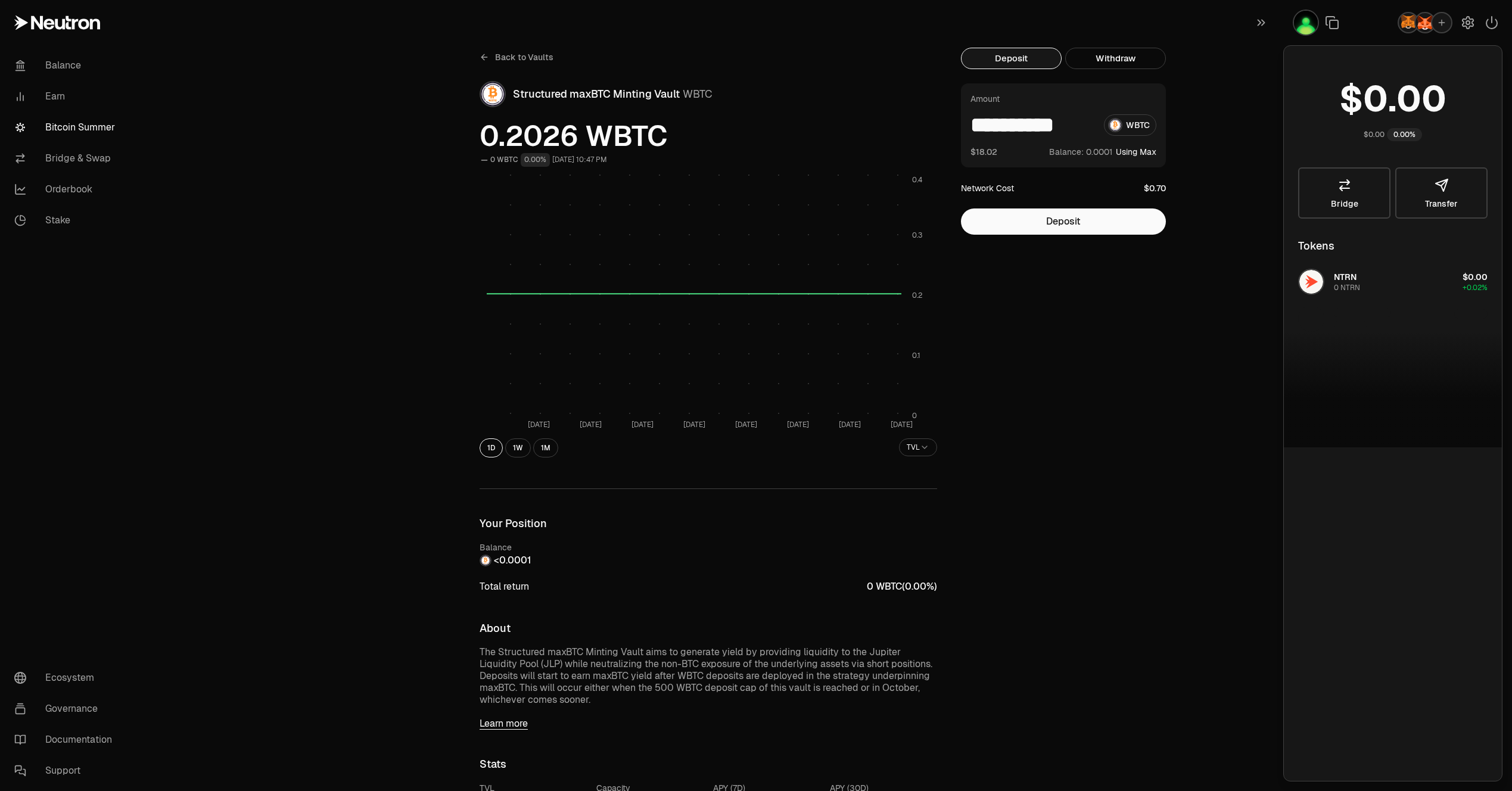
click at [1419, 30] on img "button" at bounding box center [1424, 22] width 19 height 19
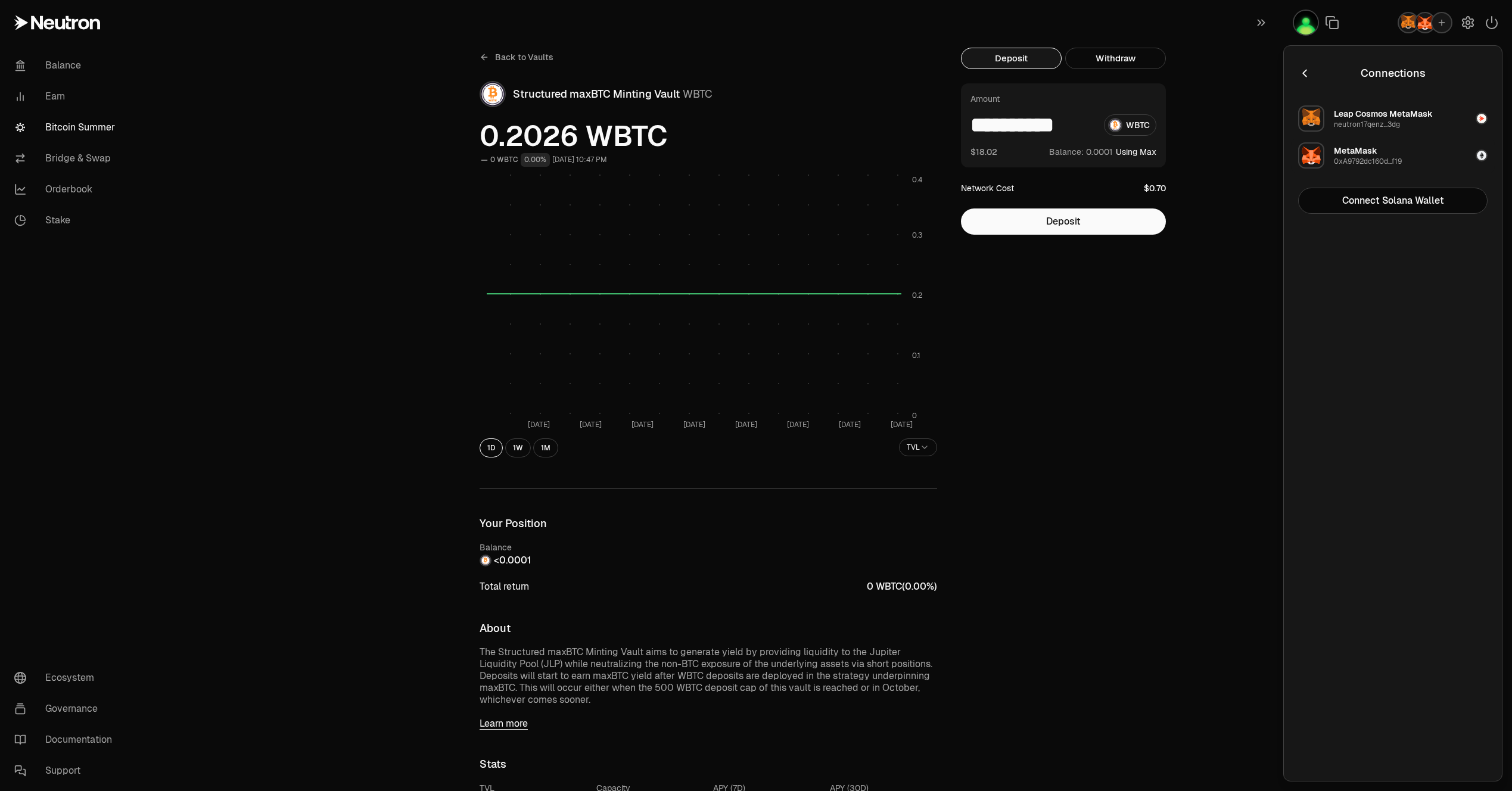
click at [1368, 162] on div "0xA9792dc160d...f19" at bounding box center [1367, 161] width 68 height 10
click at [1102, 78] on div "Deposit Withdraw" at bounding box center [1063, 65] width 205 height 36
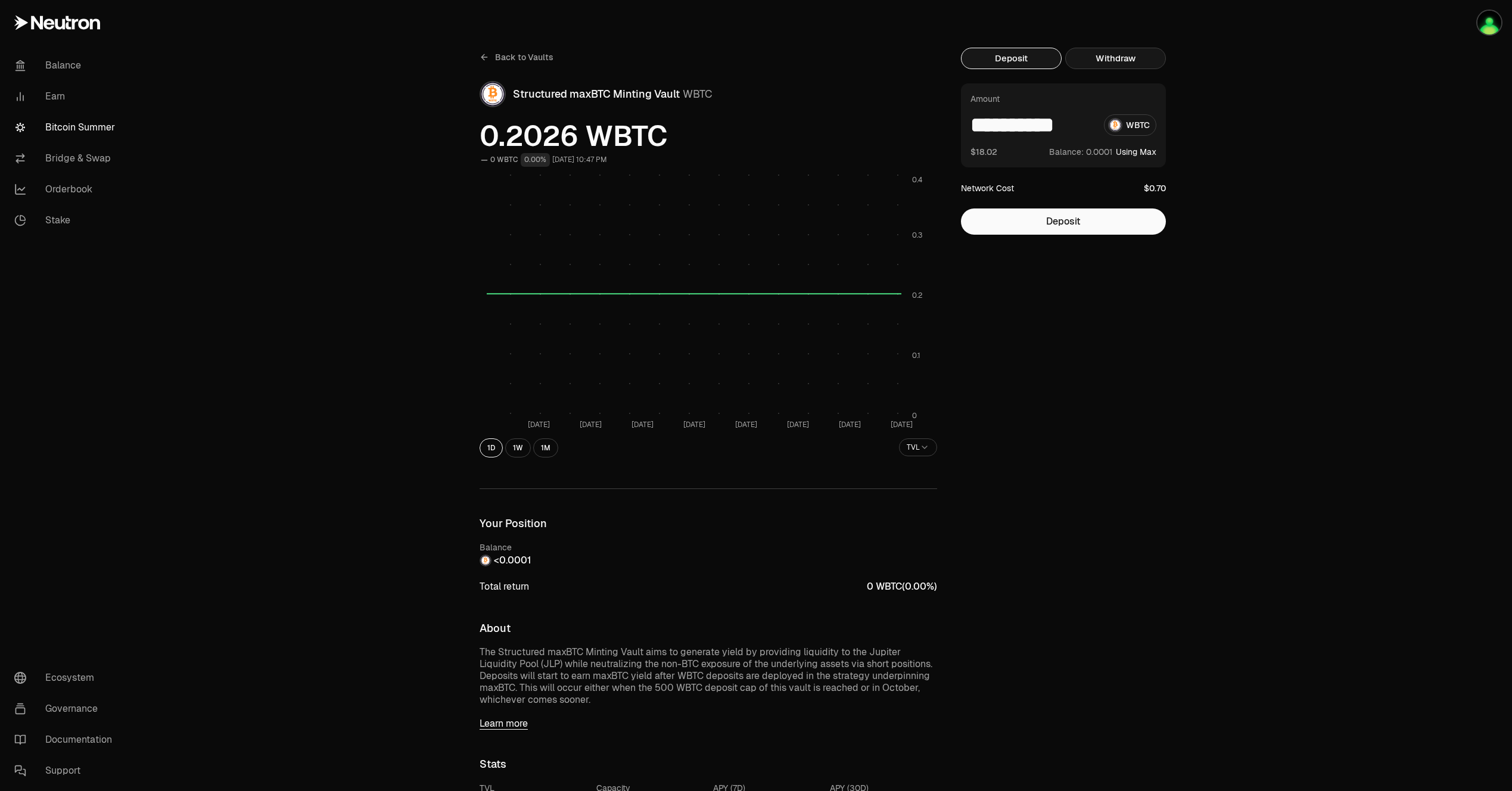
click at [1102, 56] on button "Withdraw" at bounding box center [1115, 58] width 101 height 21
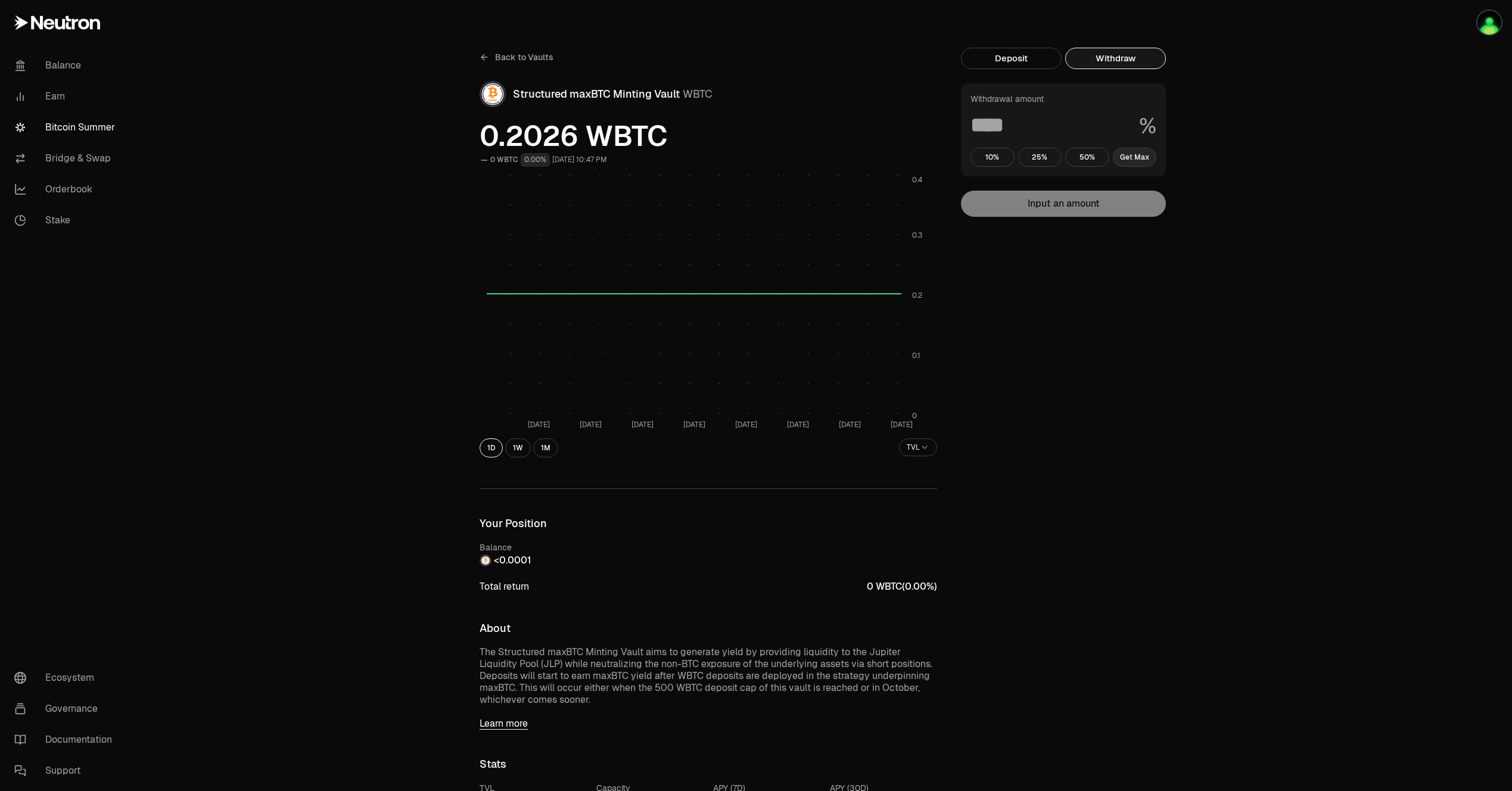
click at [1120, 162] on button "Get Max" at bounding box center [1135, 157] width 44 height 19
type input "***"
click at [502, 57] on span "Back to Vaults" at bounding box center [524, 57] width 58 height 12
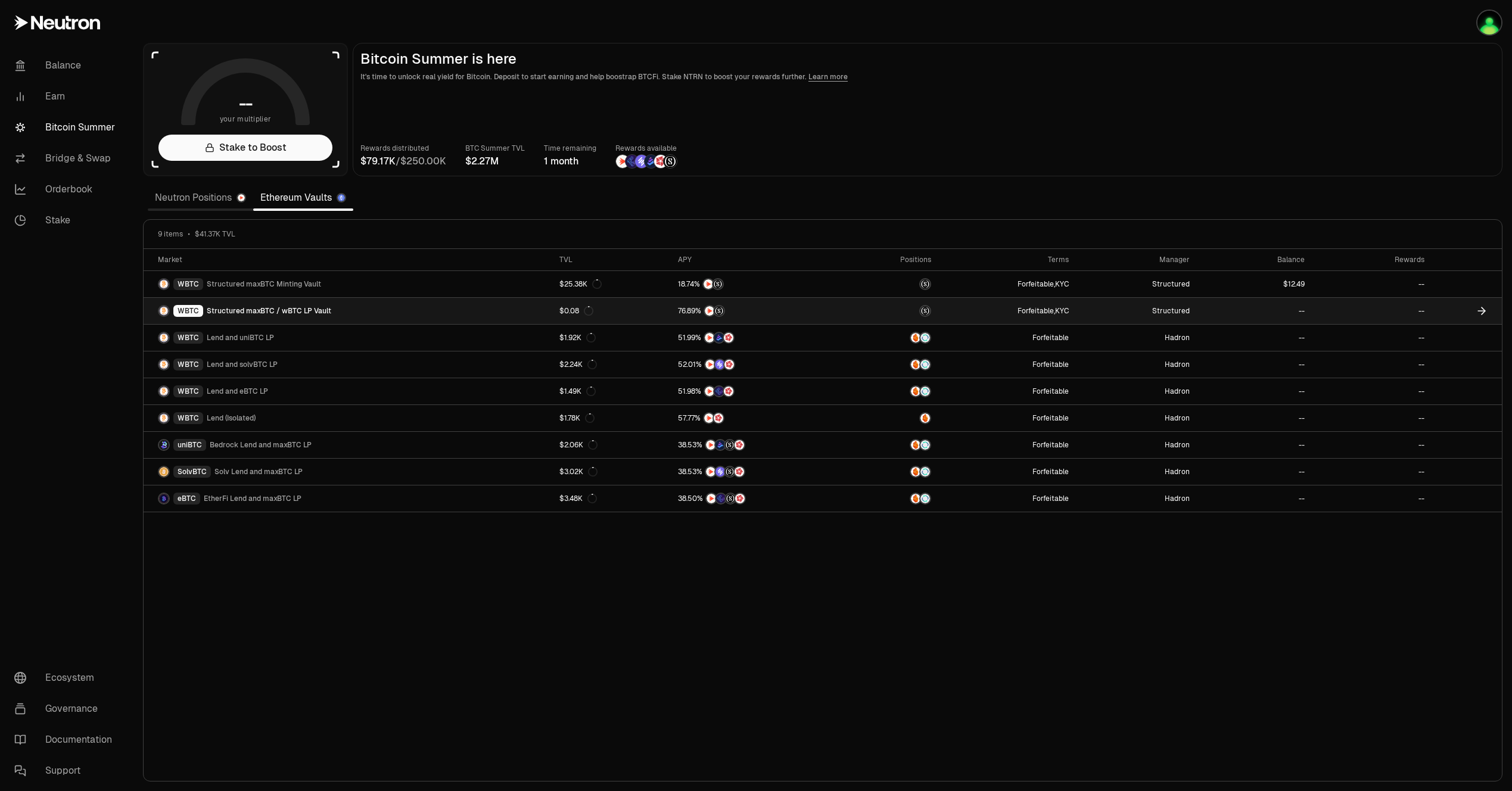
click at [526, 309] on link "WBTC Structured maxBTC / wBTC LP Vault" at bounding box center [348, 311] width 408 height 26
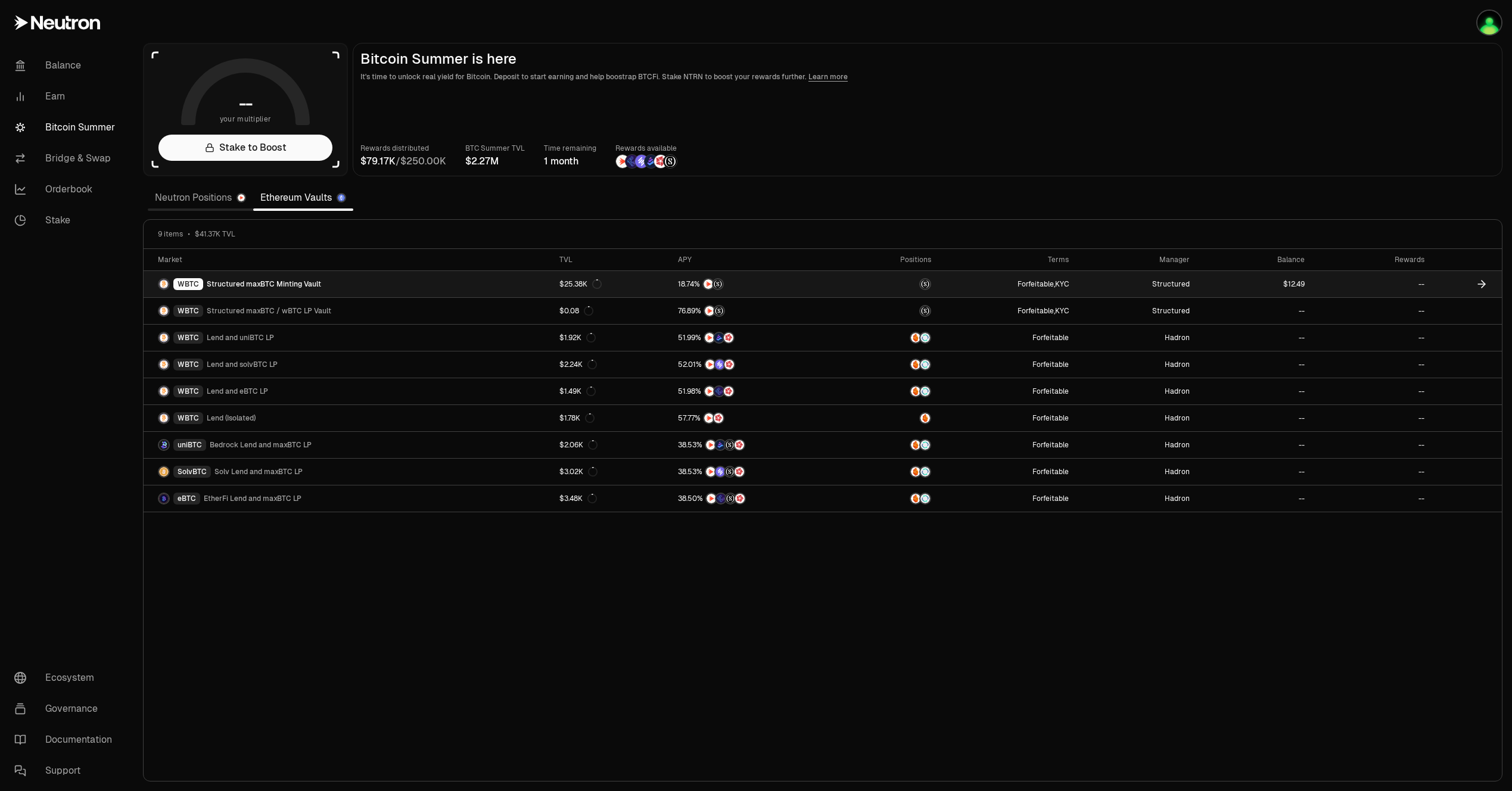
click at [472, 287] on link "WBTC Structured maxBTC Minting Vault" at bounding box center [348, 284] width 408 height 26
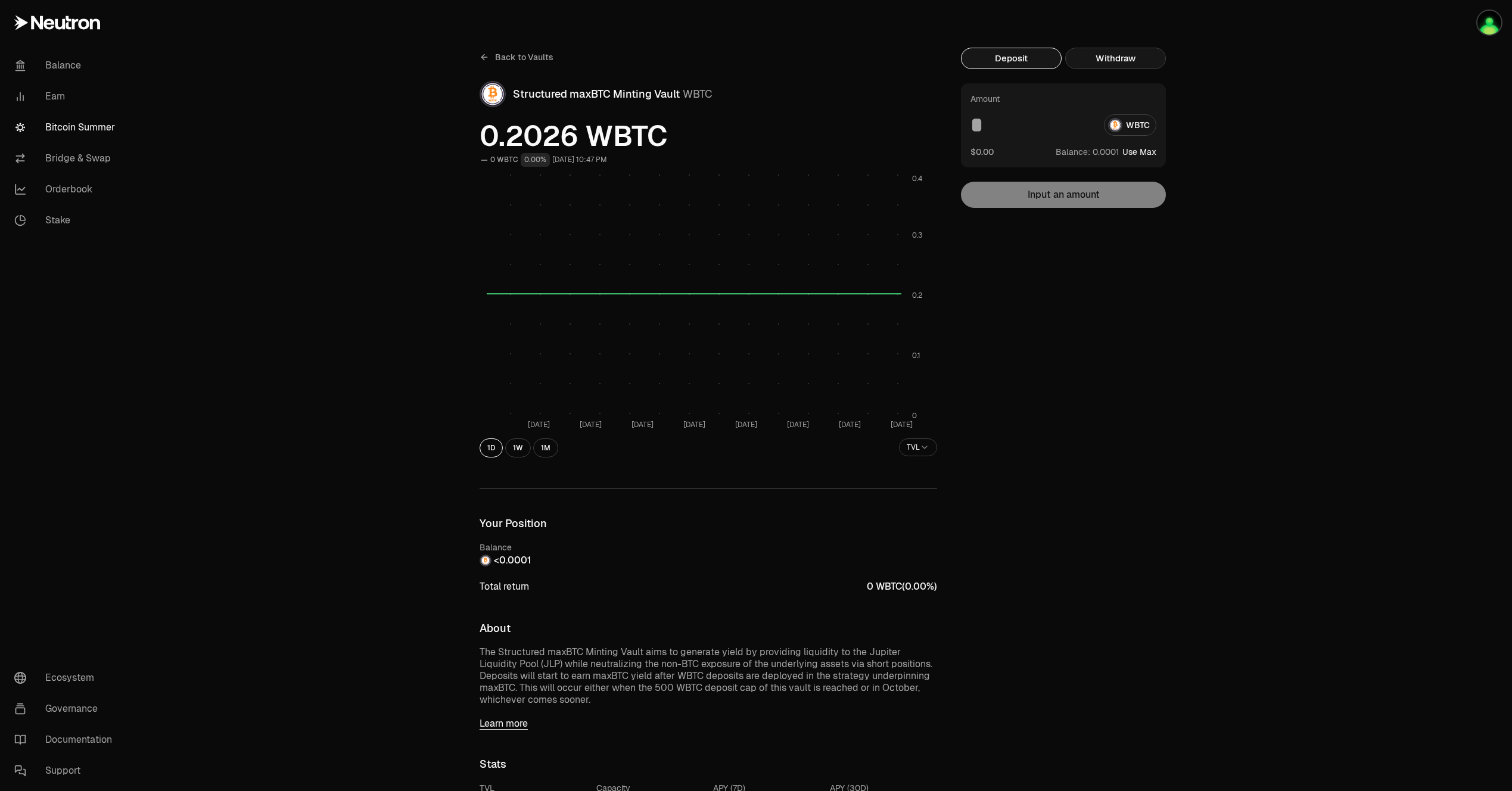
click at [1072, 63] on button "Withdraw" at bounding box center [1115, 58] width 101 height 21
click at [1129, 161] on button "Get Max" at bounding box center [1135, 157] width 44 height 19
type input "***"
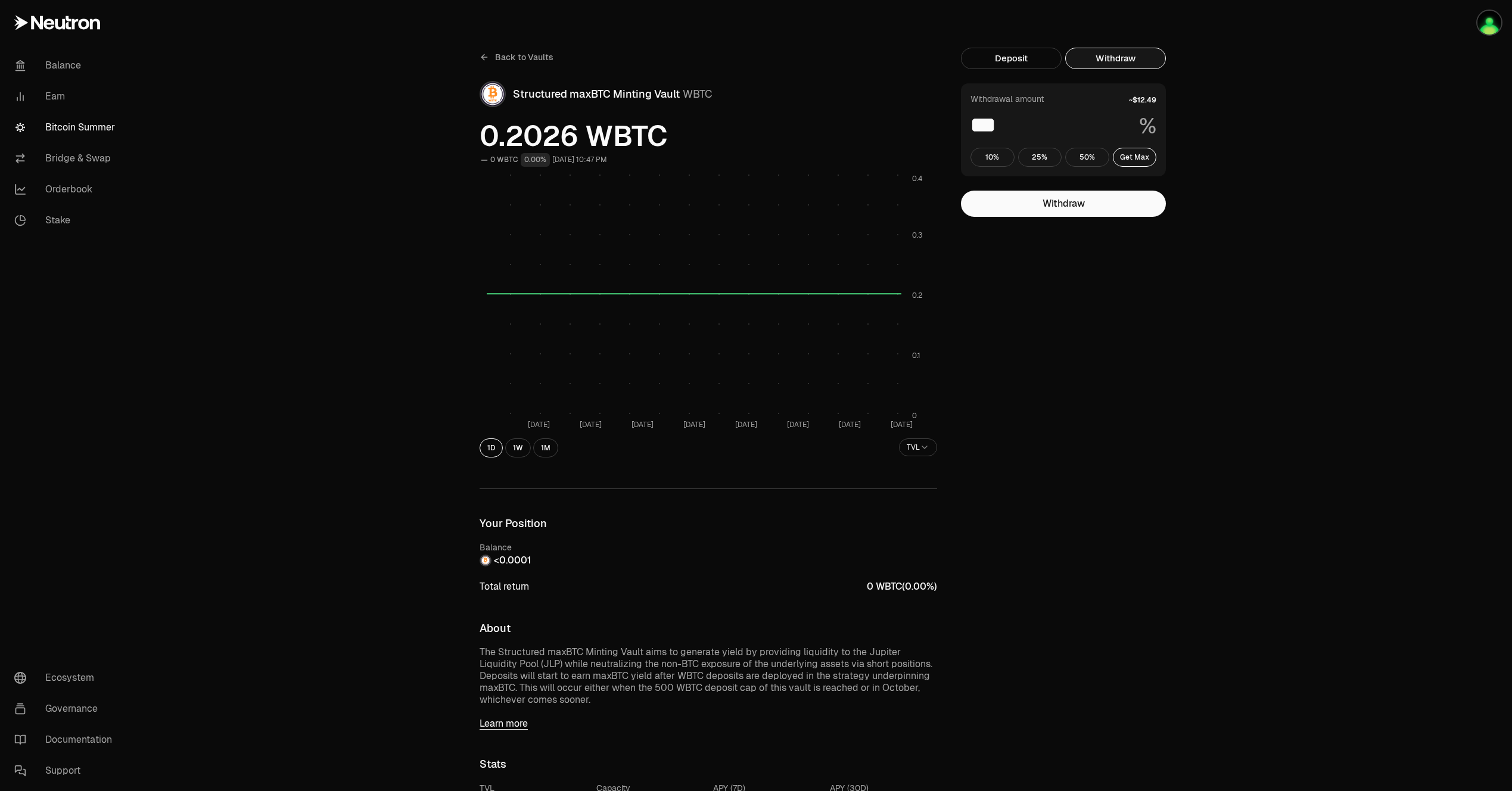
click at [1271, 227] on div "Back to Vaults Structured maxBTC Minting Vault WBTC 0.2026 WBTC 0 WBTC 0.00% Se…" at bounding box center [822, 735] width 1378 height 1471
click at [521, 63] on link "Back to Vaults" at bounding box center [517, 57] width 74 height 19
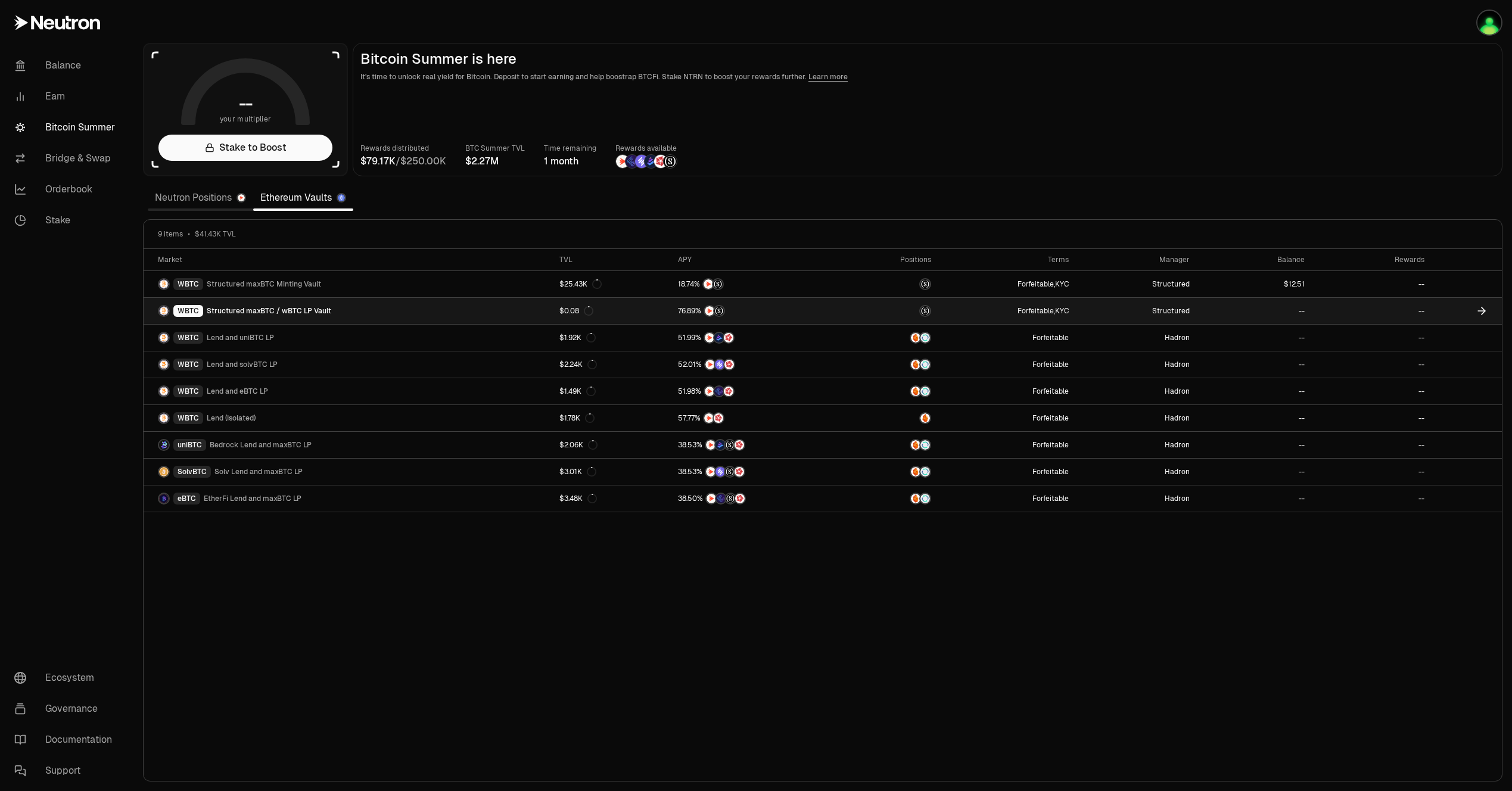
click at [451, 319] on link "WBTC Structured maxBTC / wBTC LP Vault" at bounding box center [348, 311] width 408 height 26
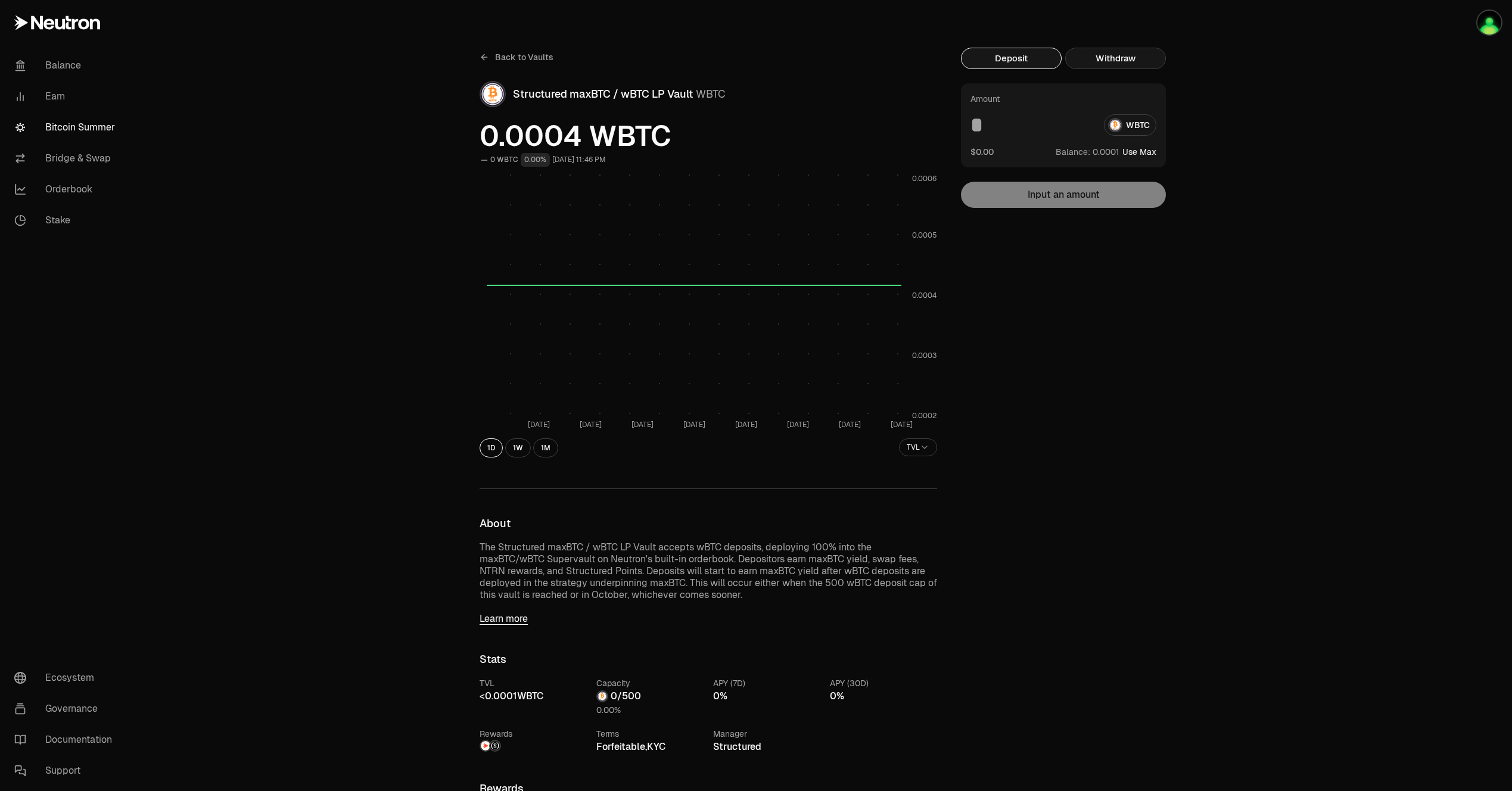
click at [1093, 67] on button "Withdraw" at bounding box center [1115, 58] width 101 height 21
click at [1135, 157] on button "Get Max" at bounding box center [1135, 157] width 44 height 19
type input "***"
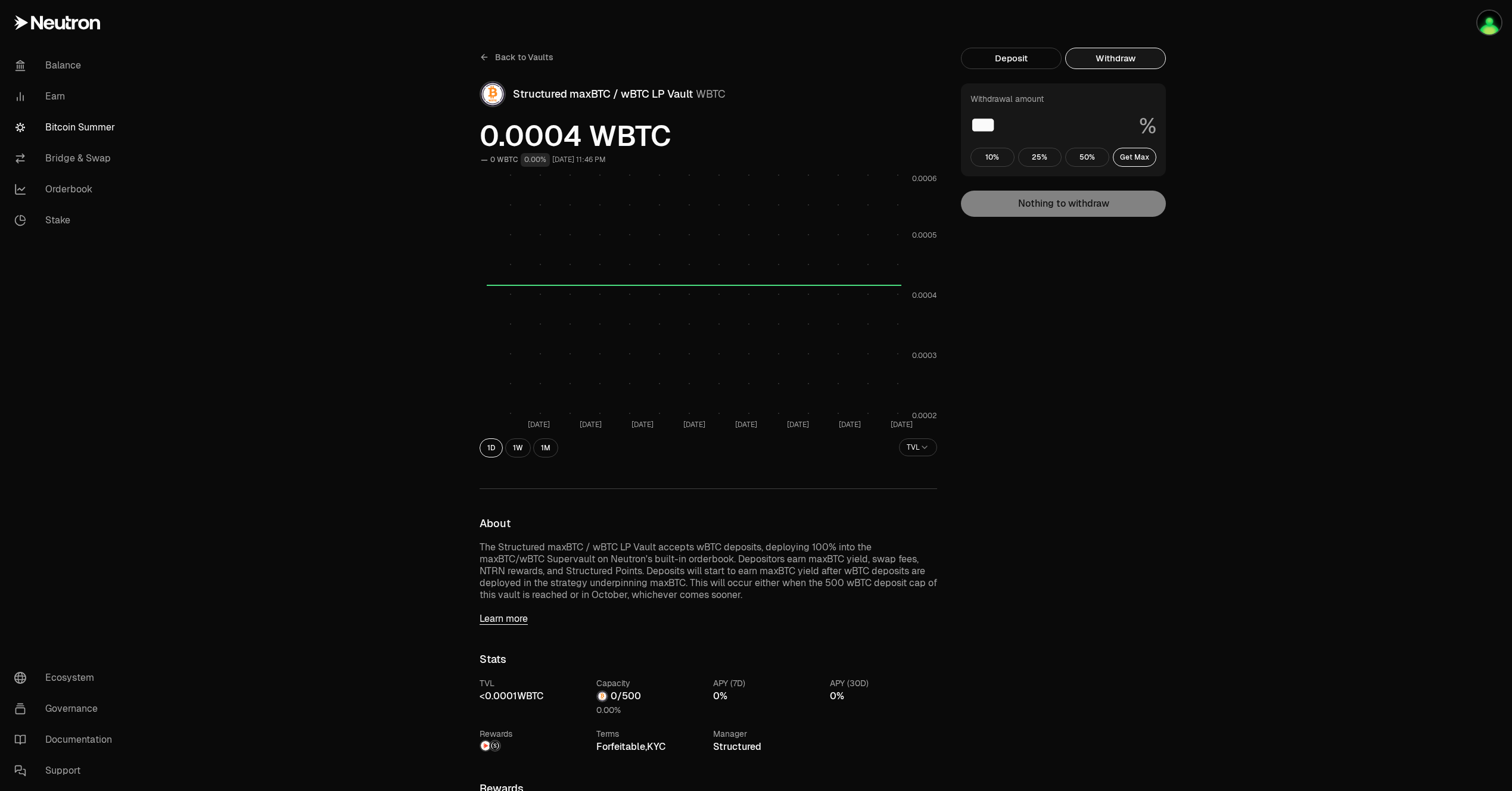
click at [1337, 143] on div "Back to Vaults Structured maxBTC / wBTC LP Vault WBTC 0.0004 WBTC 0 WBTC 0.00% …" at bounding box center [822, 683] width 1378 height 1366
